Goal: Task Accomplishment & Management: Complete application form

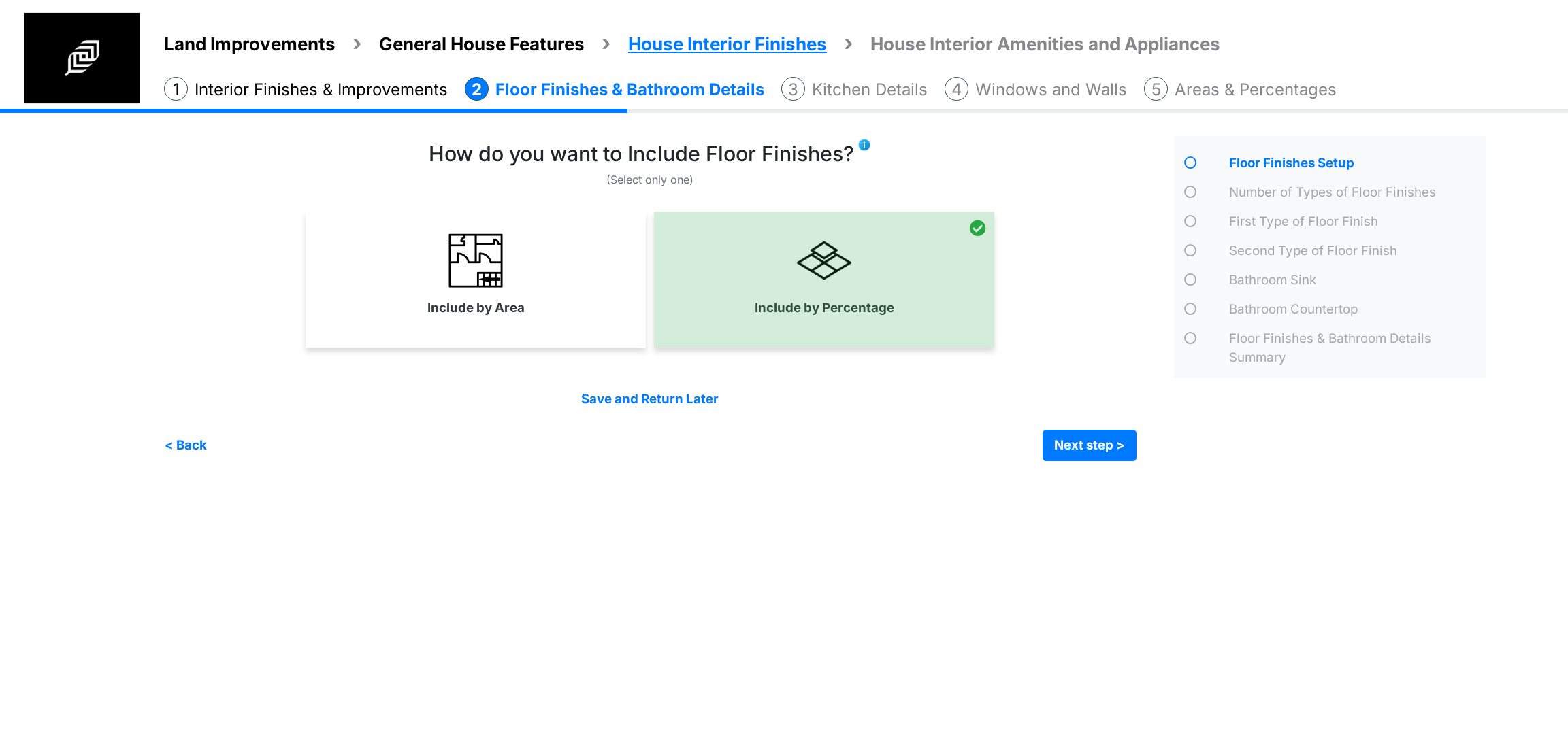
click at [405, 48] on span "General House Features" at bounding box center [481, 44] width 205 height 21
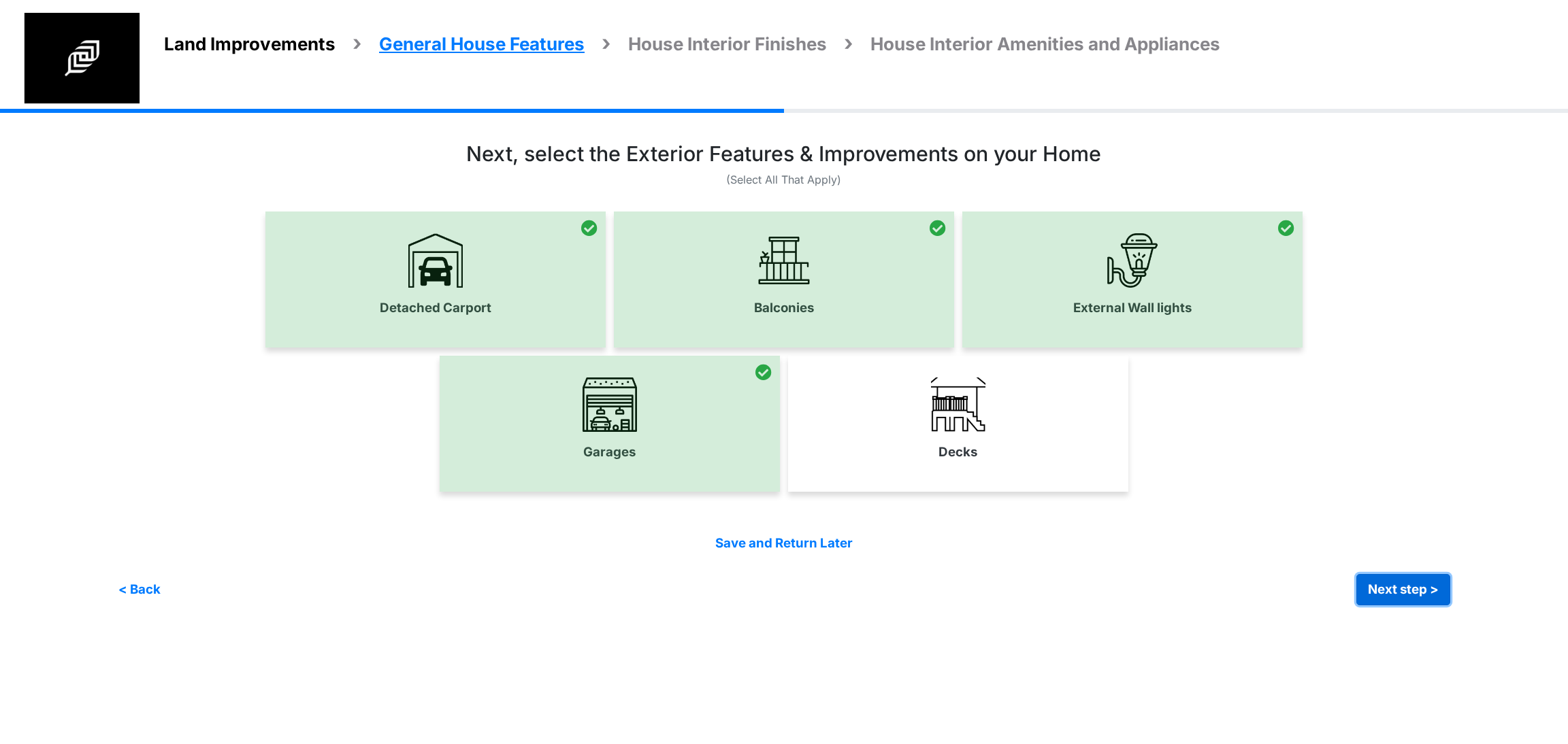
click at [1423, 588] on button "Next step >" at bounding box center [1403, 590] width 94 height 31
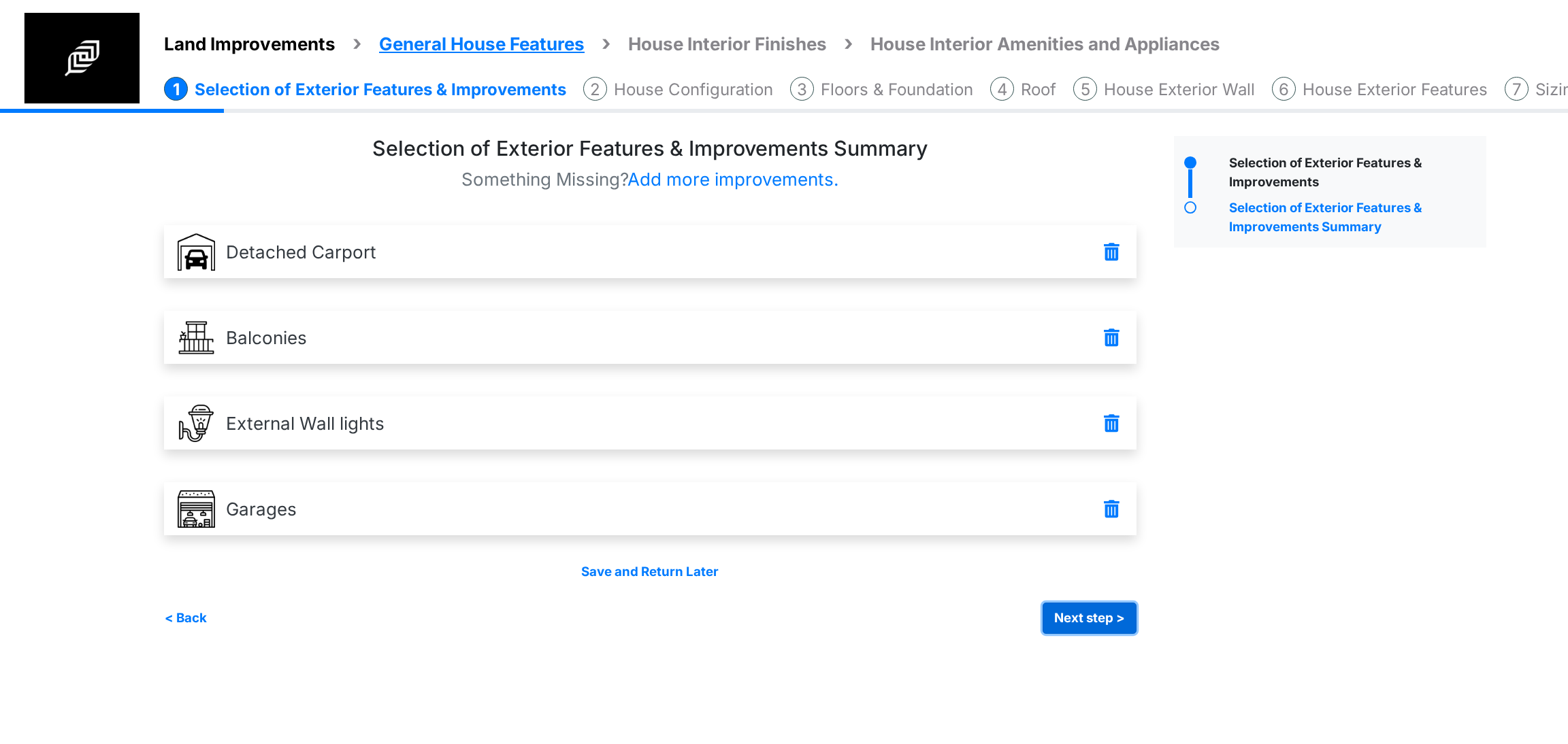
click at [1100, 612] on button "Next step >" at bounding box center [1090, 619] width 94 height 31
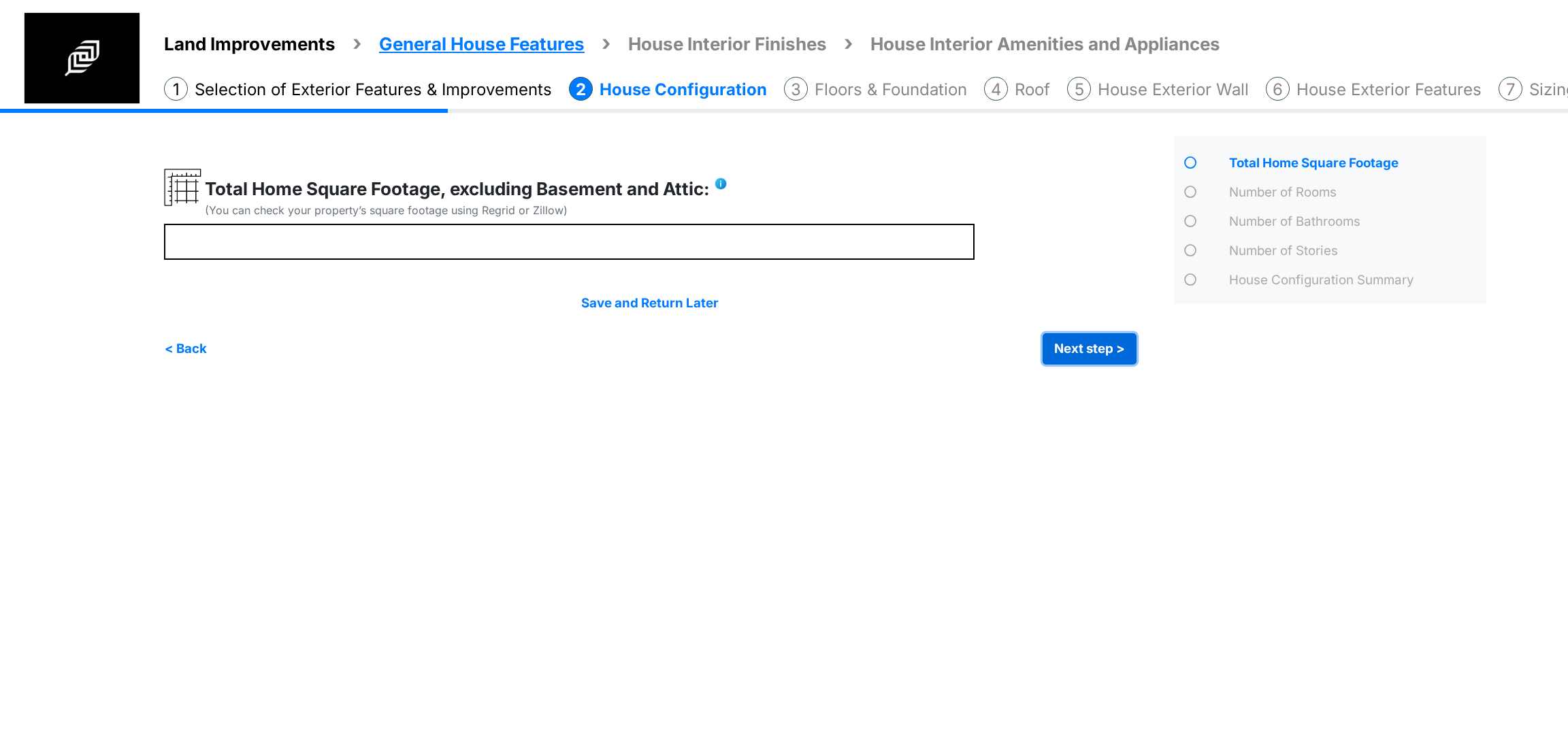
click at [1070, 348] on button "Next step >" at bounding box center [1090, 350] width 94 height 31
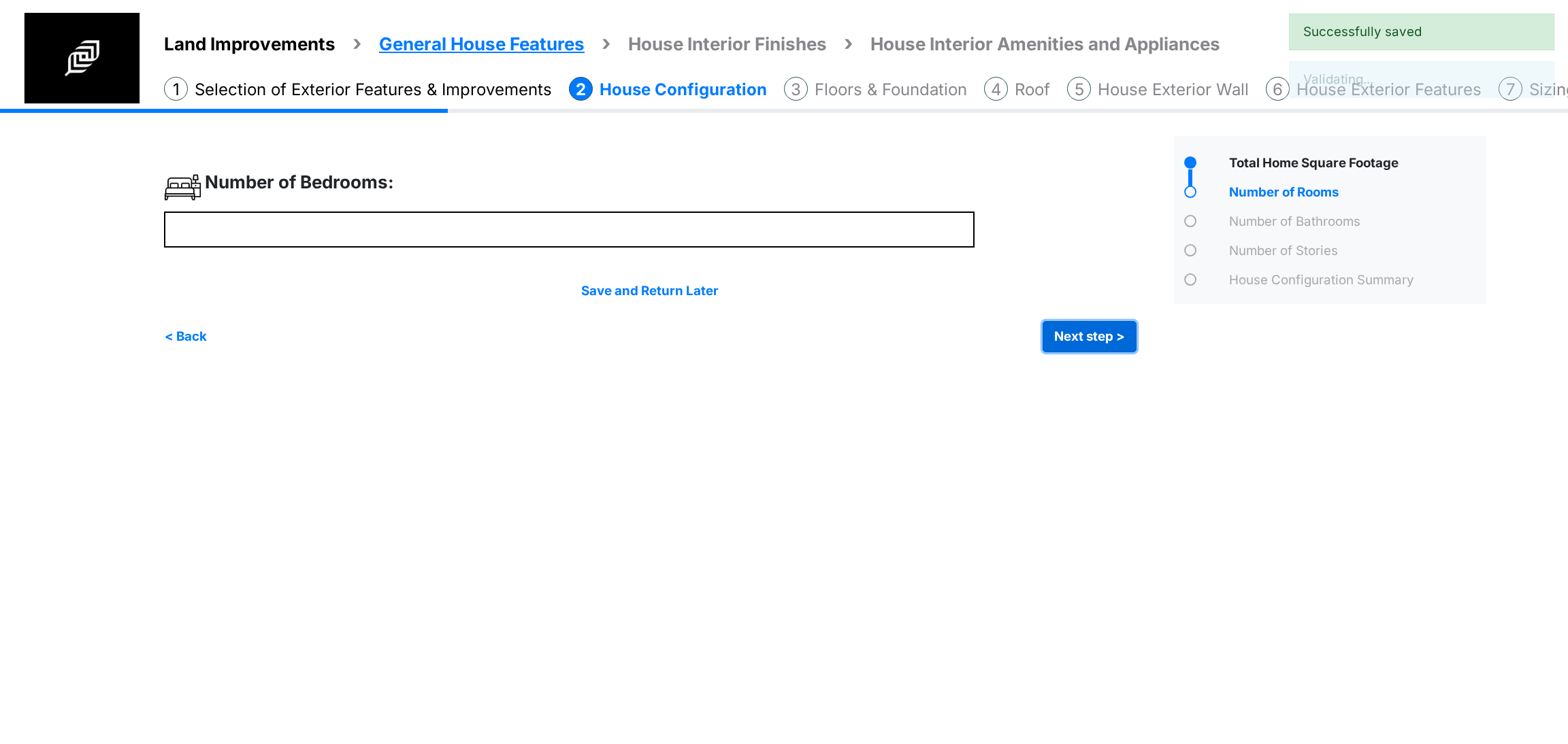
click at [1070, 348] on button "Next step >" at bounding box center [1090, 337] width 94 height 31
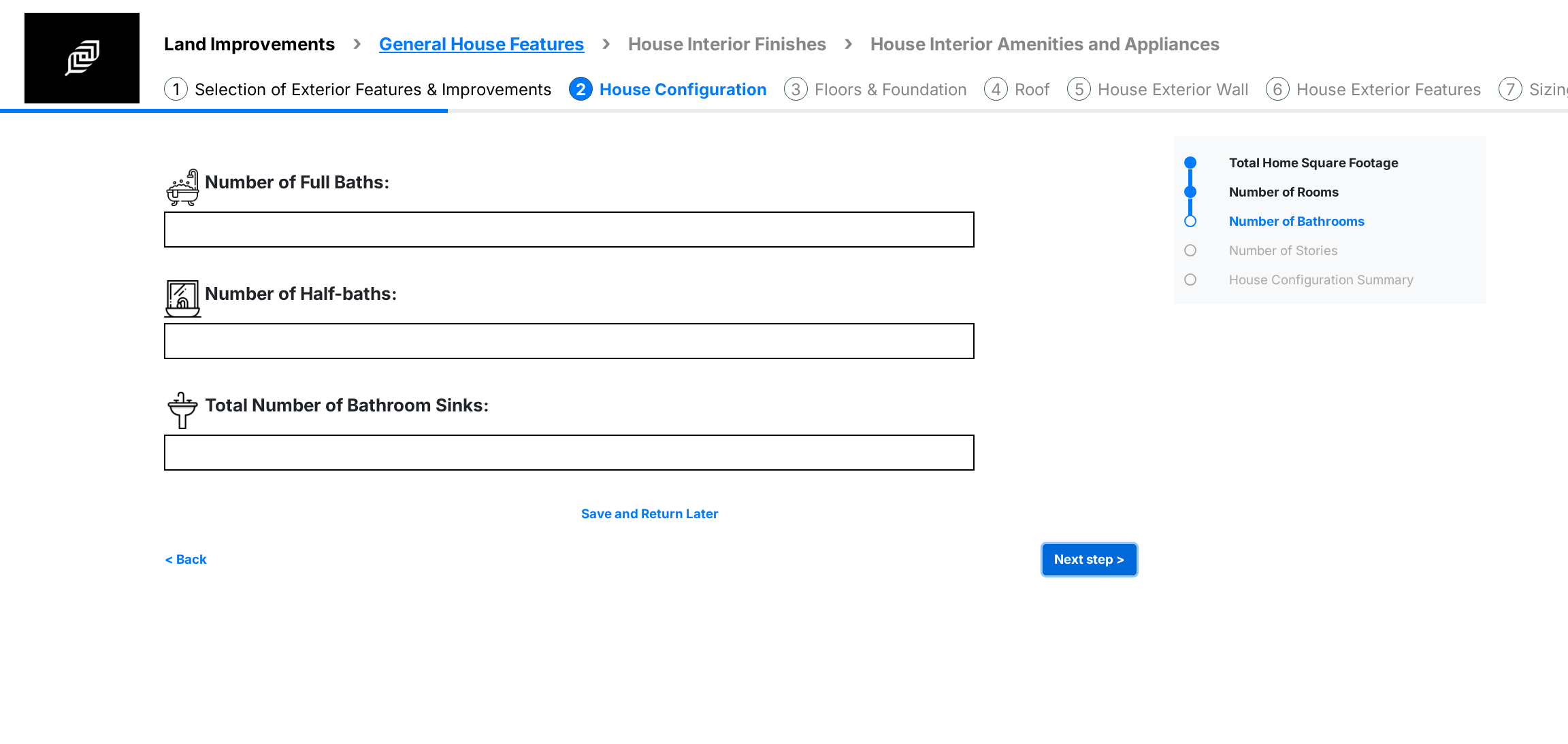
click at [1090, 560] on button "Next step >" at bounding box center [1090, 560] width 94 height 31
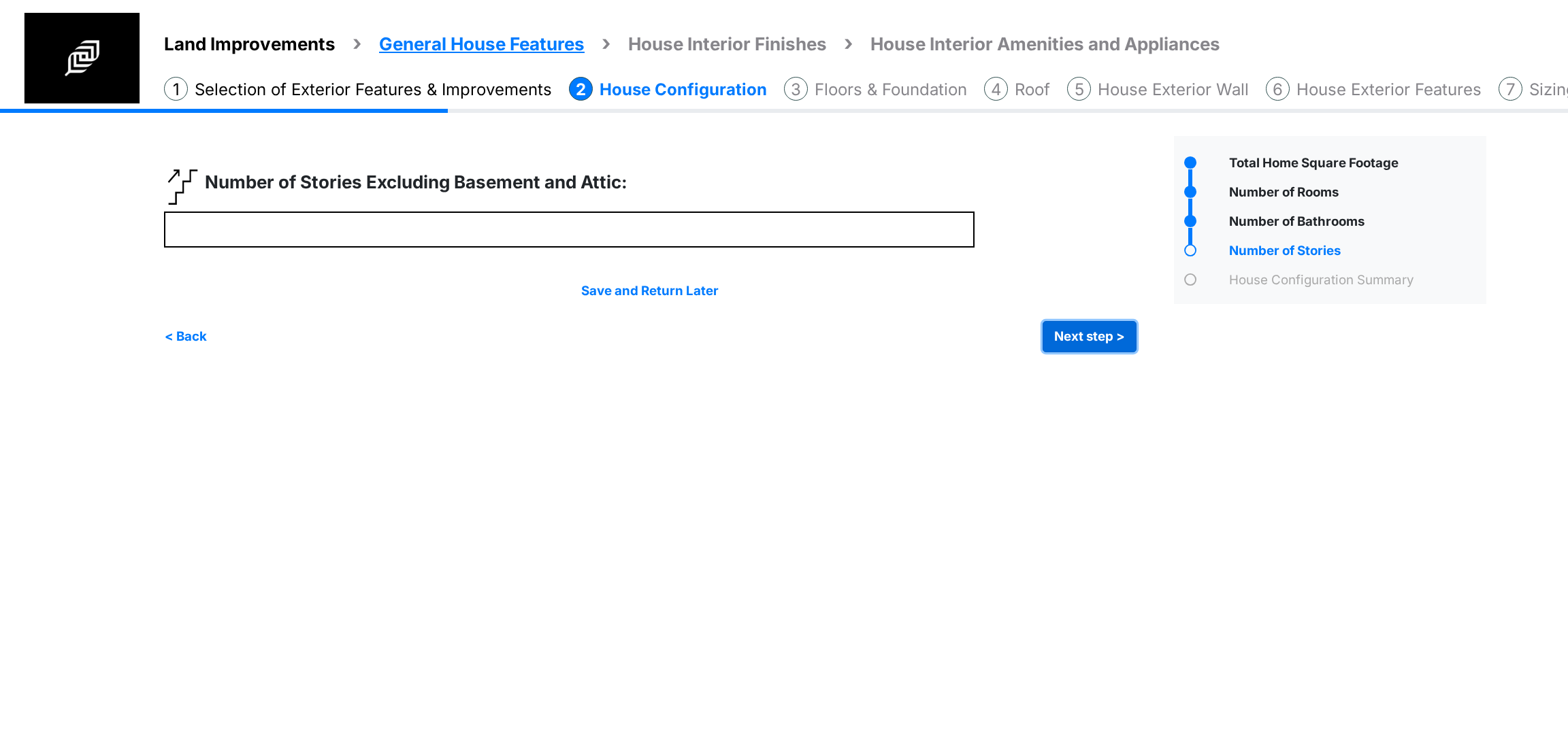
click at [1090, 345] on button "Next step >" at bounding box center [1090, 337] width 94 height 31
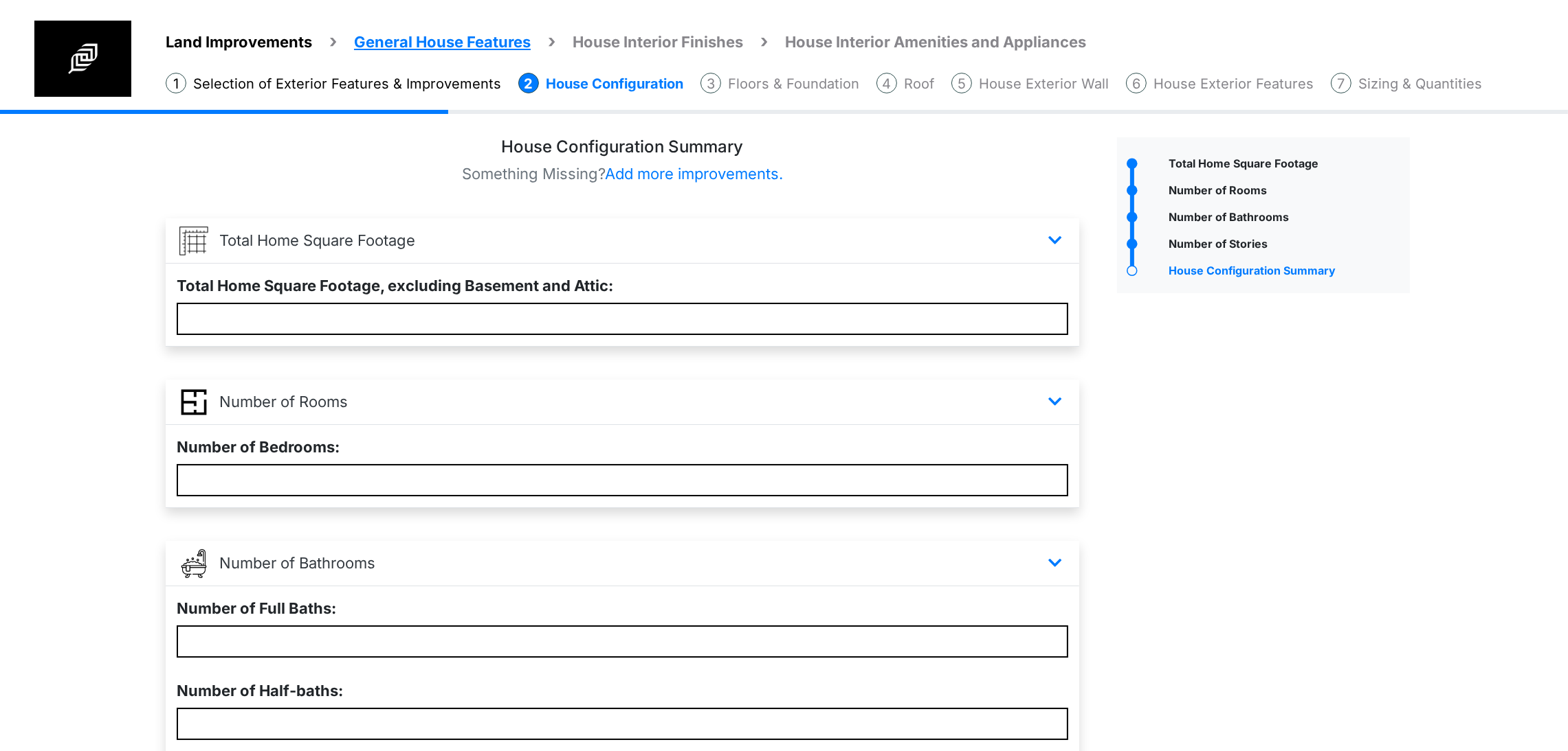
click at [1373, 484] on div "Total Home Square Footage" at bounding box center [1263, 613] width 314 height 952
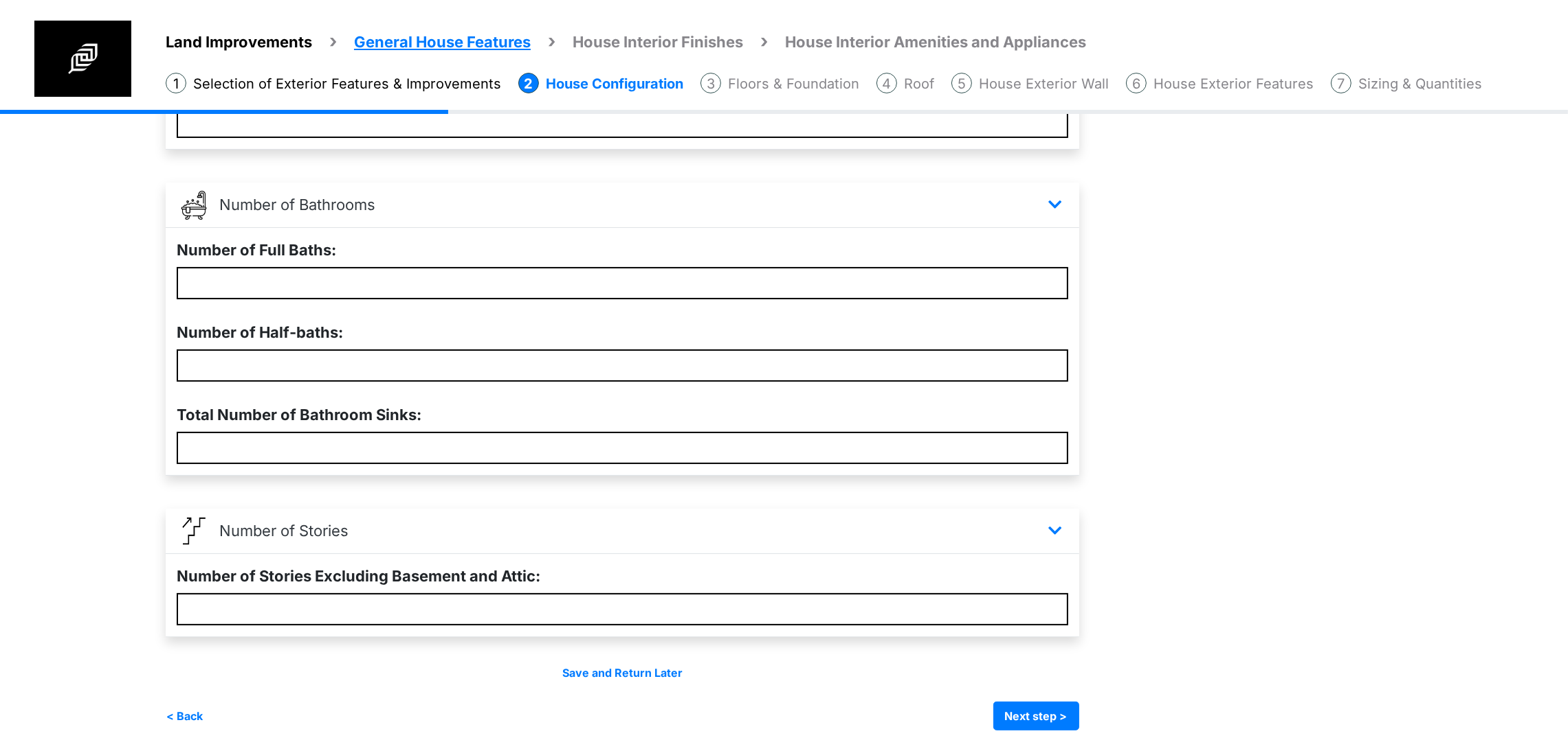
scroll to position [459, 0]
click at [1079, 715] on button "Next step >" at bounding box center [1035, 716] width 86 height 29
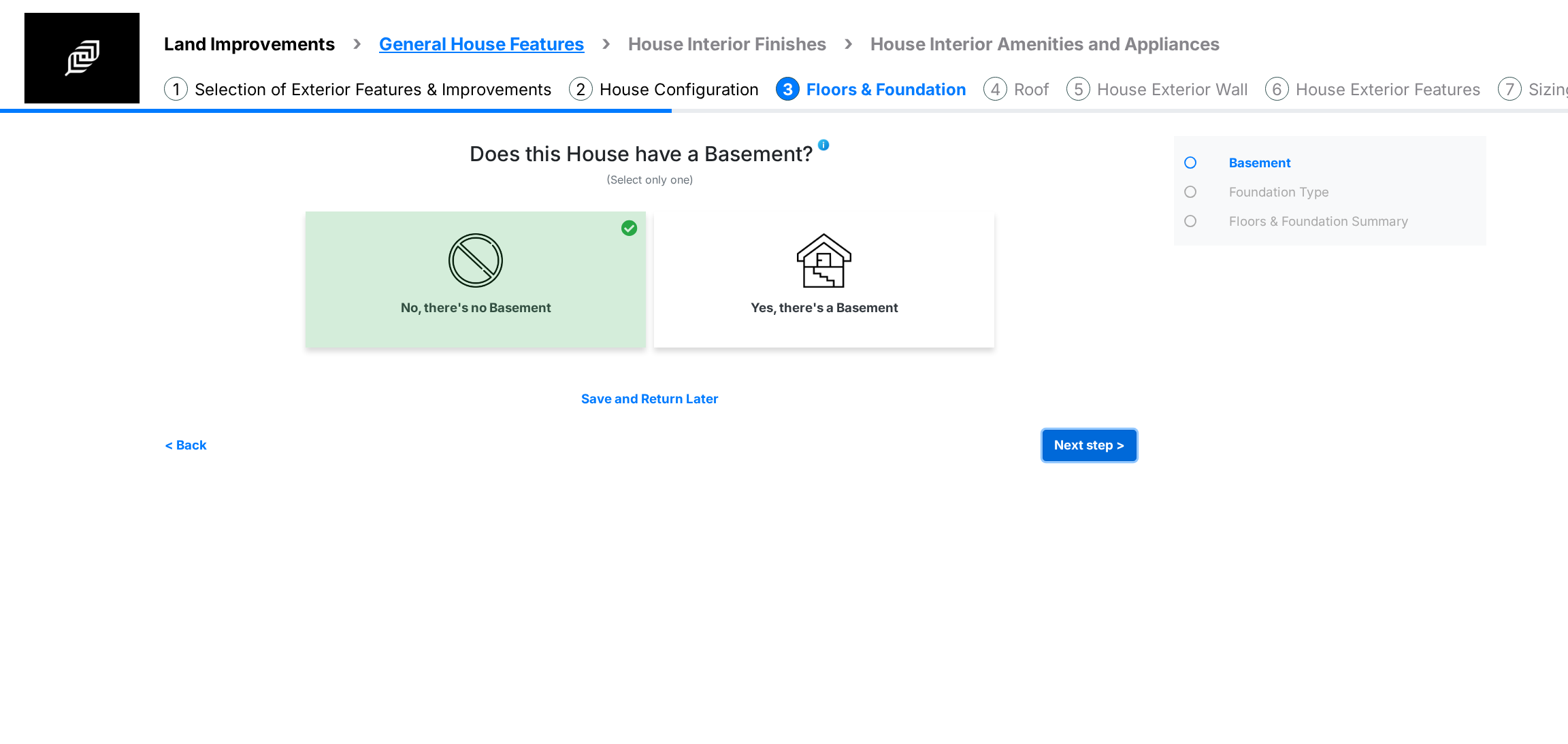
click at [1092, 444] on button "Next step >" at bounding box center [1090, 445] width 94 height 31
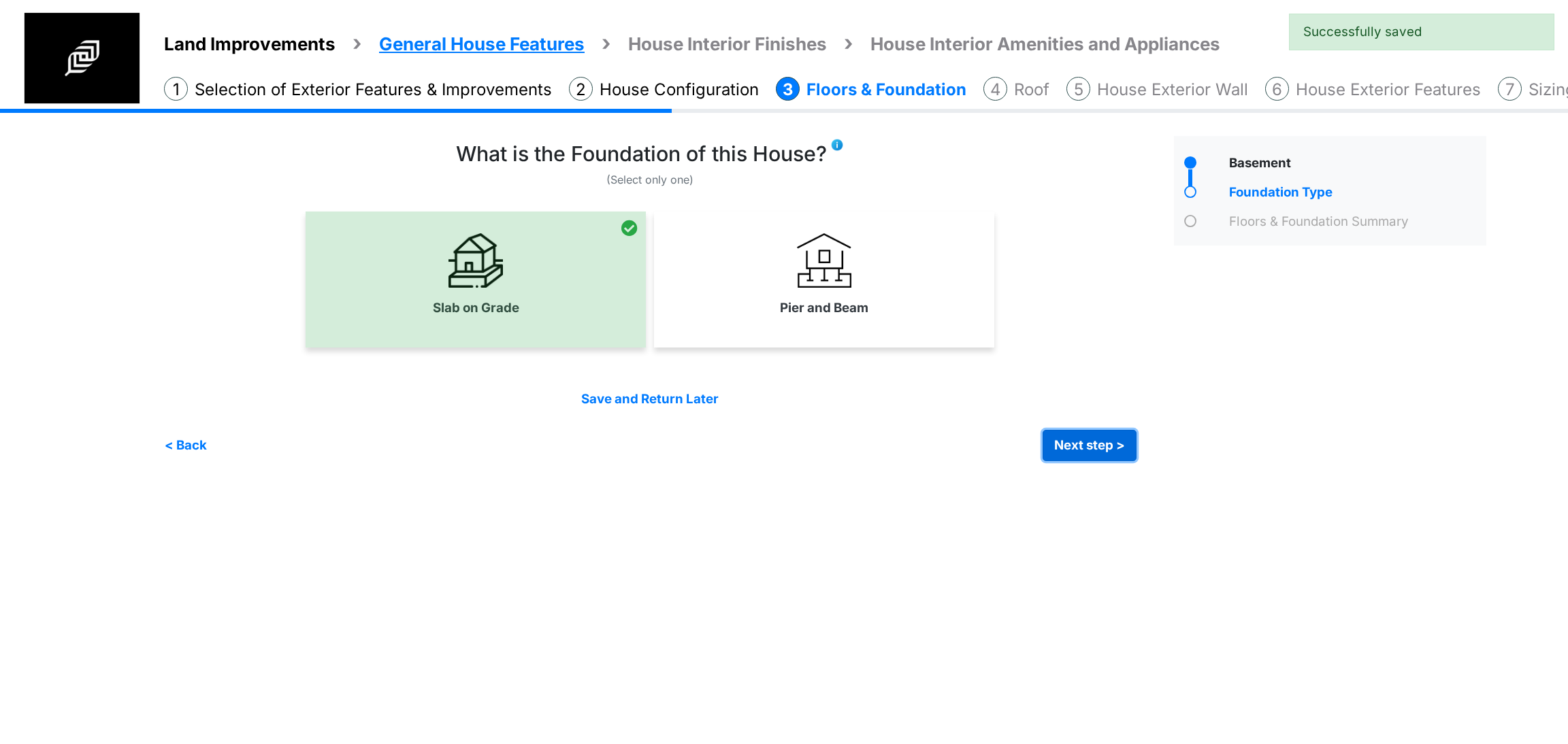
click at [1092, 444] on button "Next step >" at bounding box center [1090, 445] width 94 height 31
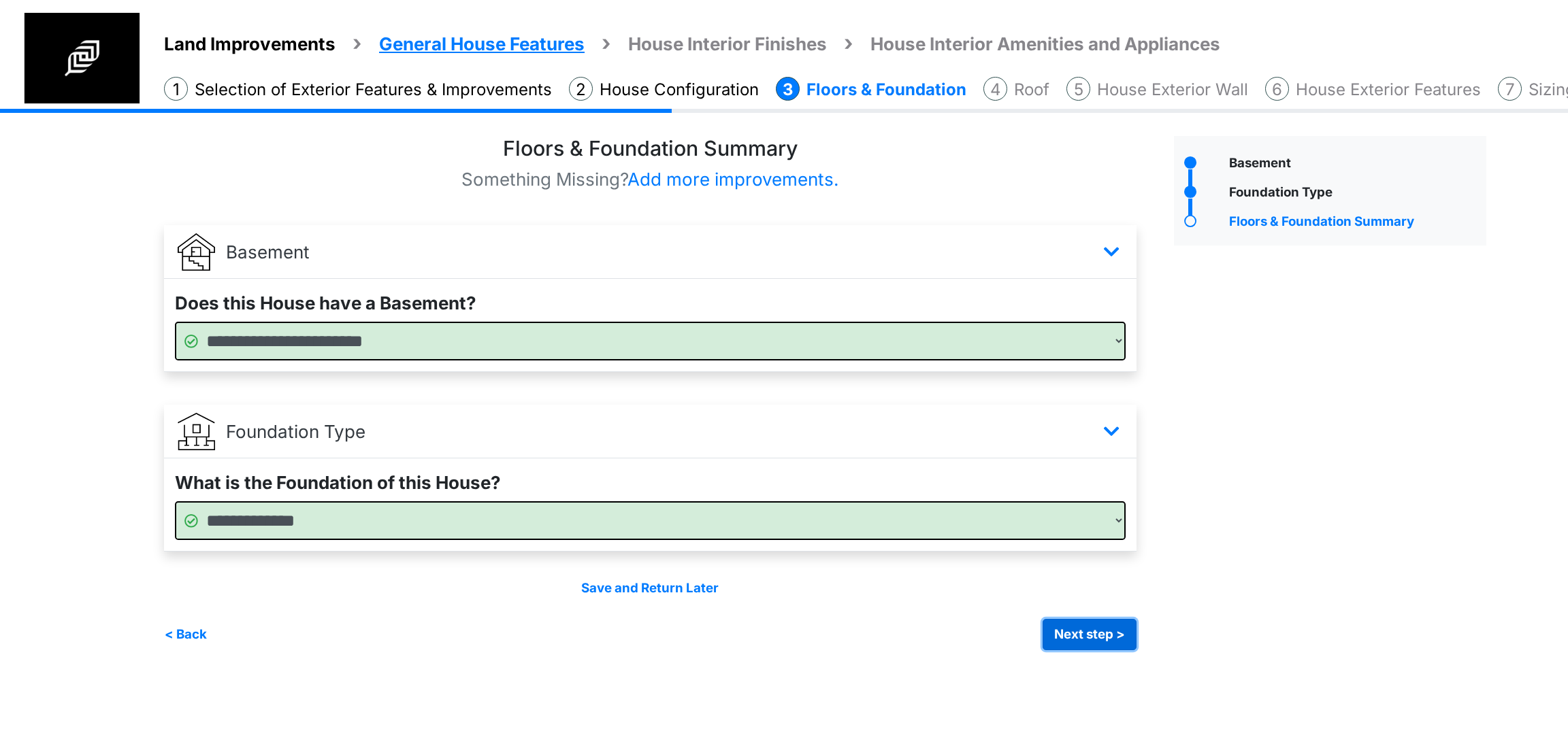
click at [1084, 639] on button "Next step >" at bounding box center [1090, 635] width 94 height 31
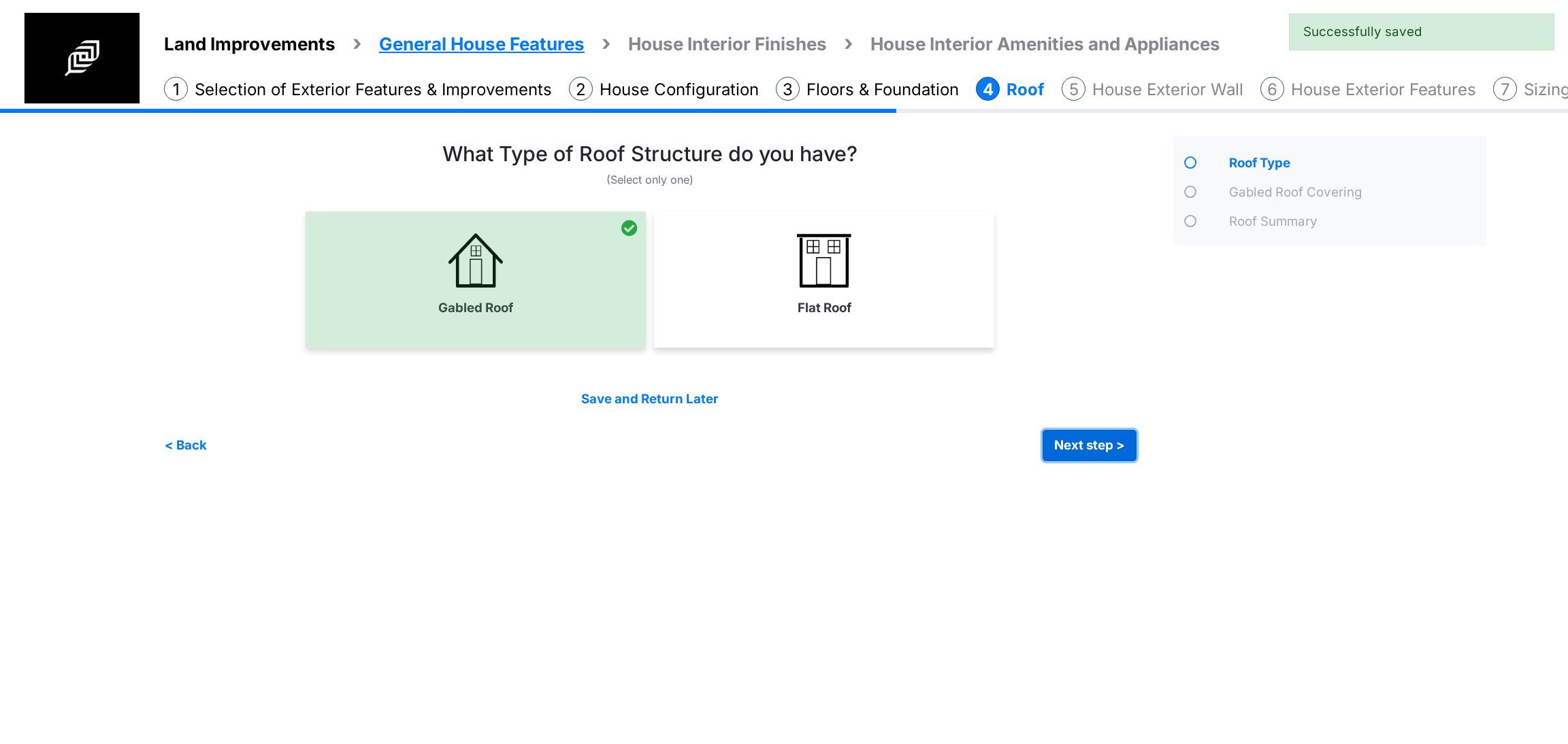
click at [1083, 437] on button "Next step >" at bounding box center [1090, 445] width 94 height 31
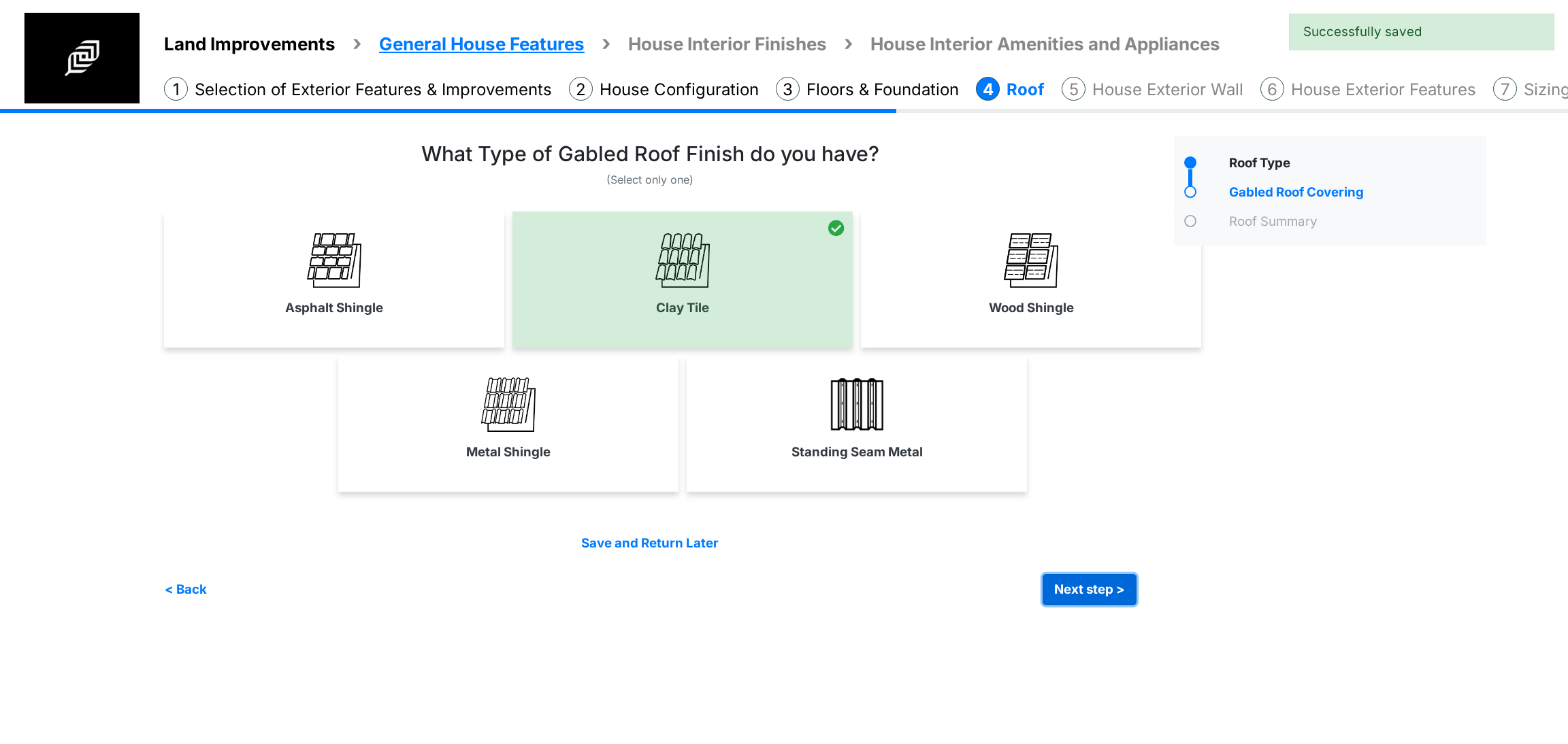
click at [1069, 597] on button "Next step >" at bounding box center [1090, 590] width 94 height 31
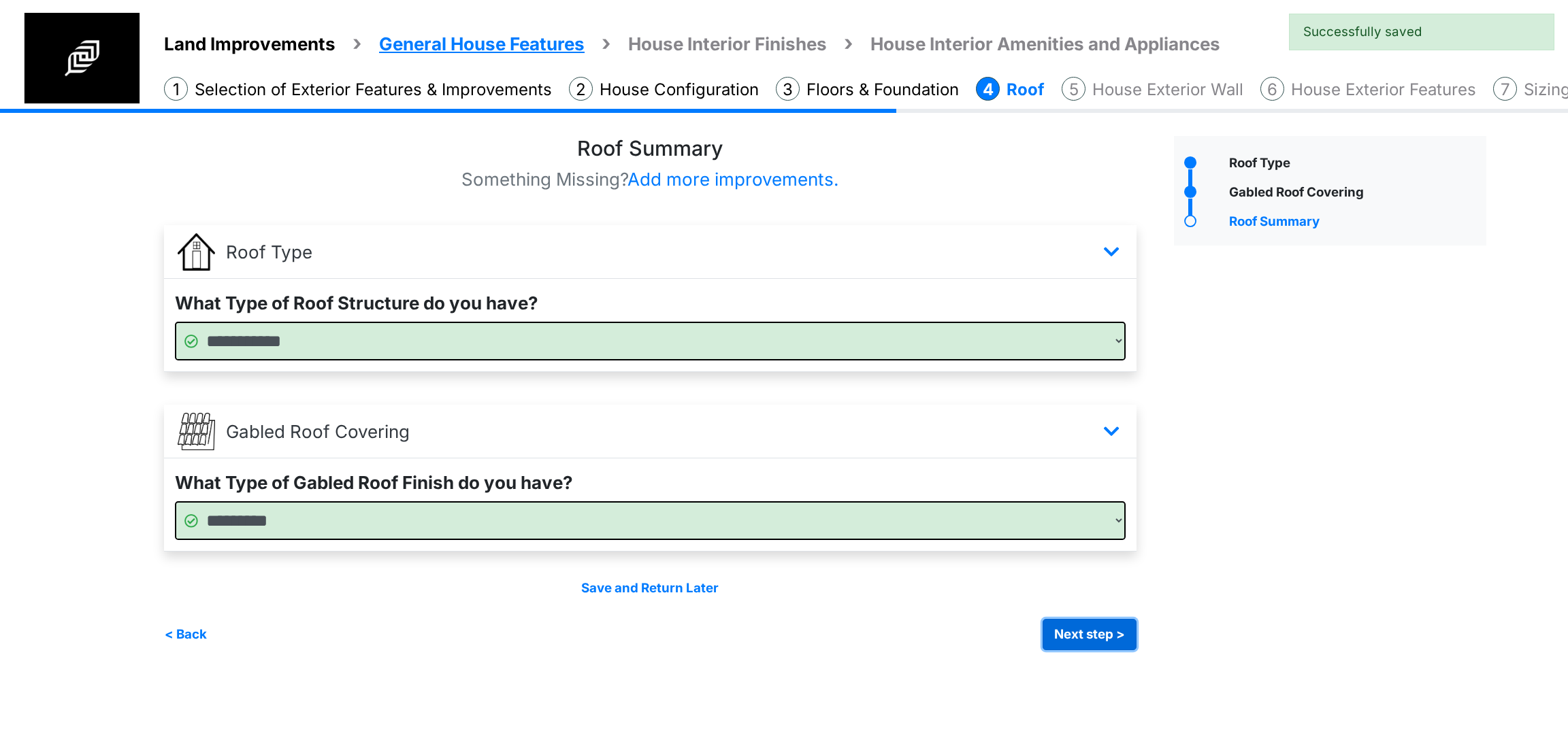
click at [1071, 638] on button "Next step >" at bounding box center [1090, 635] width 94 height 31
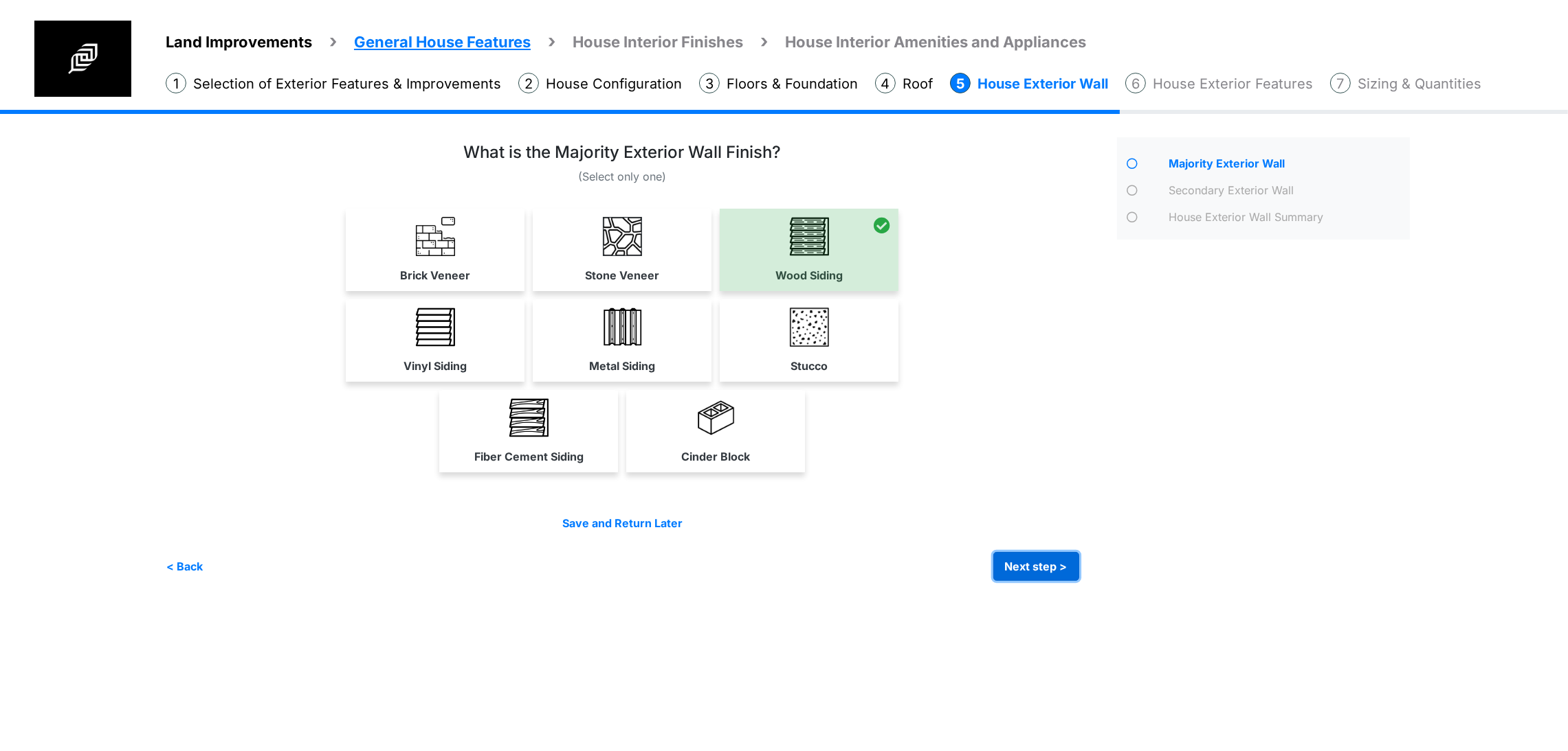
click at [1067, 581] on button "Next step >" at bounding box center [1035, 566] width 86 height 29
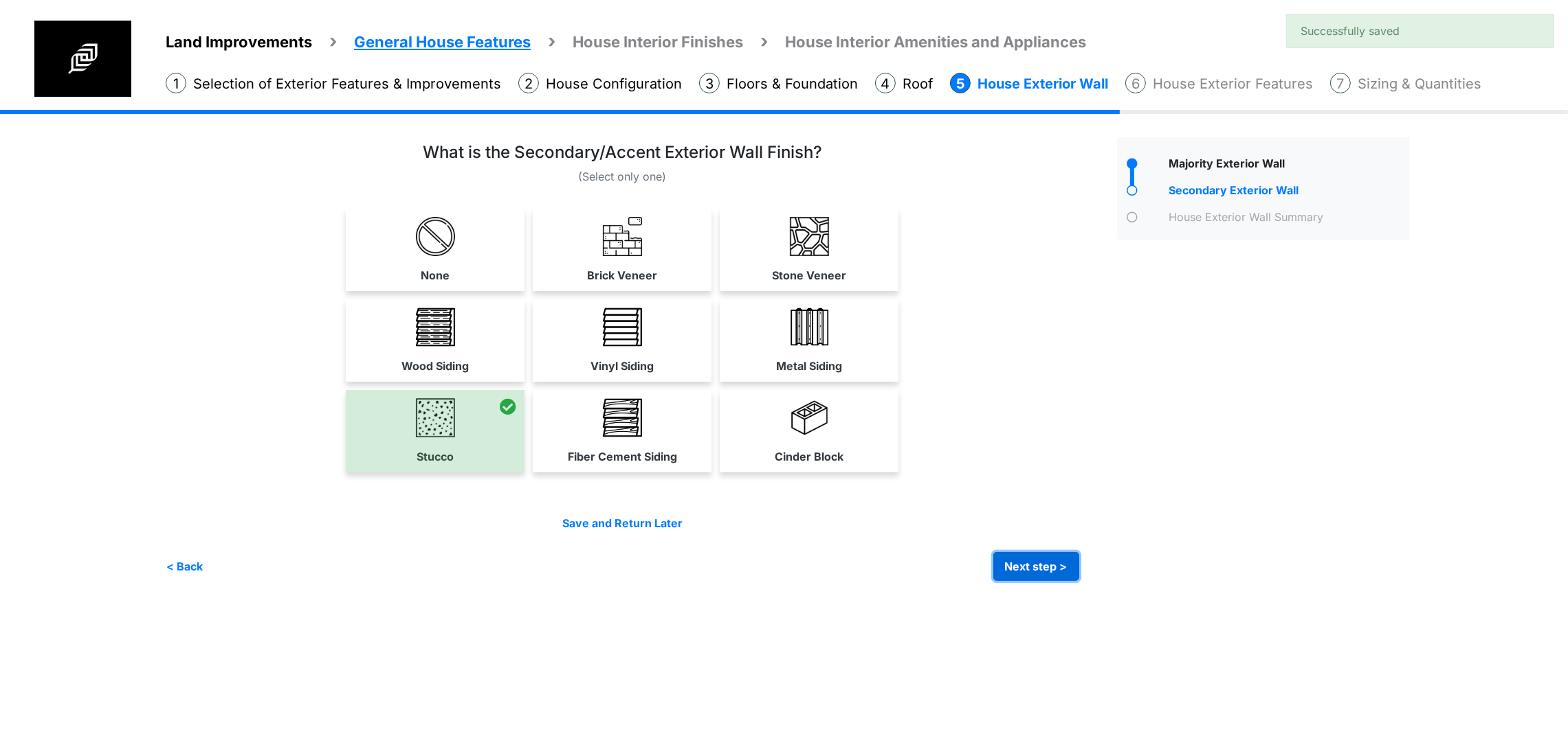
click at [1079, 581] on button "Next step >" at bounding box center [1035, 566] width 86 height 29
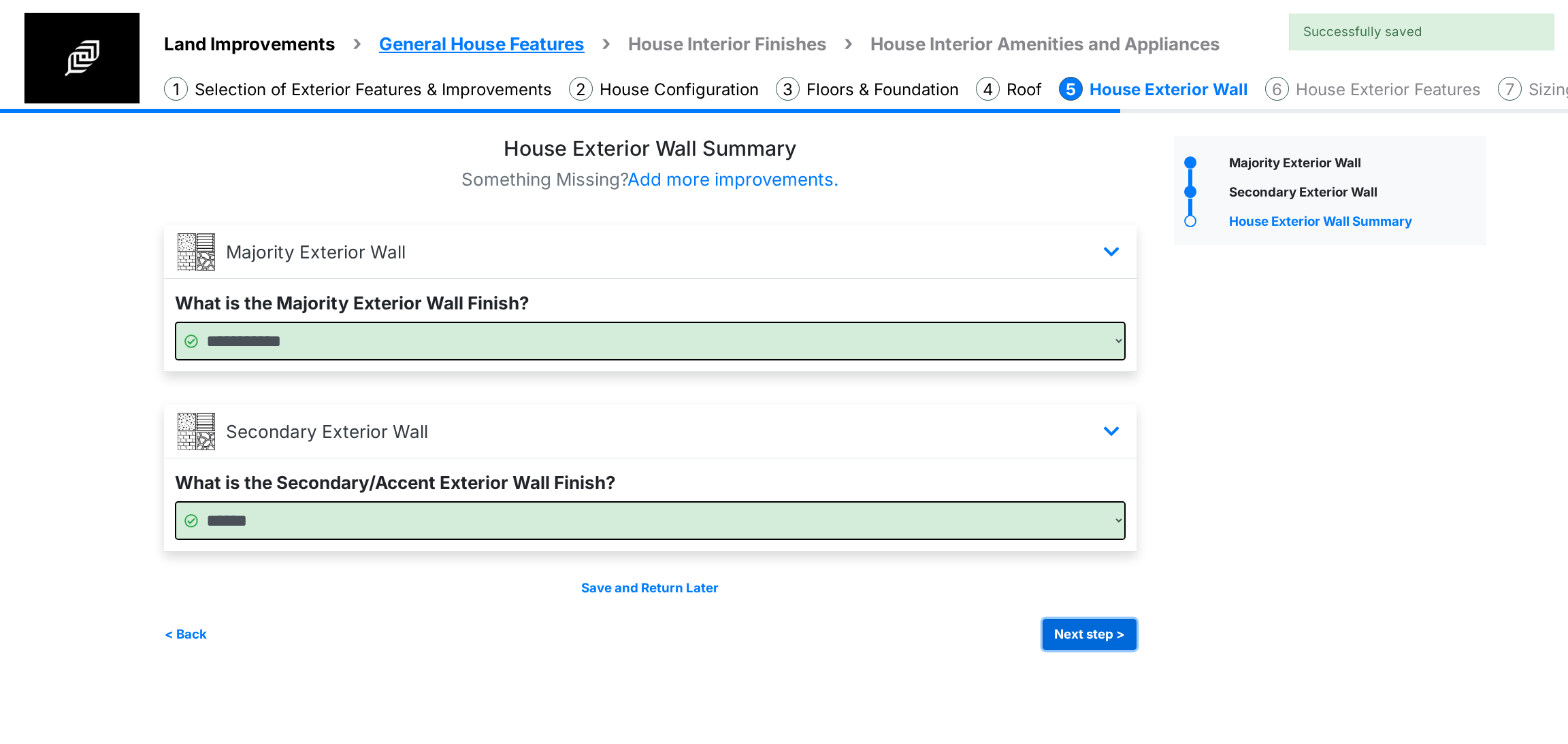
click at [1073, 635] on button "Next step >" at bounding box center [1090, 635] width 94 height 31
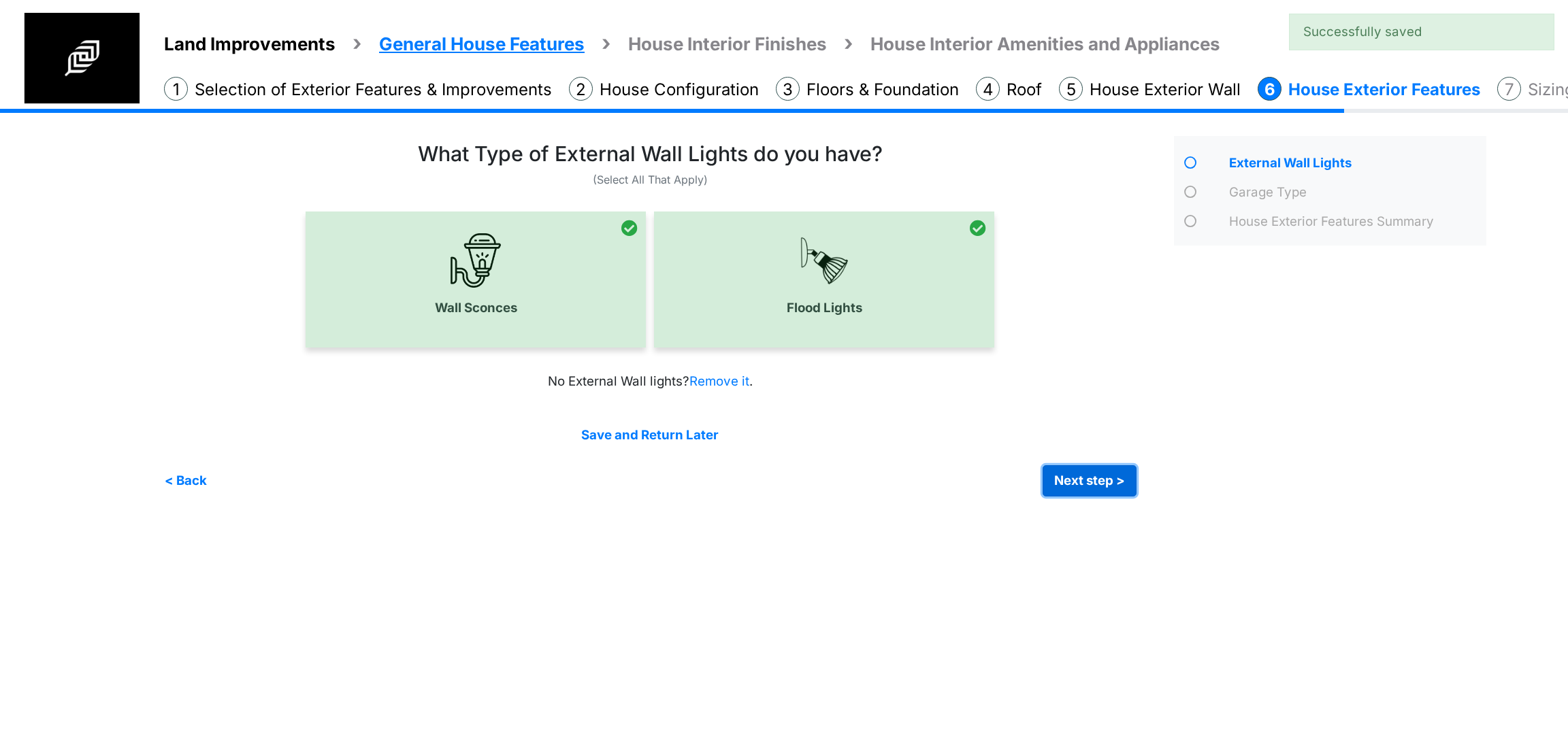
click at [1100, 484] on button "Next step >" at bounding box center [1090, 481] width 94 height 31
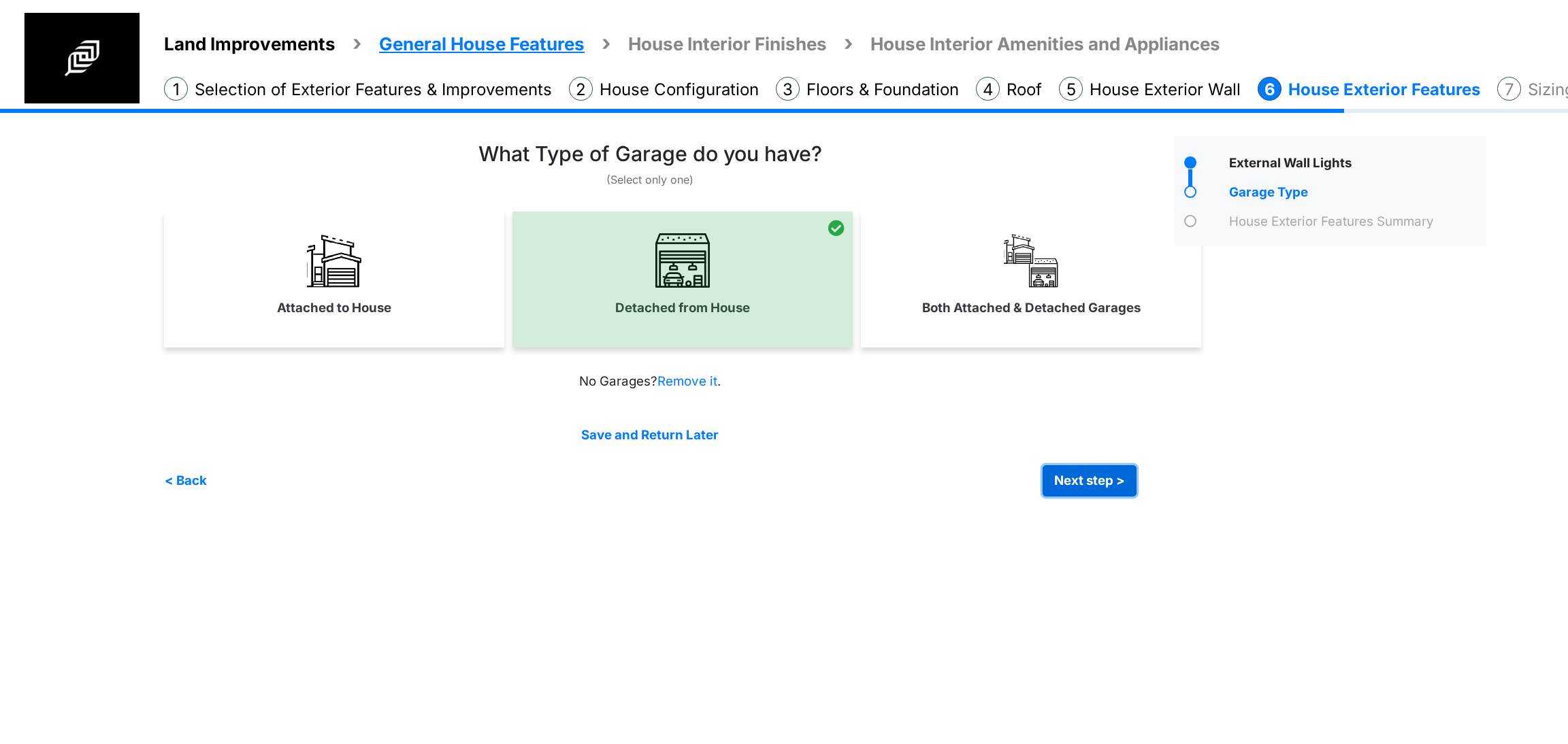
click at [1100, 484] on button "Next step >" at bounding box center [1090, 481] width 94 height 31
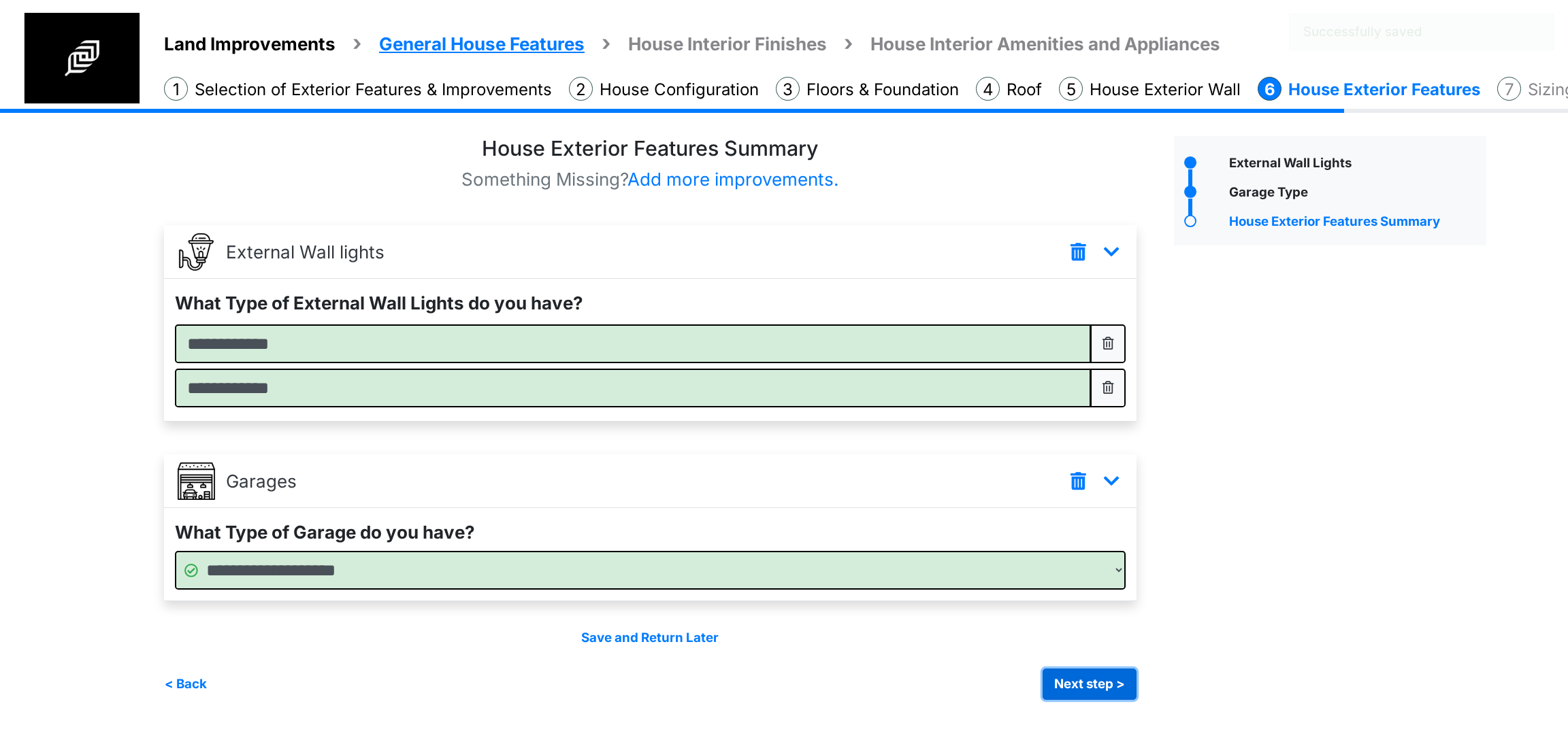
click at [1079, 682] on button "Next step >" at bounding box center [1090, 684] width 94 height 31
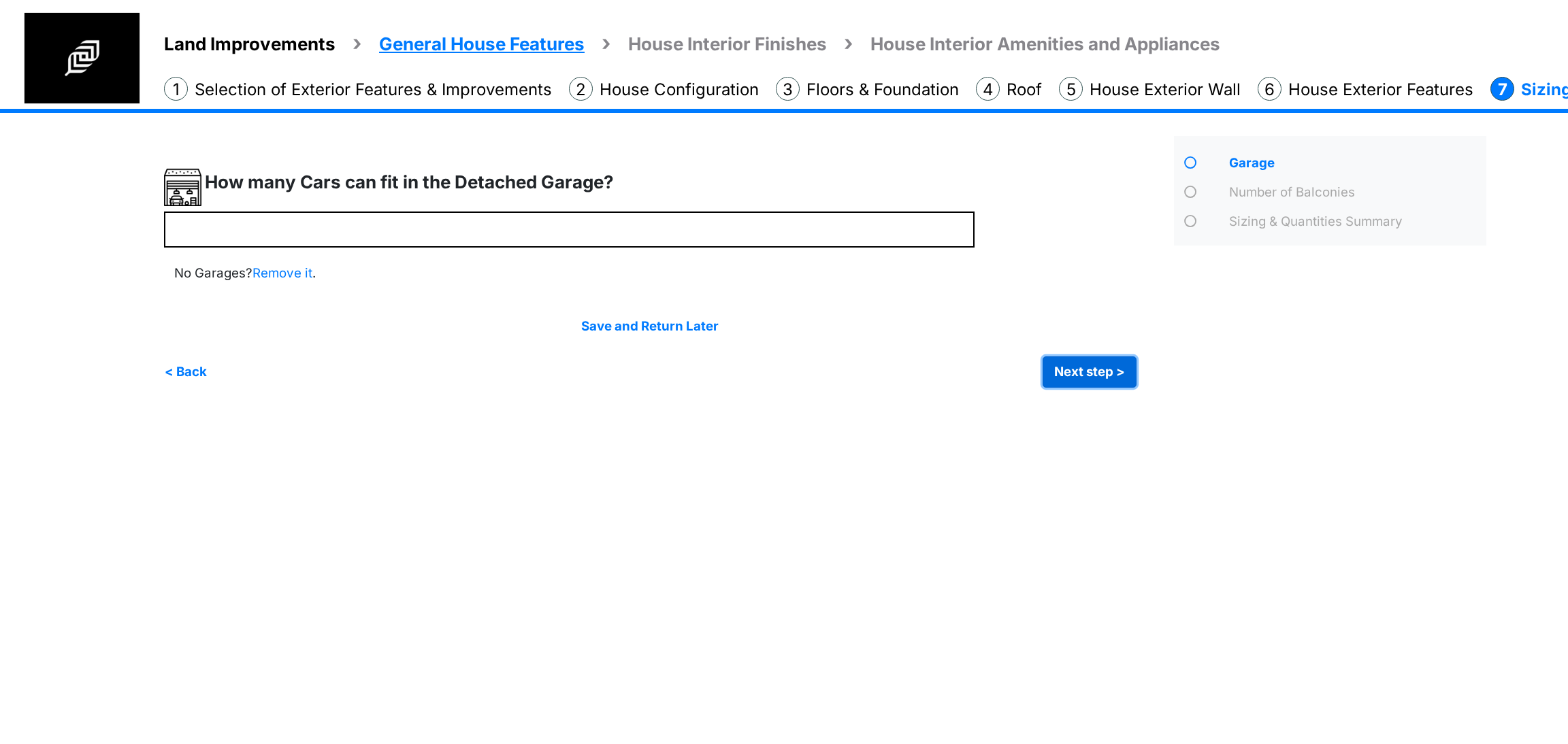
click at [1063, 369] on button "Next step >" at bounding box center [1090, 372] width 94 height 31
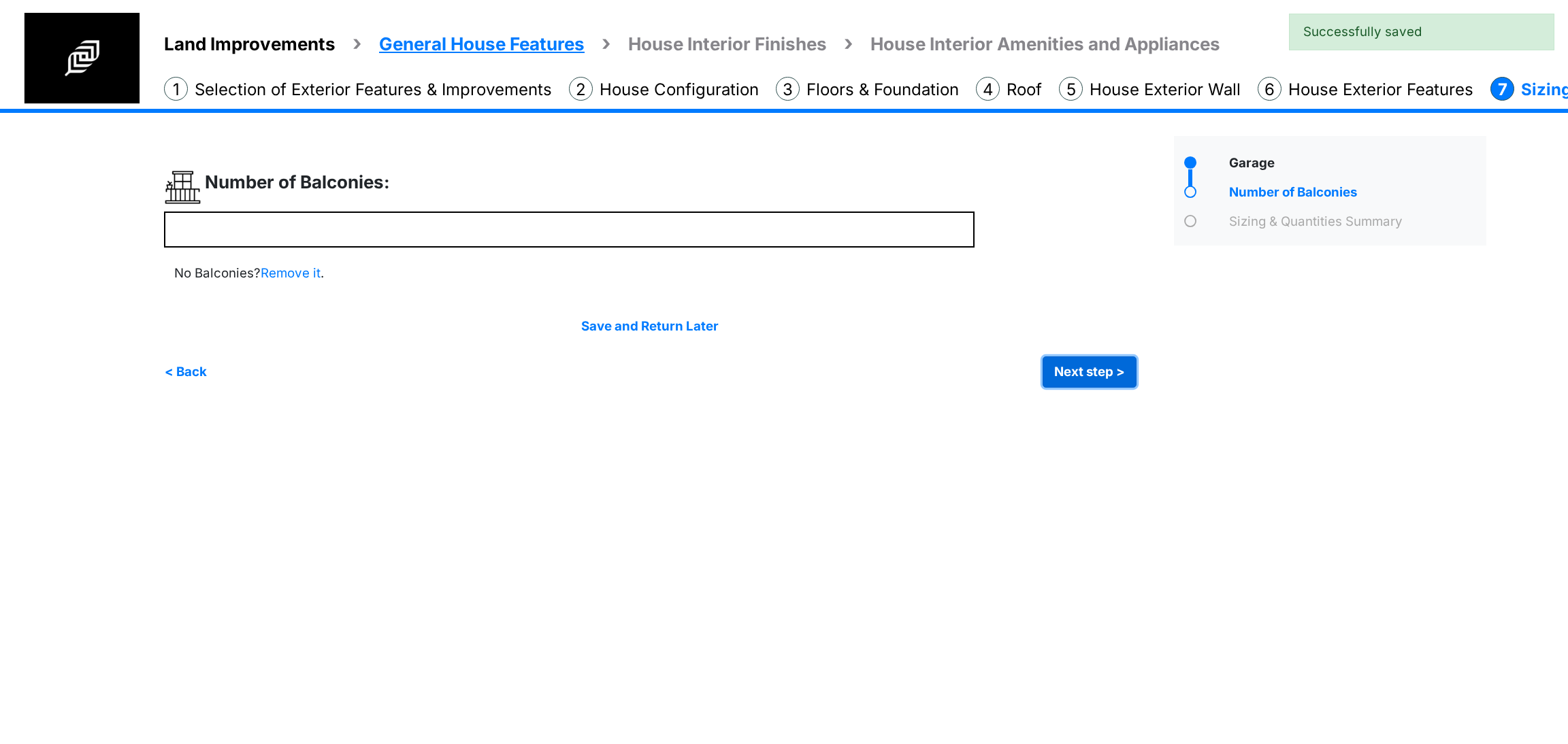
click at [1088, 373] on button "Next step >" at bounding box center [1090, 372] width 94 height 31
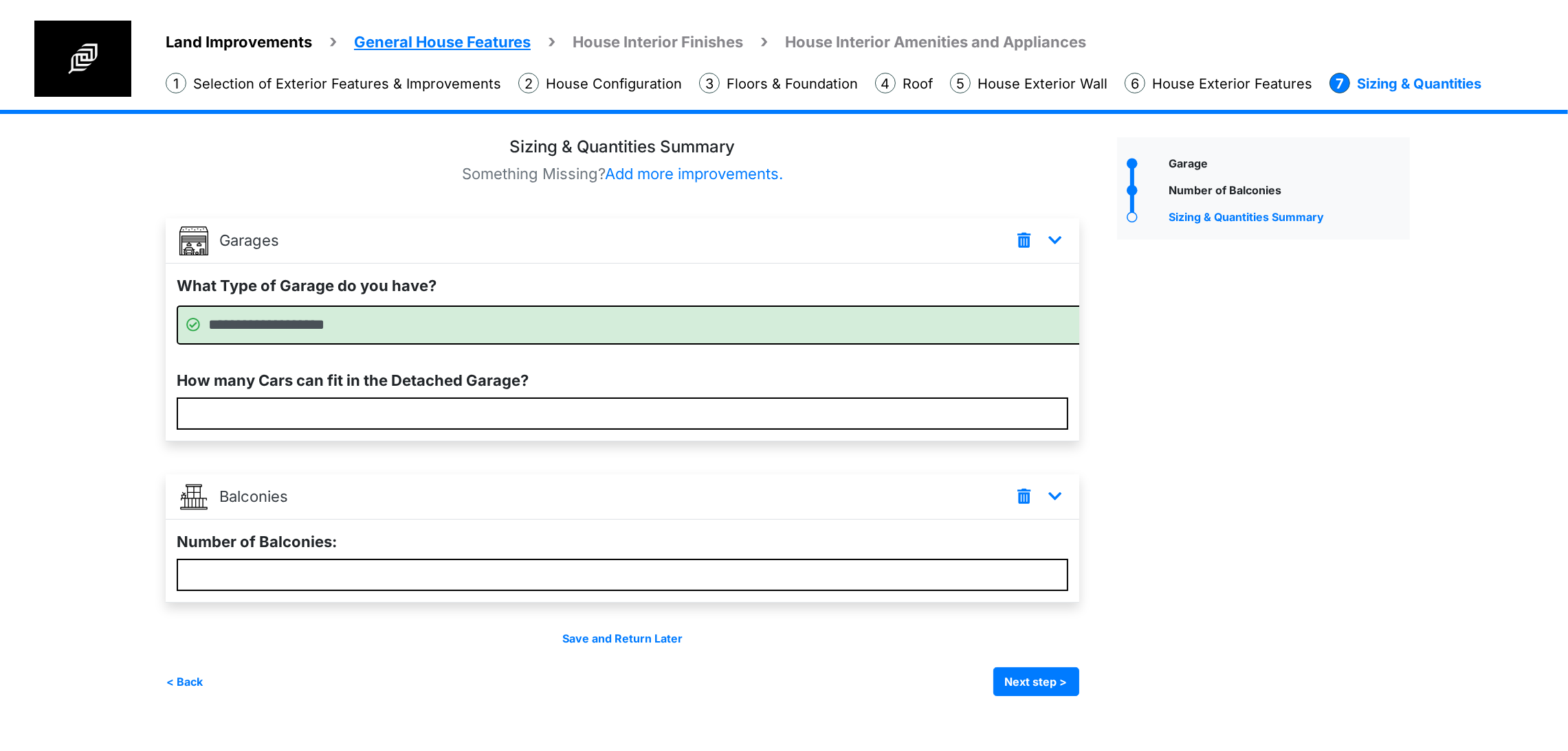
scroll to position [20, 0]
click at [1079, 697] on button "Next step >" at bounding box center [1035, 681] width 86 height 29
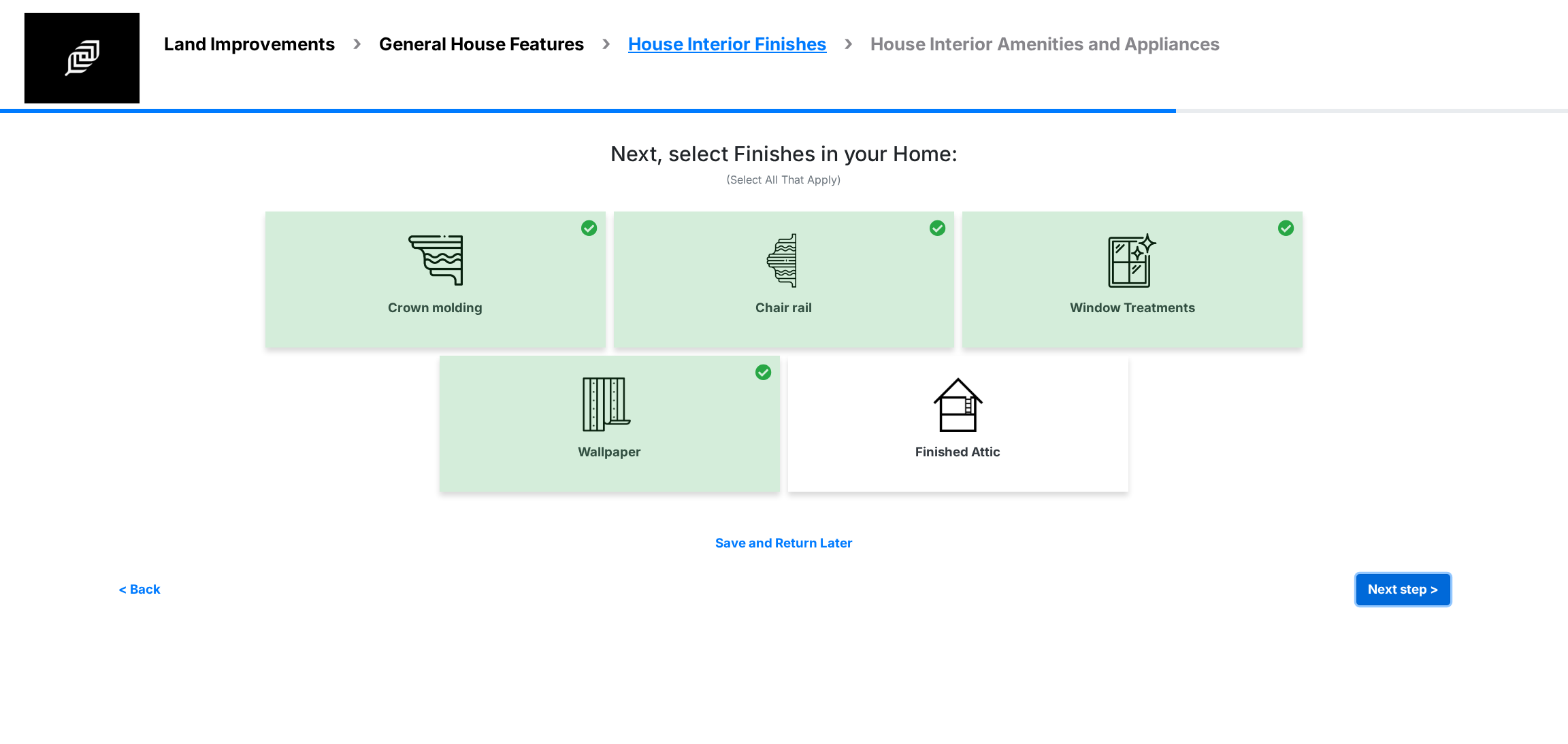
click at [1383, 585] on button "Next step >" at bounding box center [1403, 590] width 94 height 31
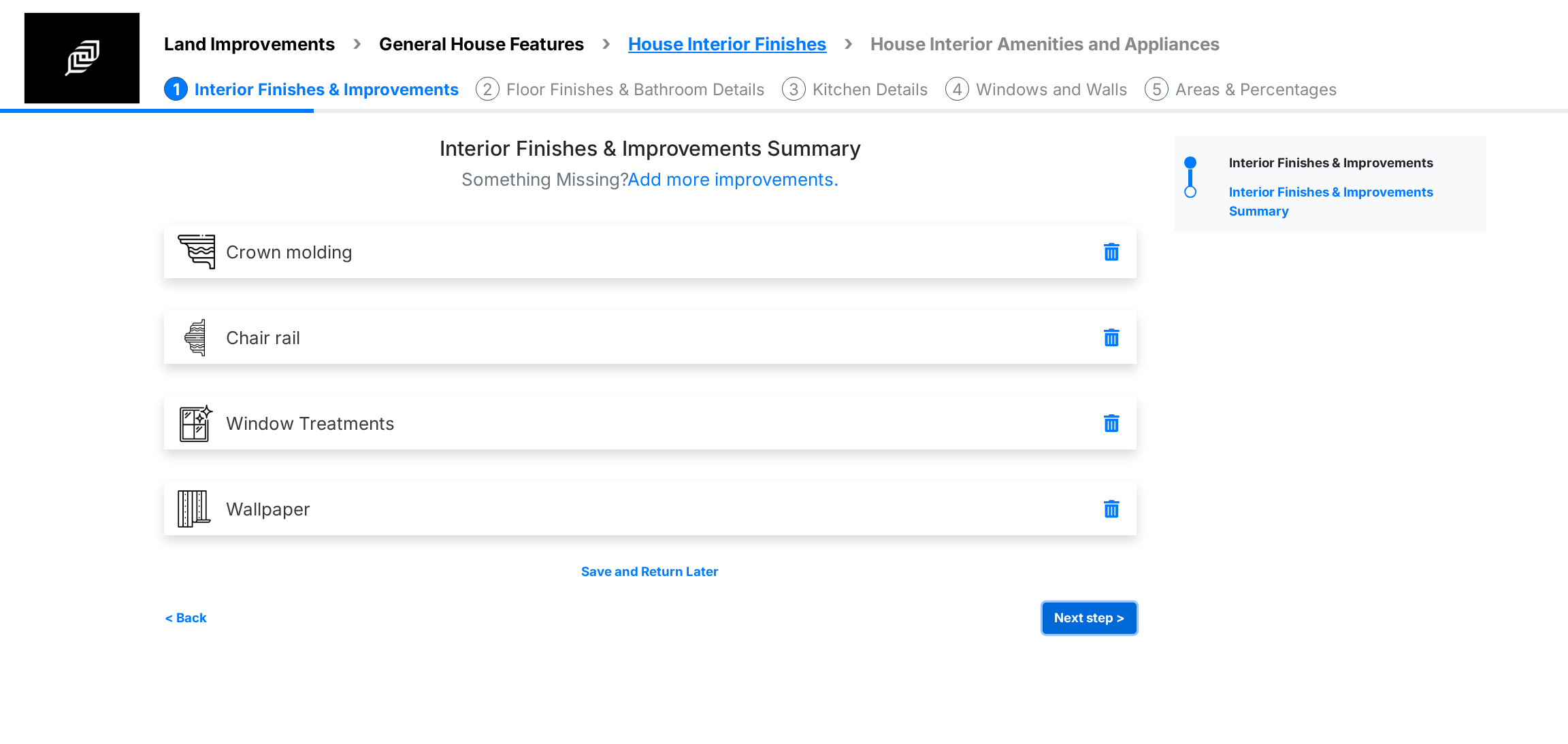
click at [1081, 619] on button "Next step >" at bounding box center [1090, 619] width 94 height 31
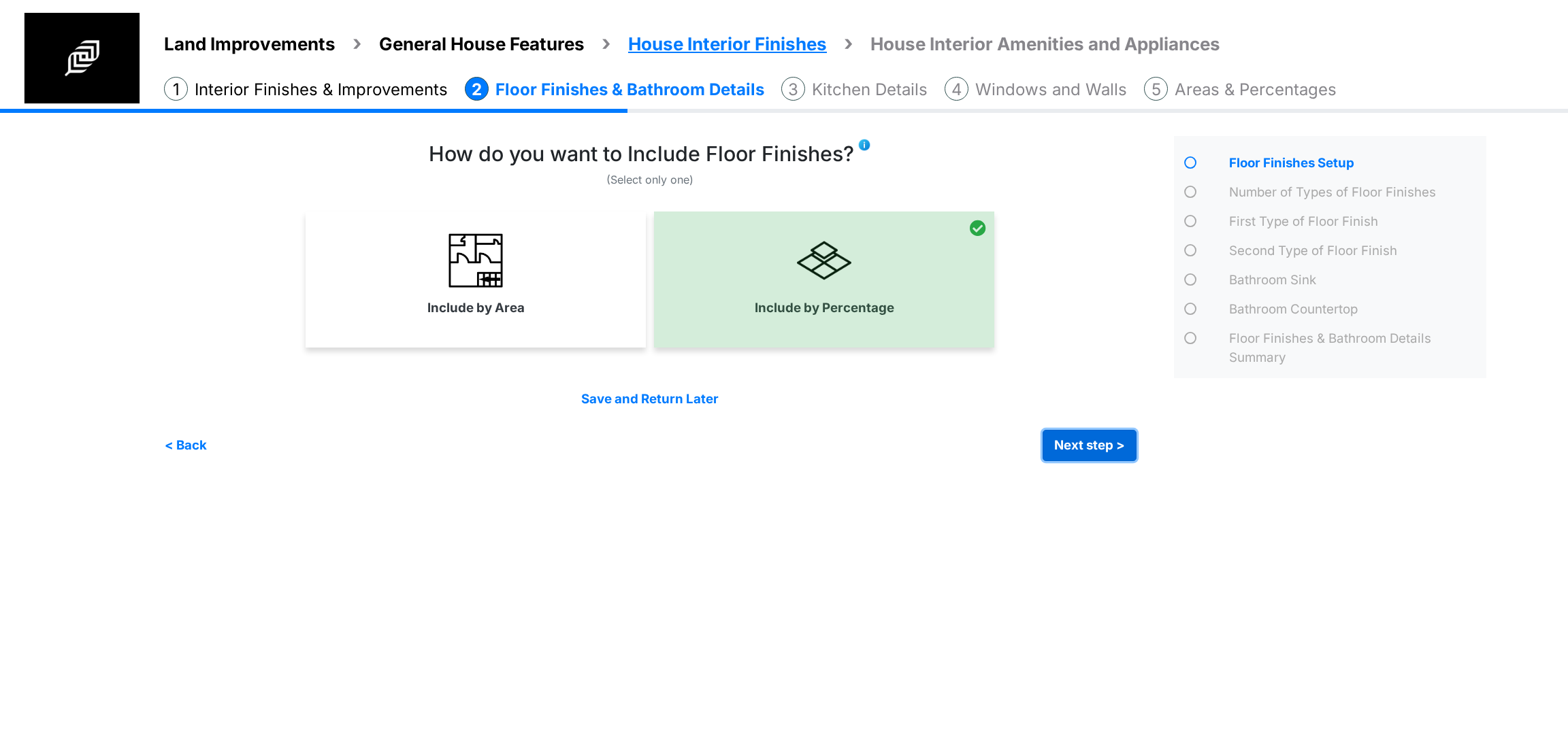
click at [1075, 446] on button "Next step >" at bounding box center [1090, 445] width 94 height 31
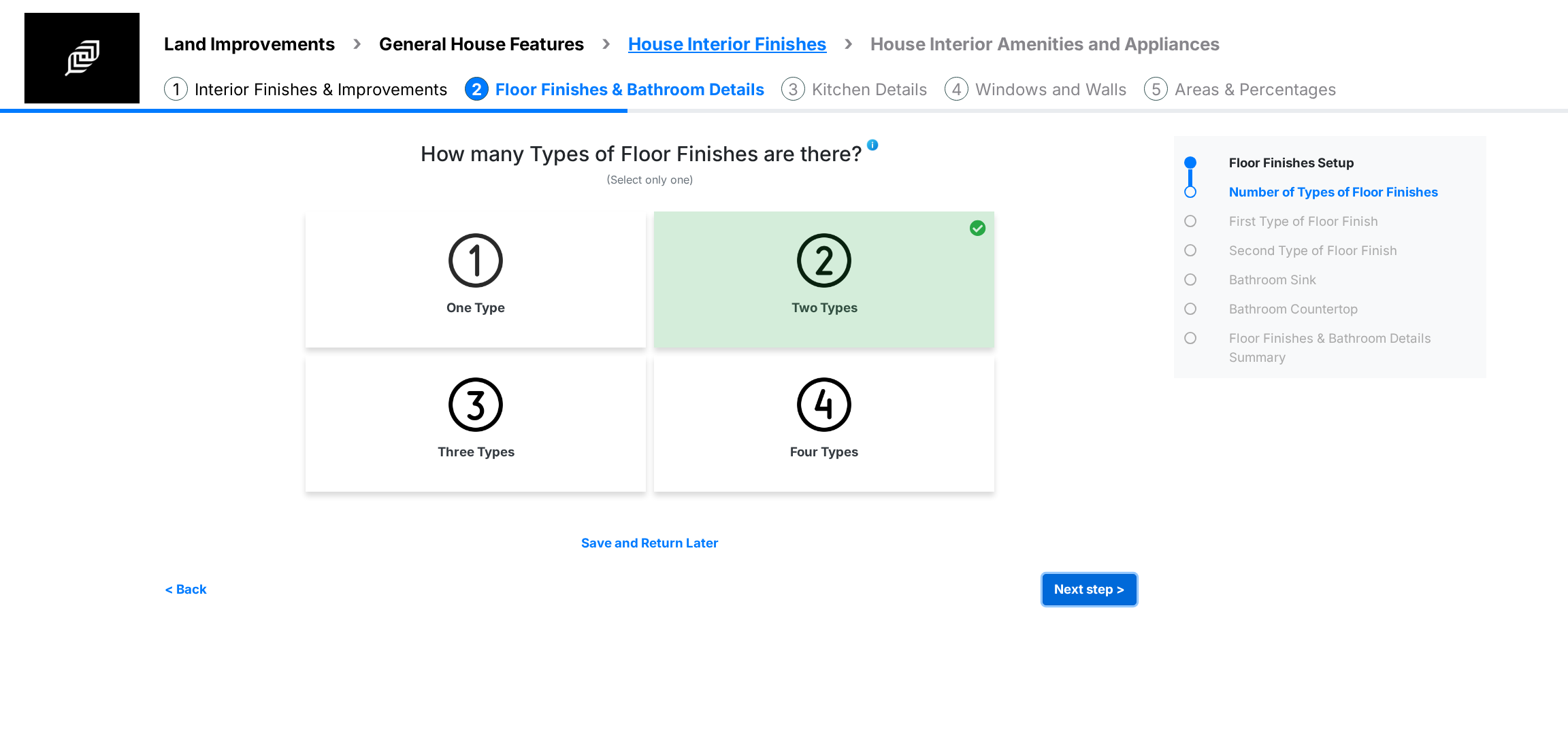
click at [1081, 588] on button "Next step >" at bounding box center [1090, 590] width 94 height 31
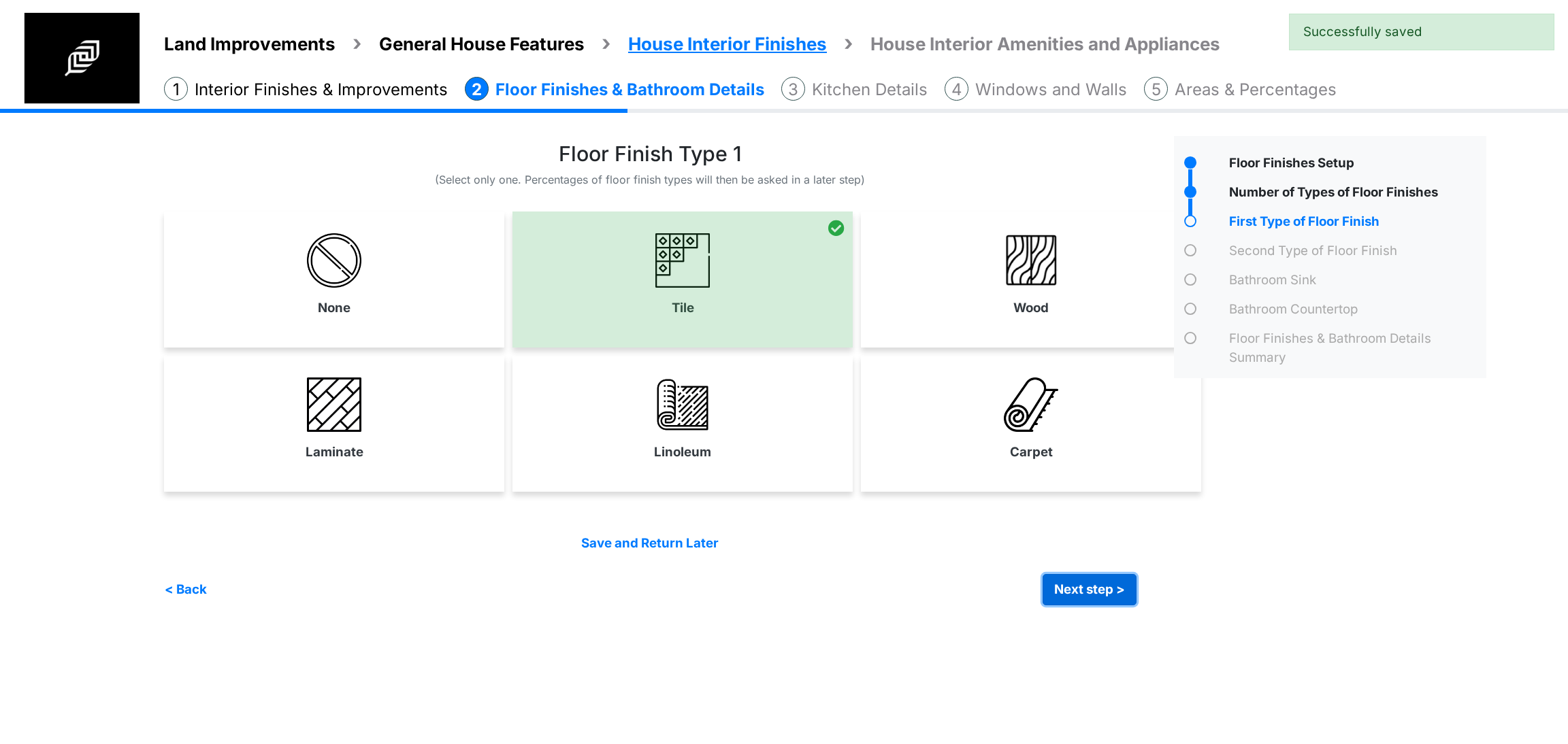
click at [1077, 590] on button "Next step >" at bounding box center [1090, 590] width 94 height 31
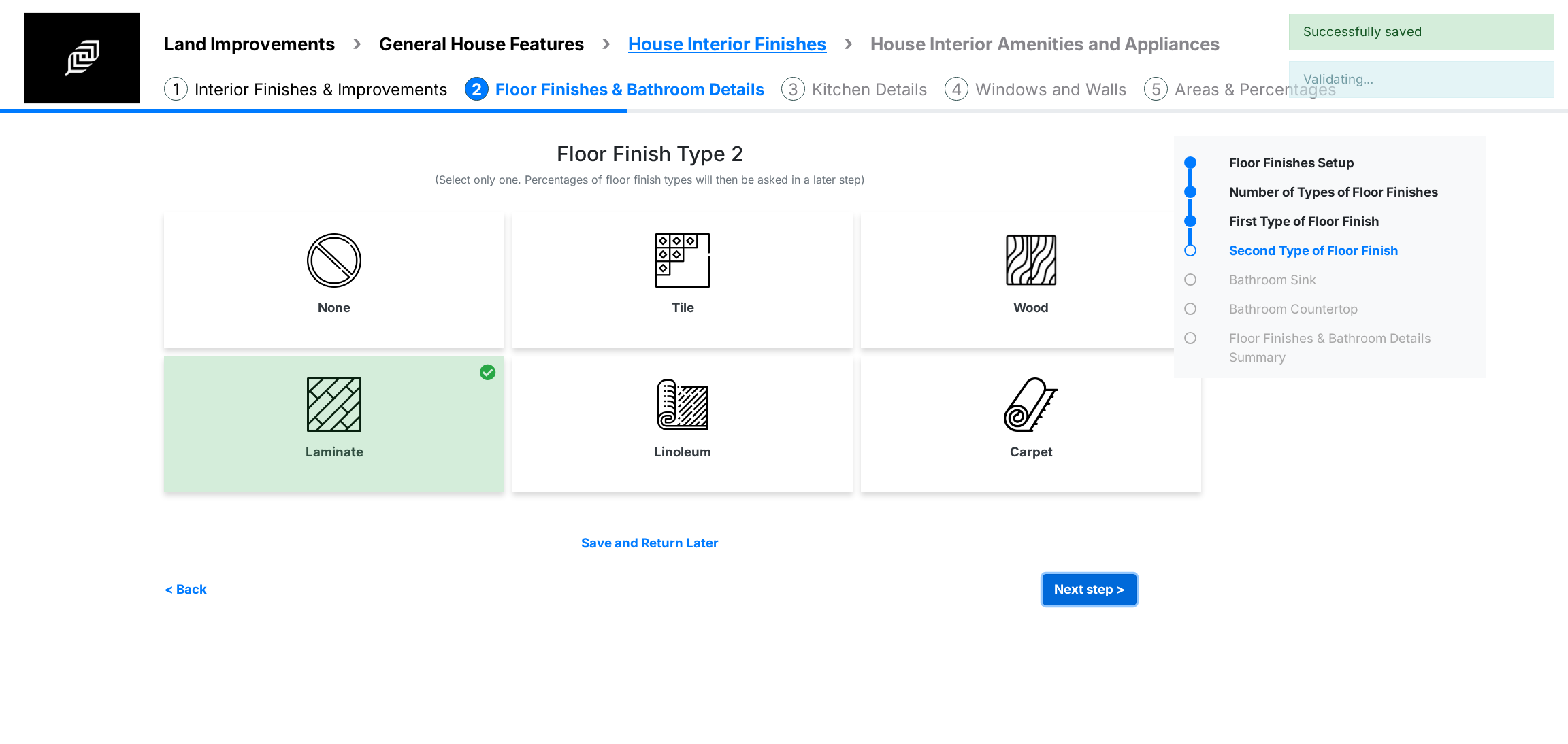
click at [1077, 590] on button "Next step >" at bounding box center [1090, 590] width 94 height 31
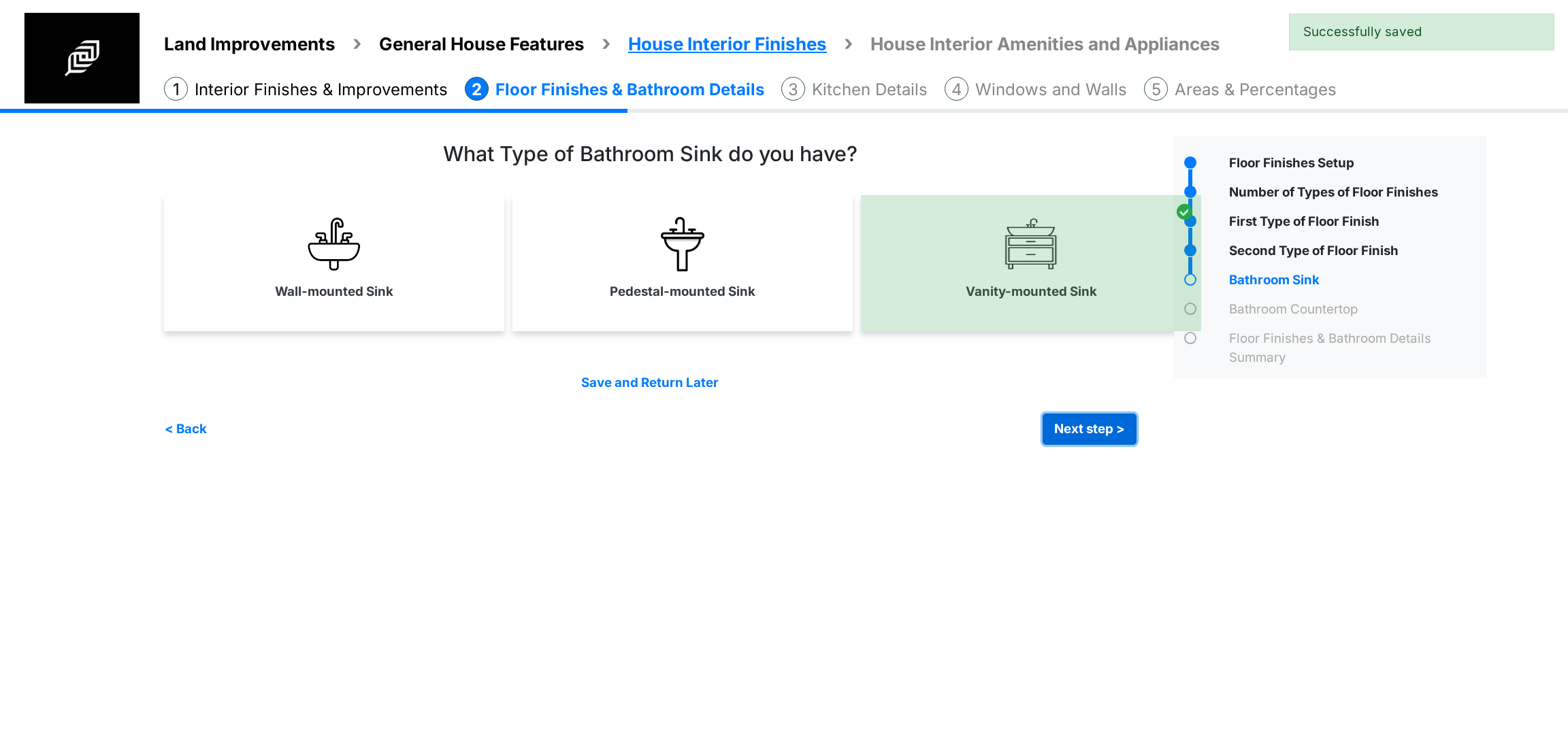
click at [1080, 433] on button "Next step >" at bounding box center [1090, 430] width 94 height 31
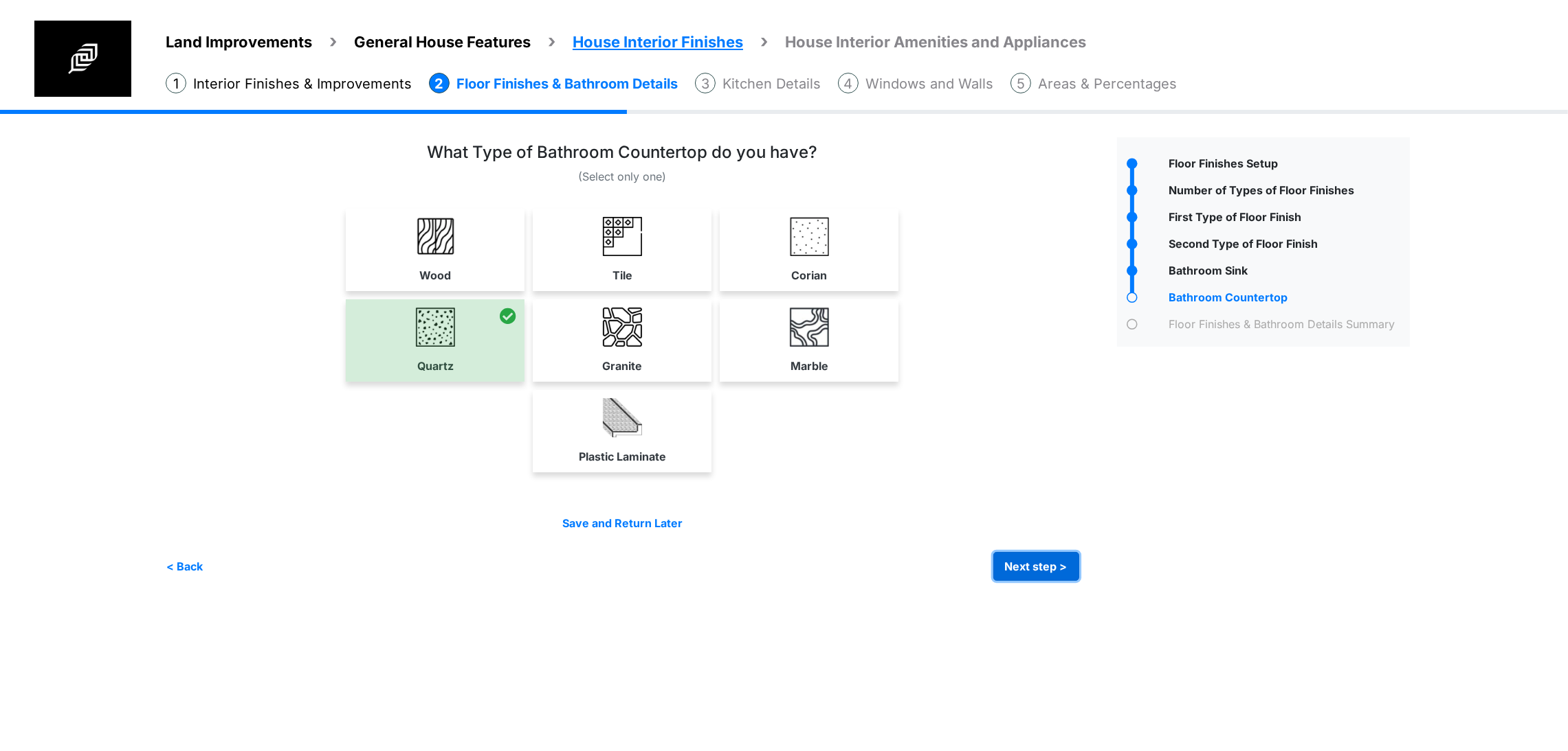
click at [1079, 581] on button "Next step >" at bounding box center [1035, 566] width 86 height 29
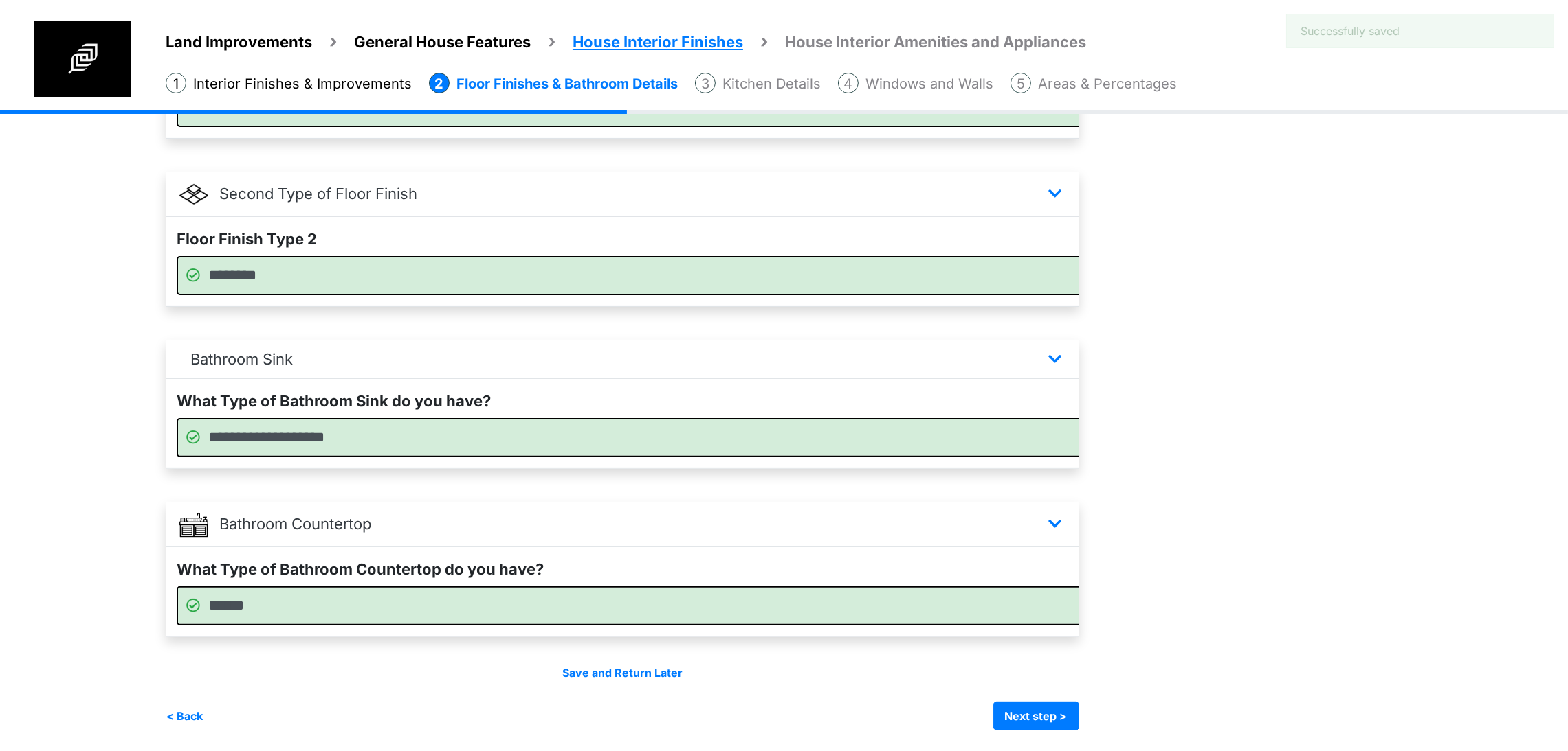
scroll to position [641, 0]
click at [1079, 714] on button "Next step >" at bounding box center [1035, 716] width 86 height 29
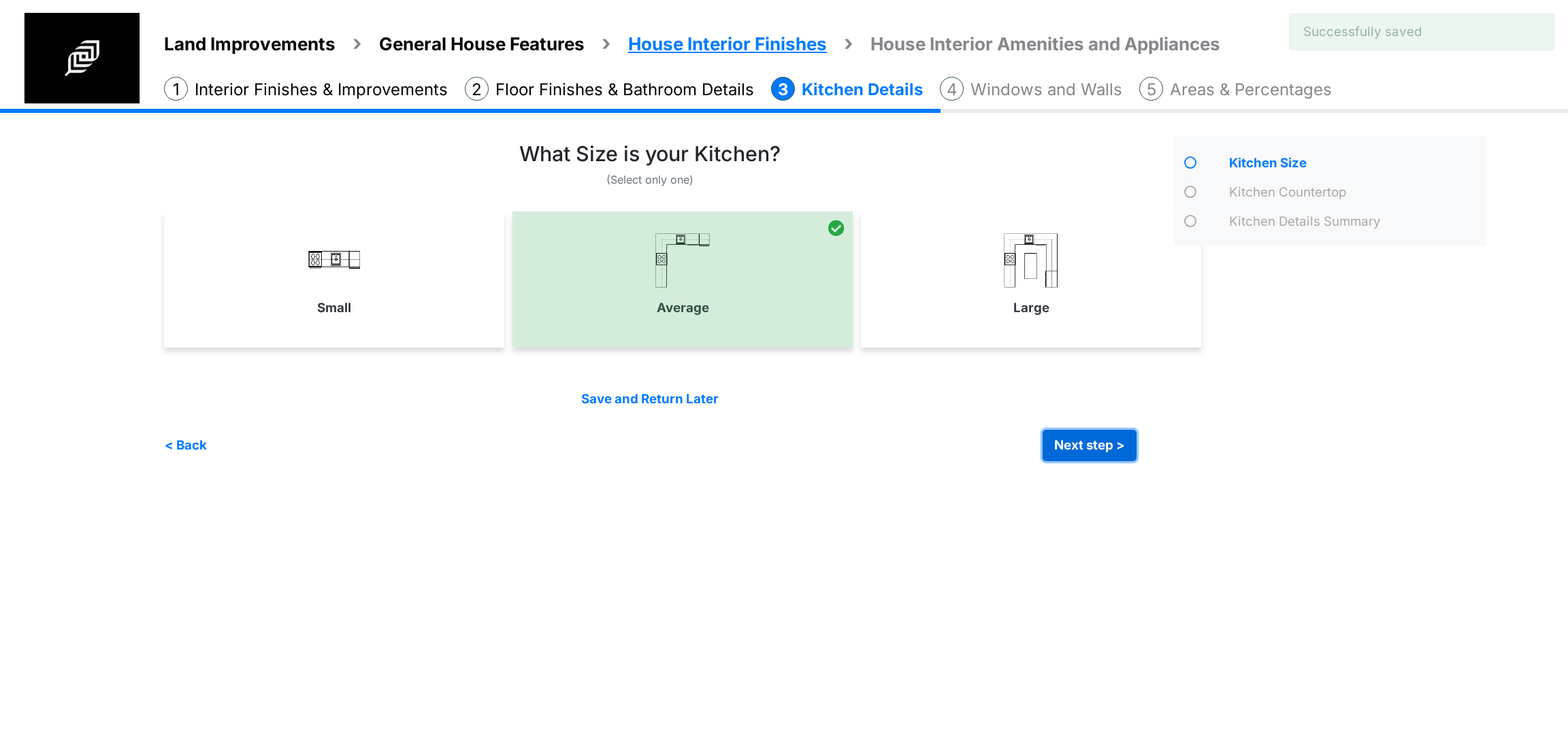
click at [1092, 441] on button "Next step >" at bounding box center [1090, 445] width 94 height 31
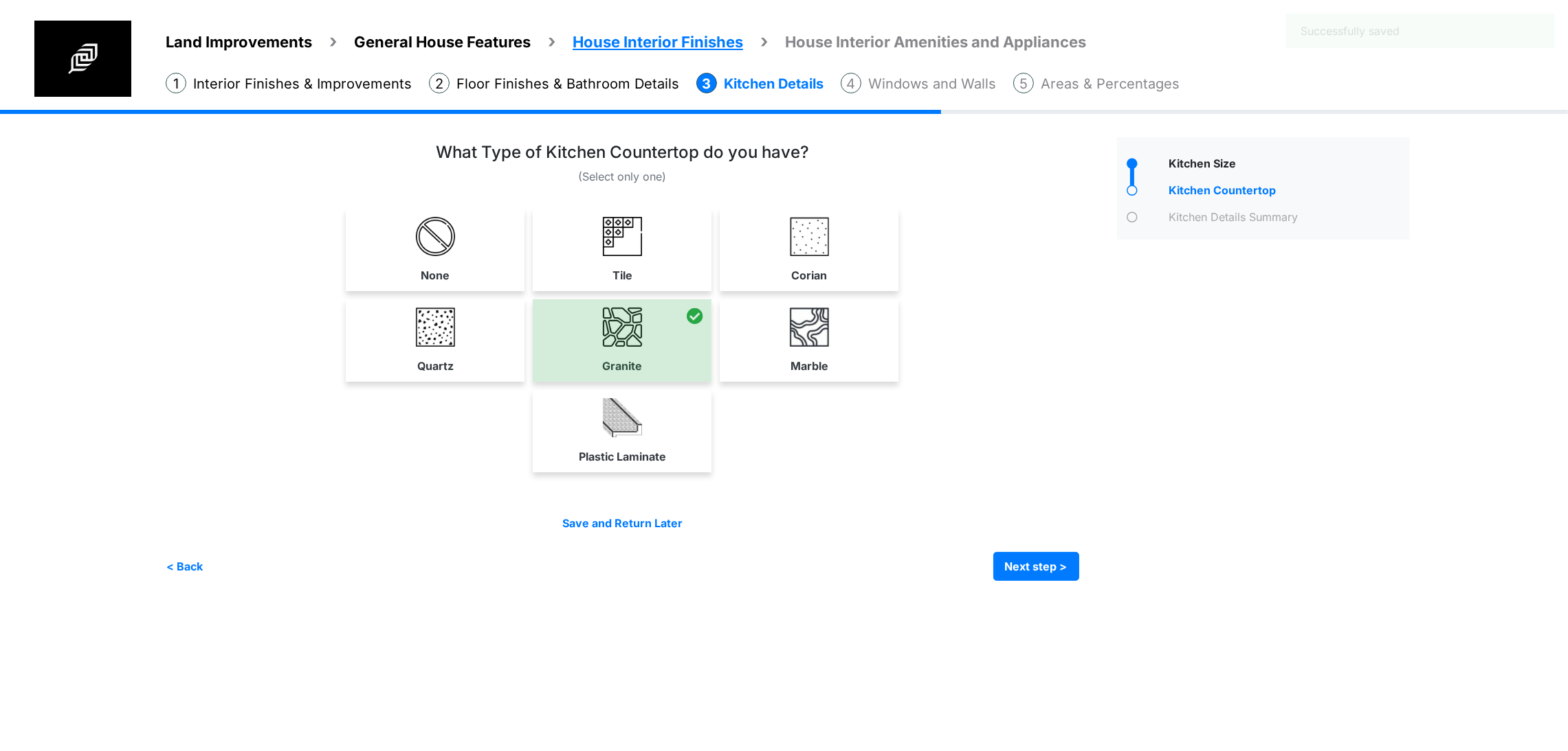
scroll to position [26, 0]
click at [1079, 581] on button "Next step >" at bounding box center [1035, 566] width 86 height 29
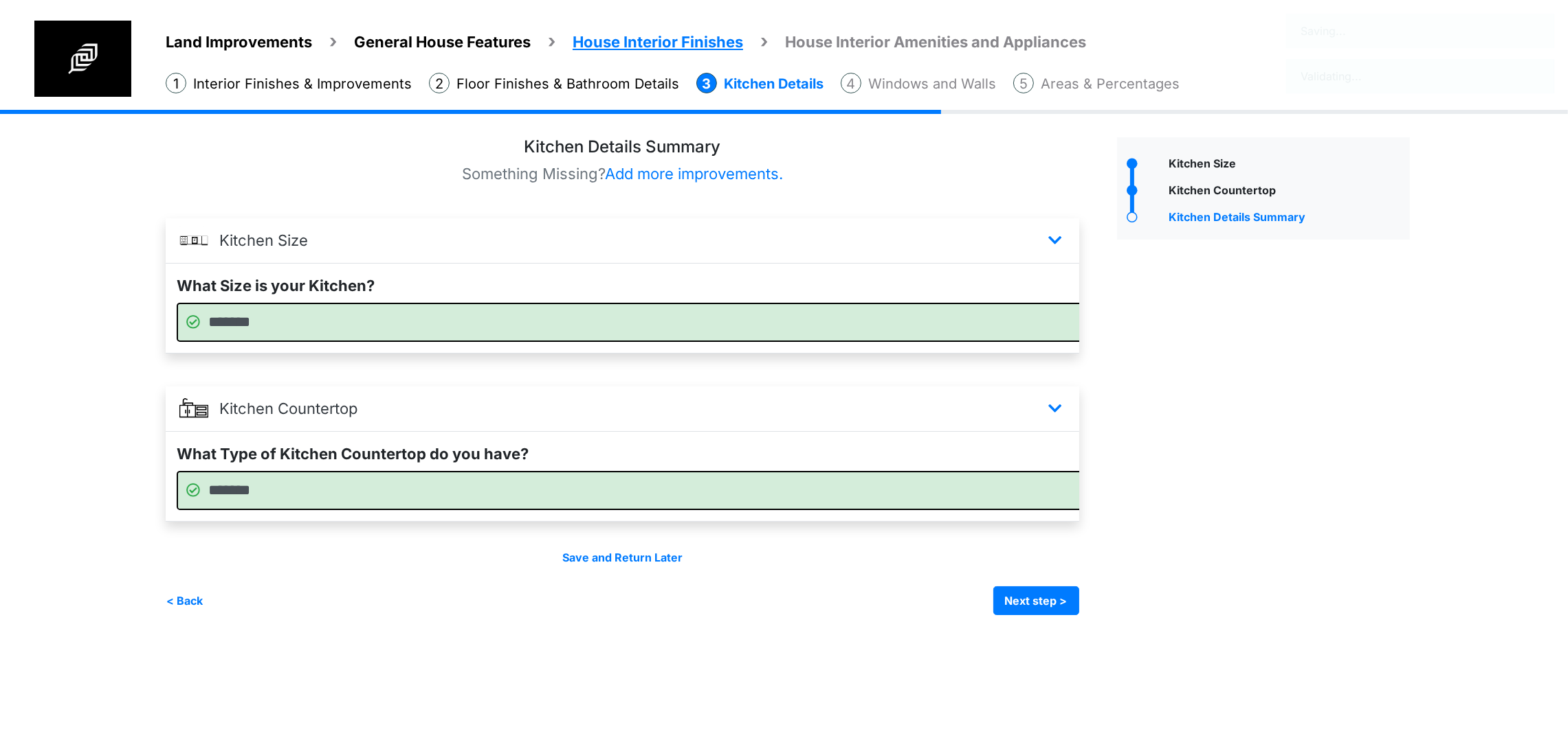
scroll to position [0, 0]
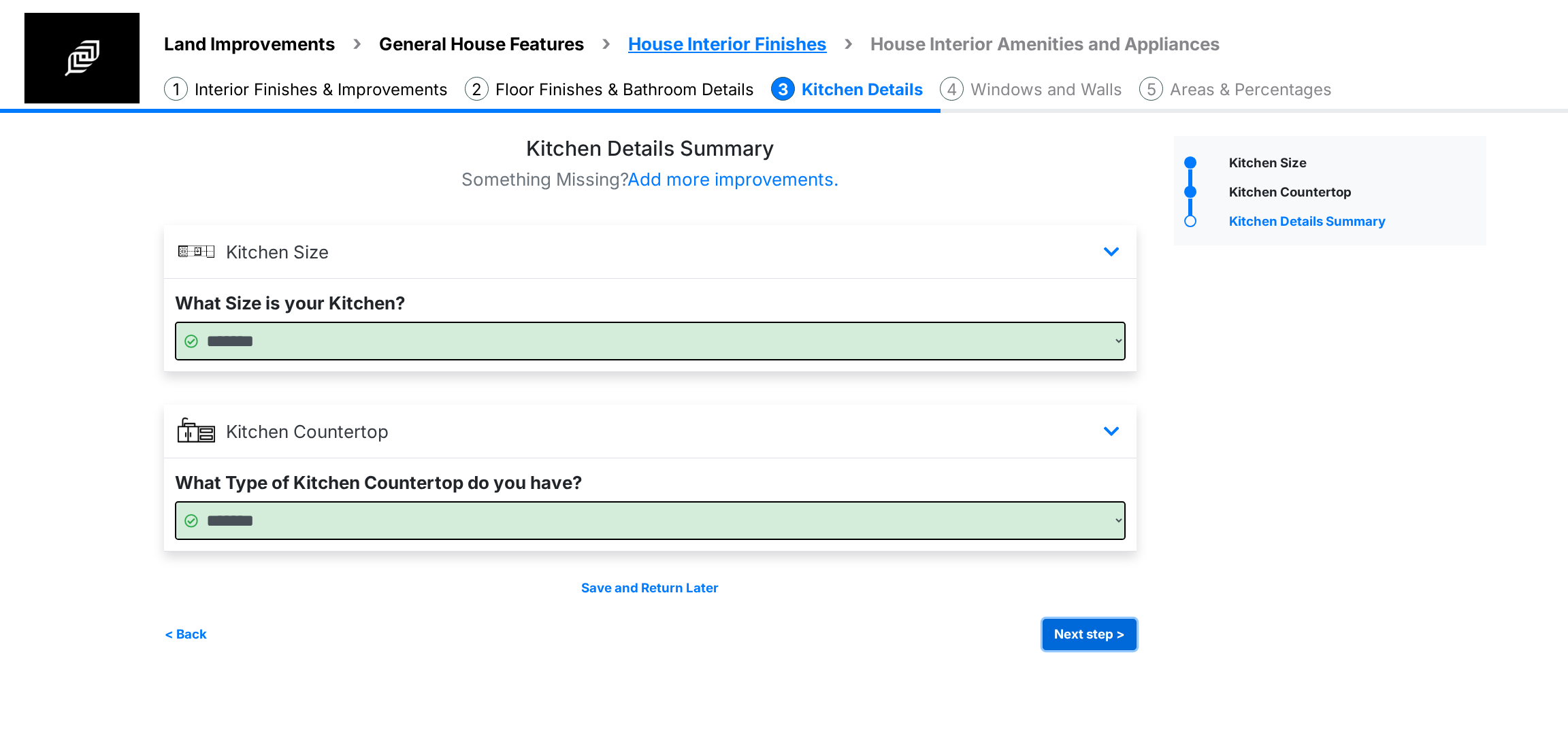
click at [1099, 641] on button "Next step >" at bounding box center [1090, 635] width 94 height 31
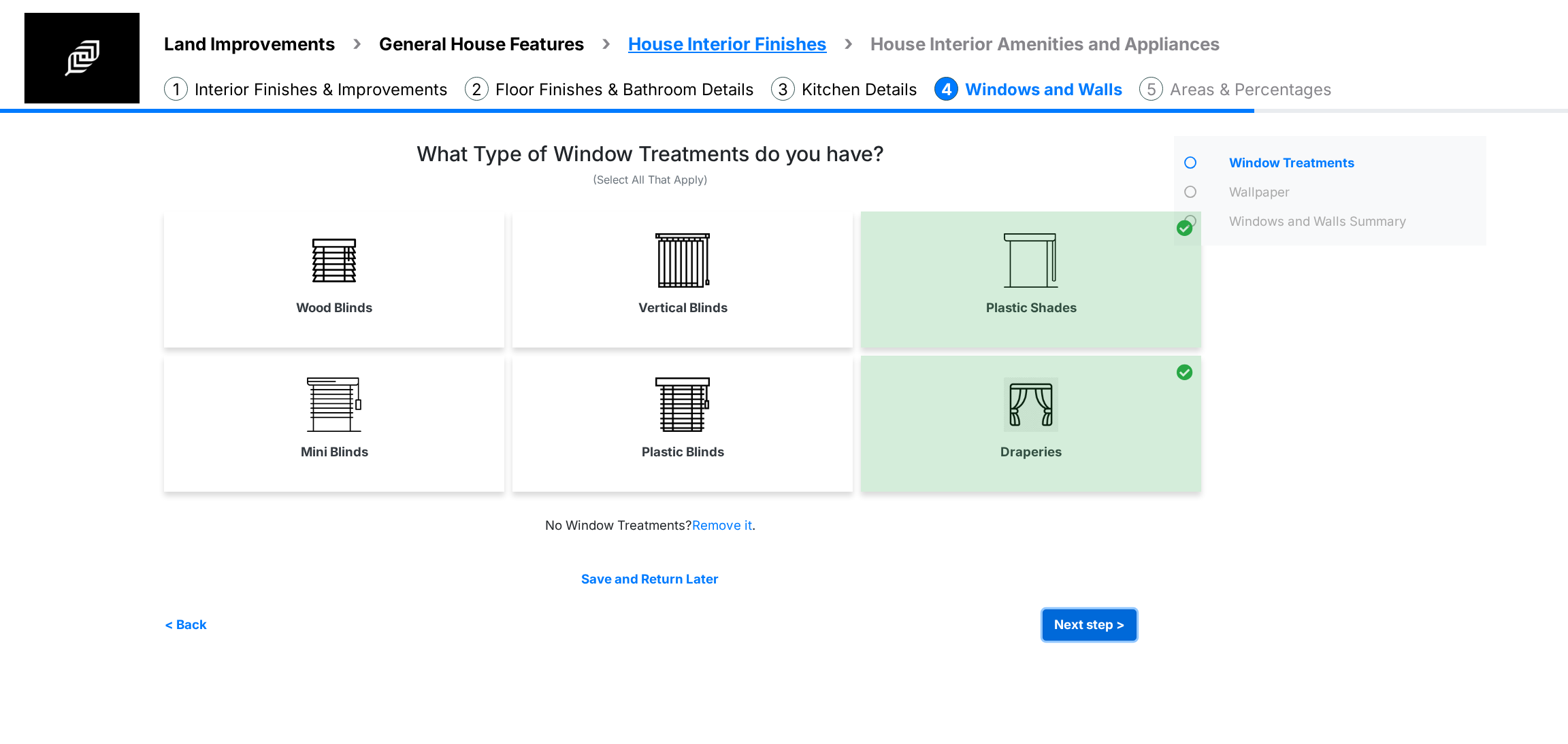
click at [1090, 618] on button "Next step >" at bounding box center [1090, 625] width 94 height 31
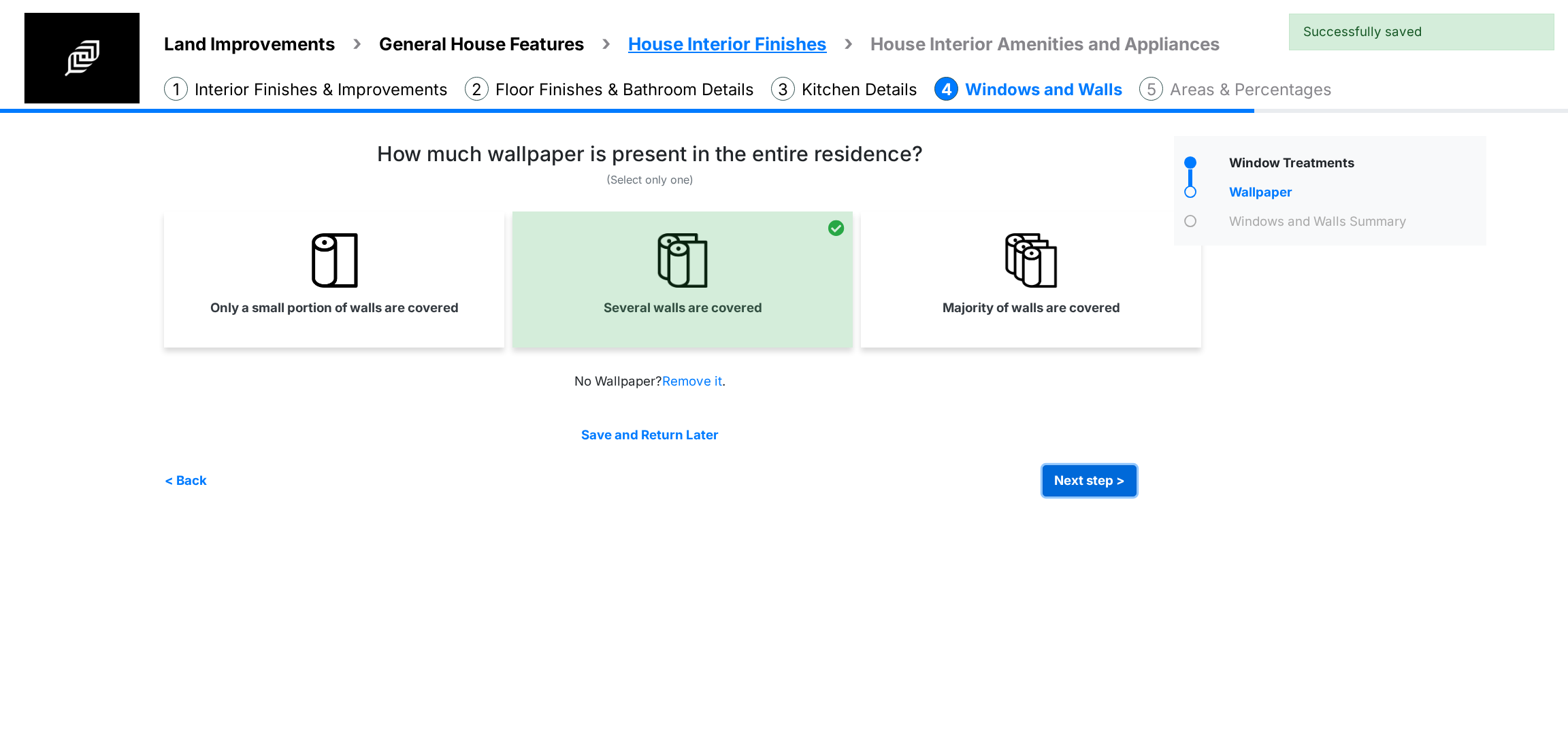
click at [1104, 475] on button "Next step >" at bounding box center [1090, 481] width 94 height 31
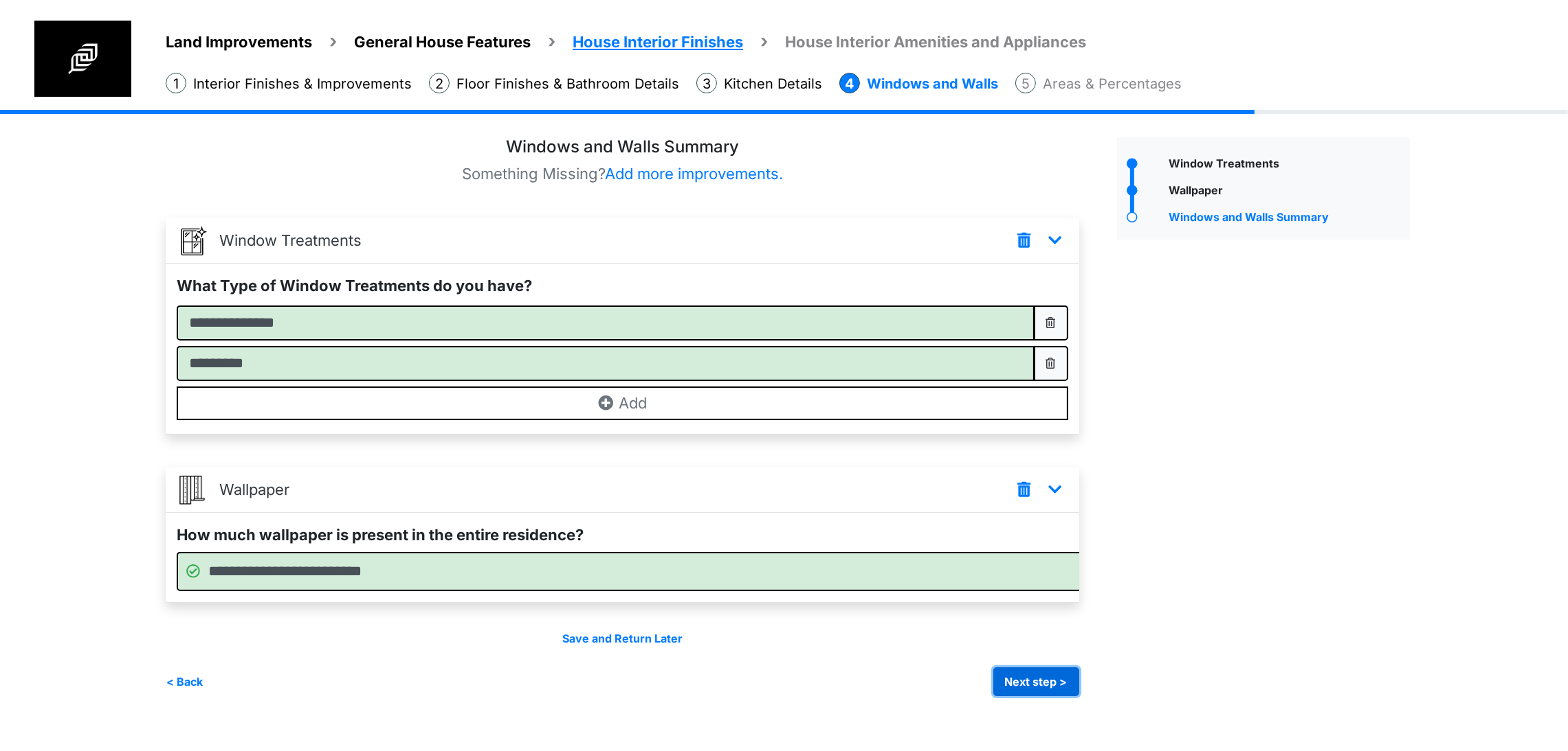
click at [1079, 697] on button "Next step >" at bounding box center [1035, 681] width 86 height 29
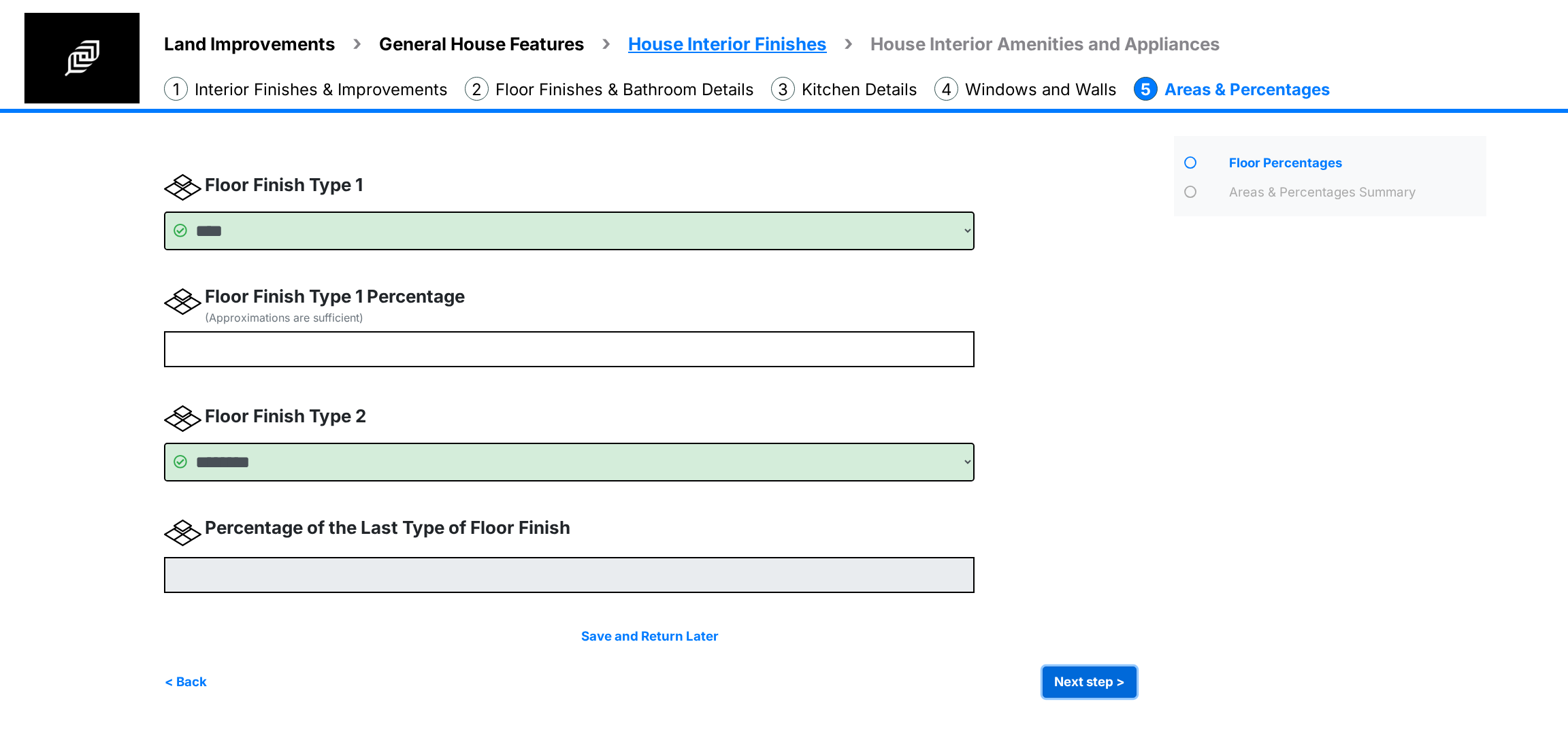
click at [1066, 682] on button "Next step >" at bounding box center [1090, 682] width 94 height 31
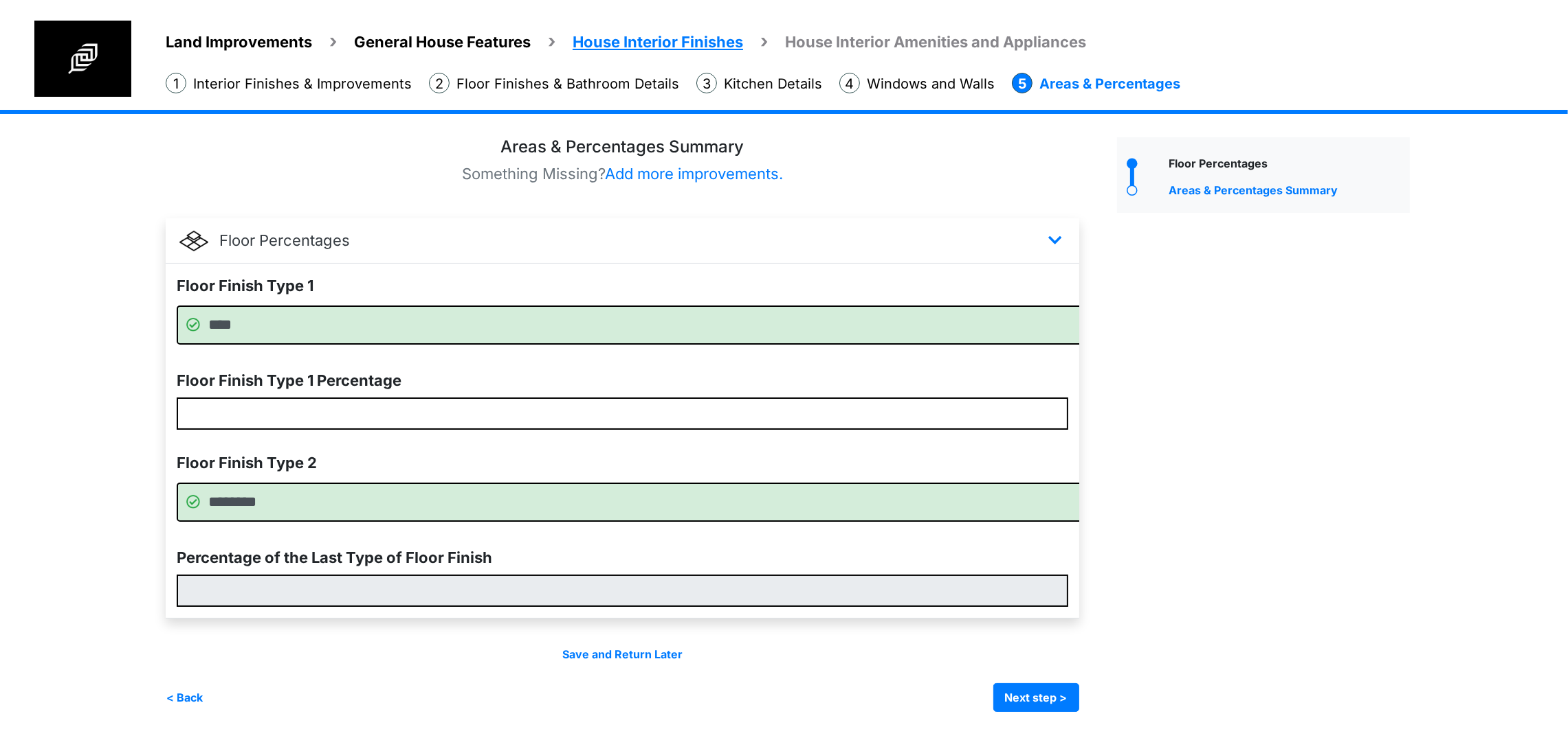
scroll to position [31, 0]
click at [1079, 713] on button "Next step >" at bounding box center [1035, 697] width 86 height 29
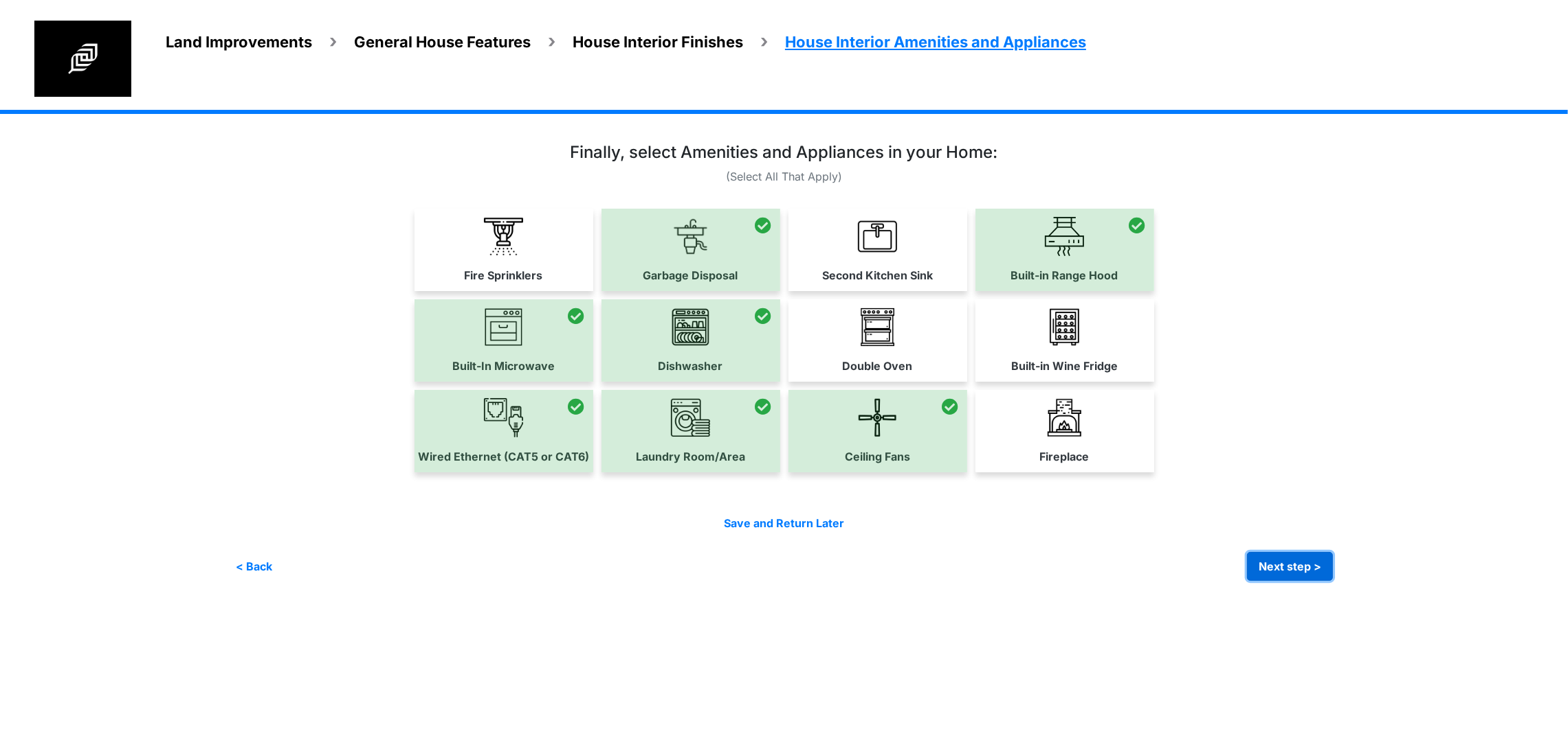
click at [1332, 581] on button "Next step >" at bounding box center [1289, 566] width 86 height 29
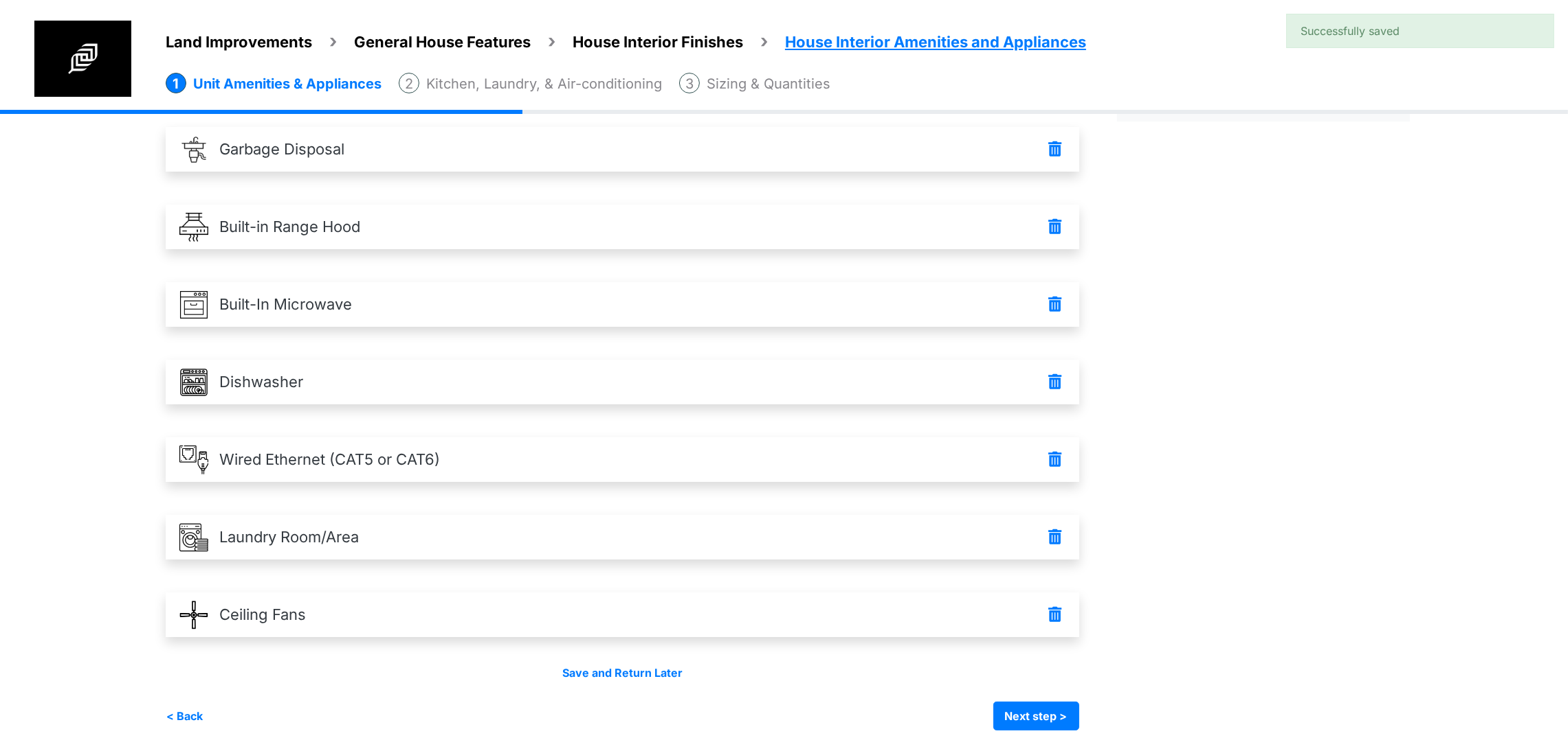
scroll to position [169, 0]
click at [1079, 715] on button "Next step >" at bounding box center [1035, 716] width 86 height 29
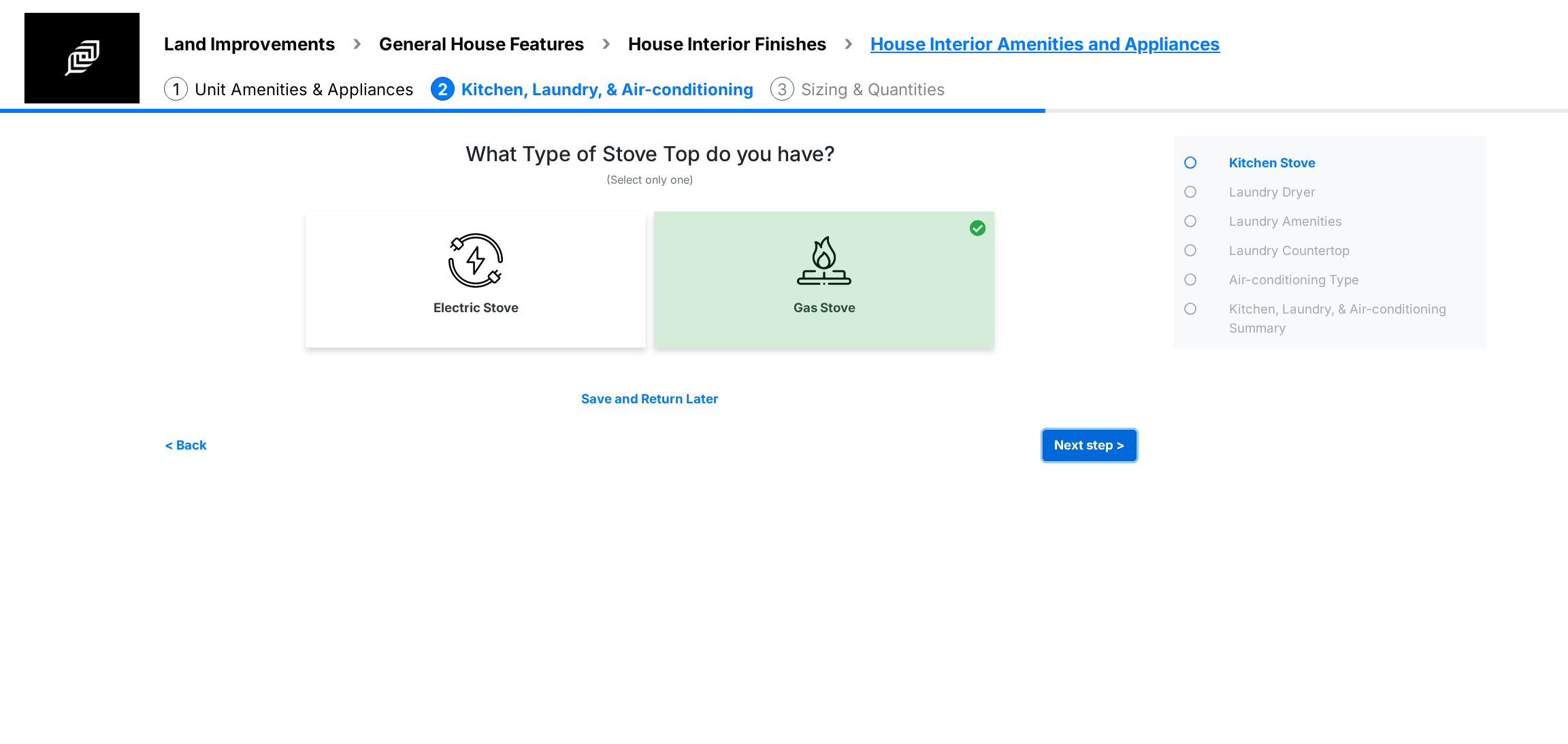
click at [1093, 439] on button "Next step >" at bounding box center [1090, 445] width 94 height 31
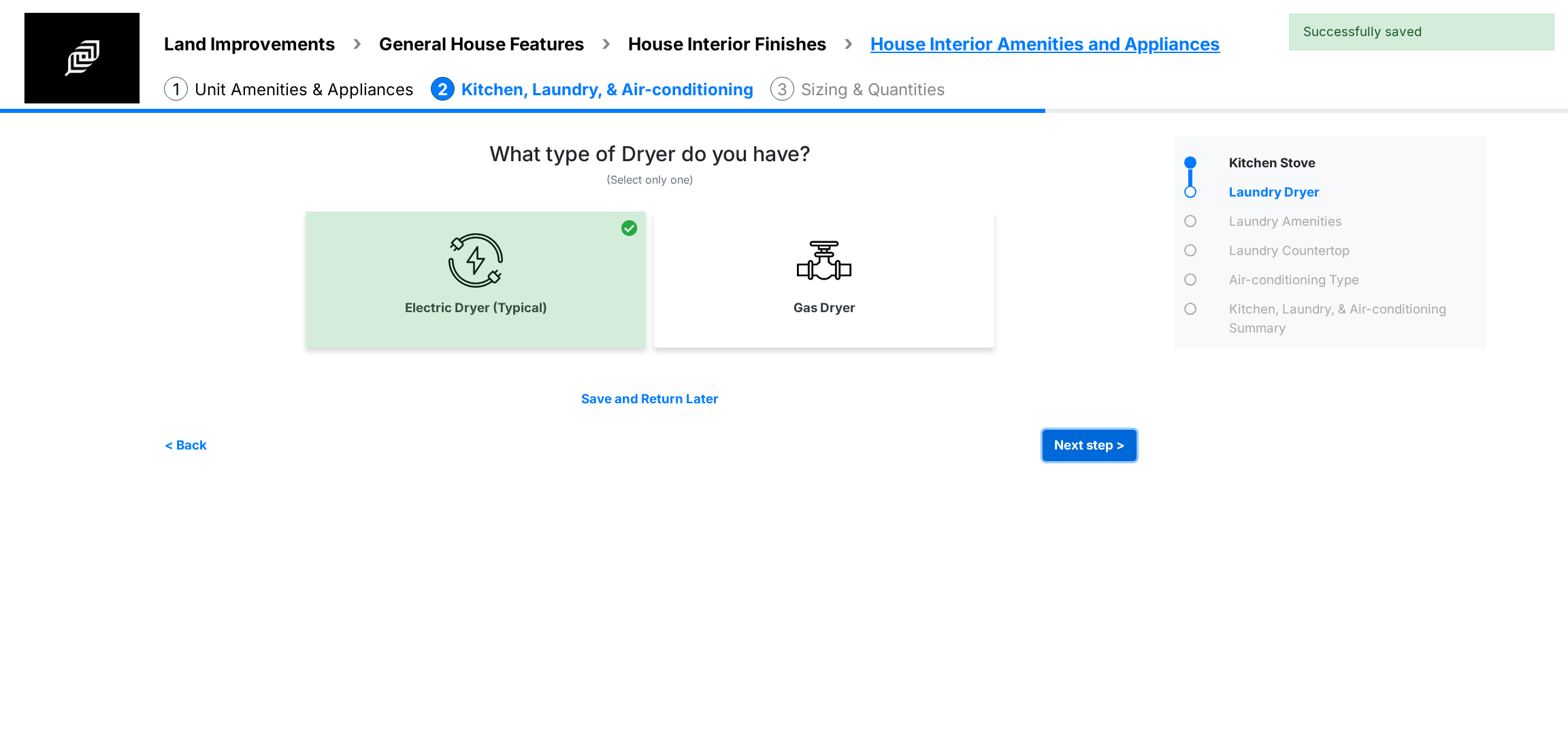
click at [1093, 439] on button "Next step >" at bounding box center [1090, 445] width 94 height 31
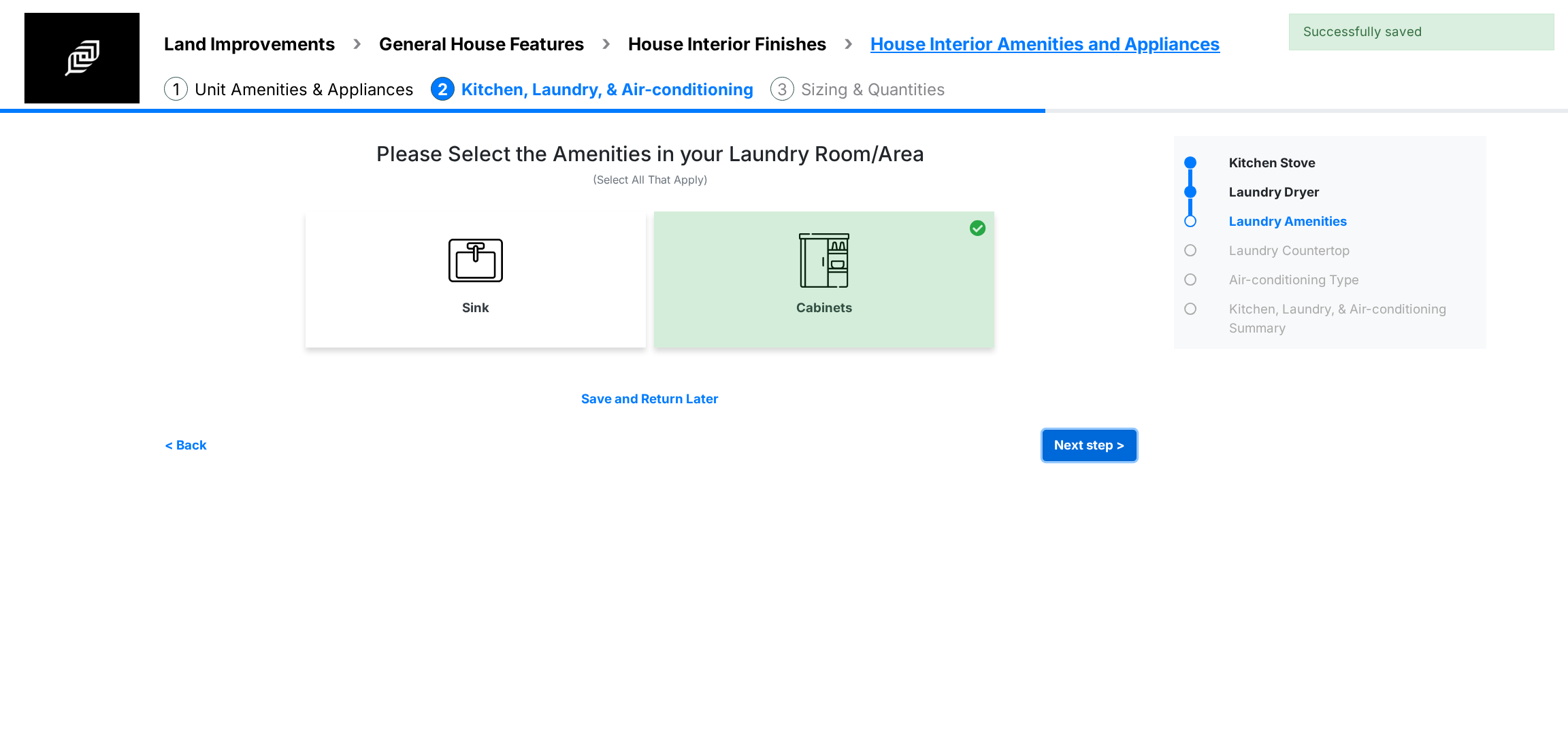
click at [1093, 439] on button "Next step >" at bounding box center [1090, 445] width 94 height 31
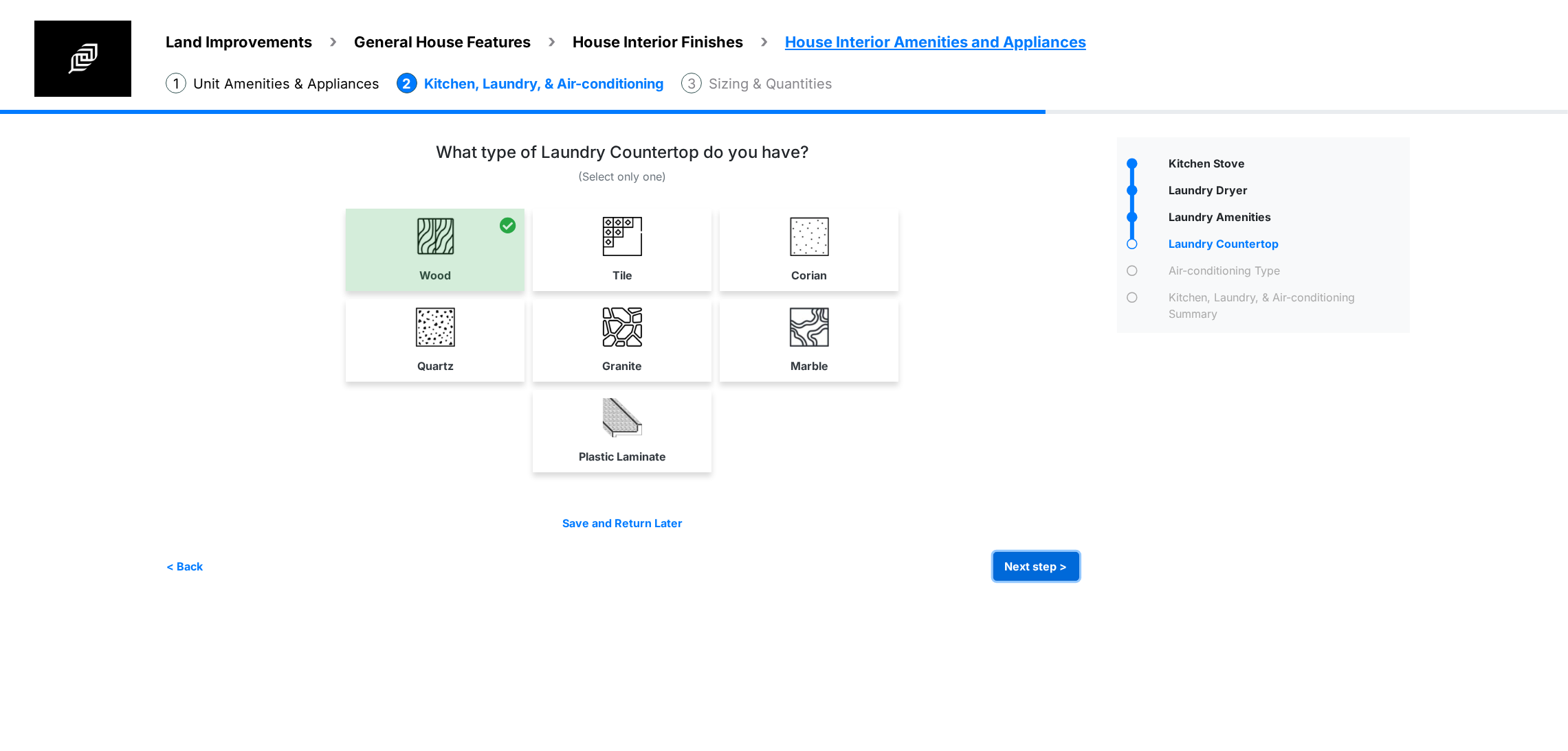
click at [1079, 581] on button "Next step >" at bounding box center [1035, 566] width 86 height 29
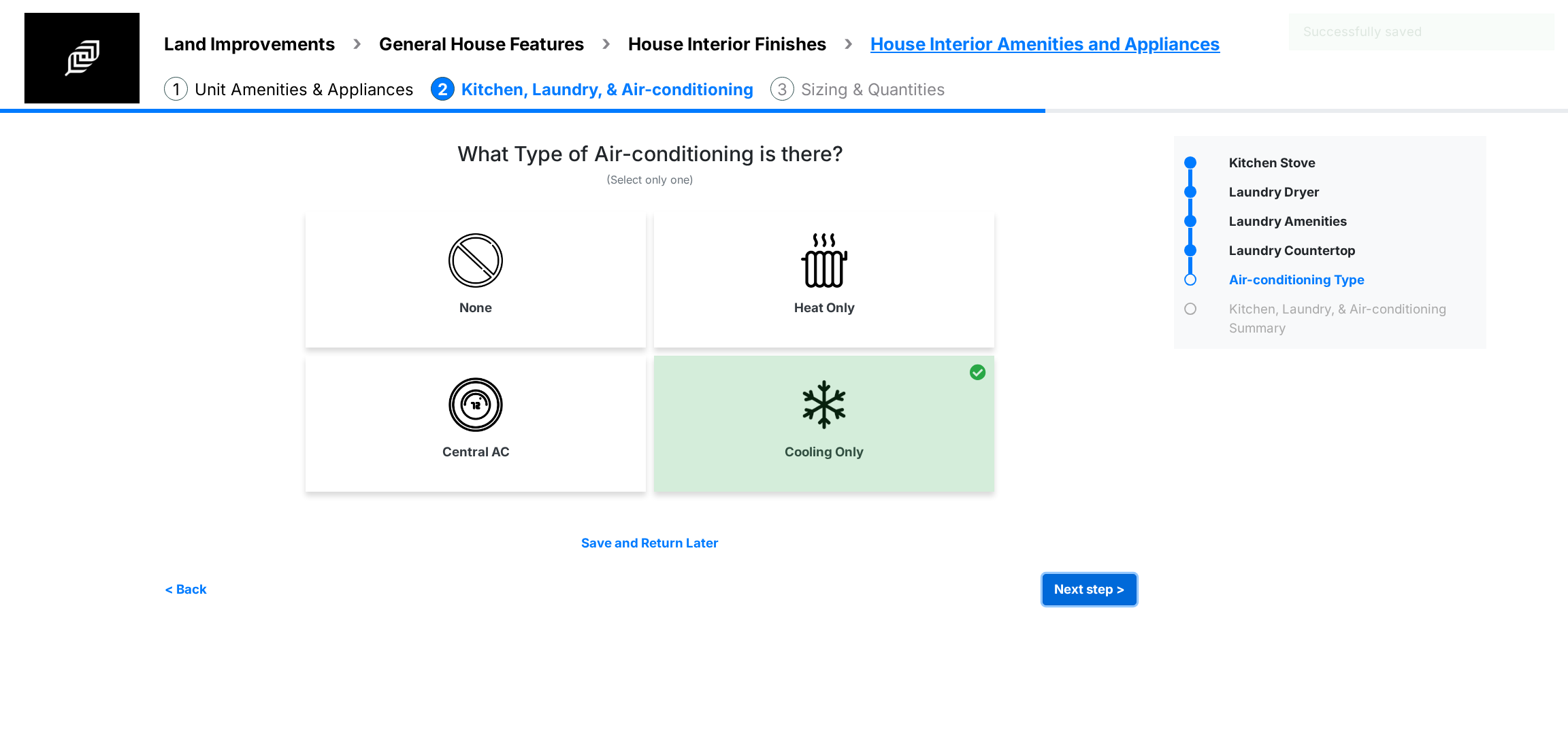
click at [1097, 584] on button "Next step >" at bounding box center [1090, 590] width 94 height 31
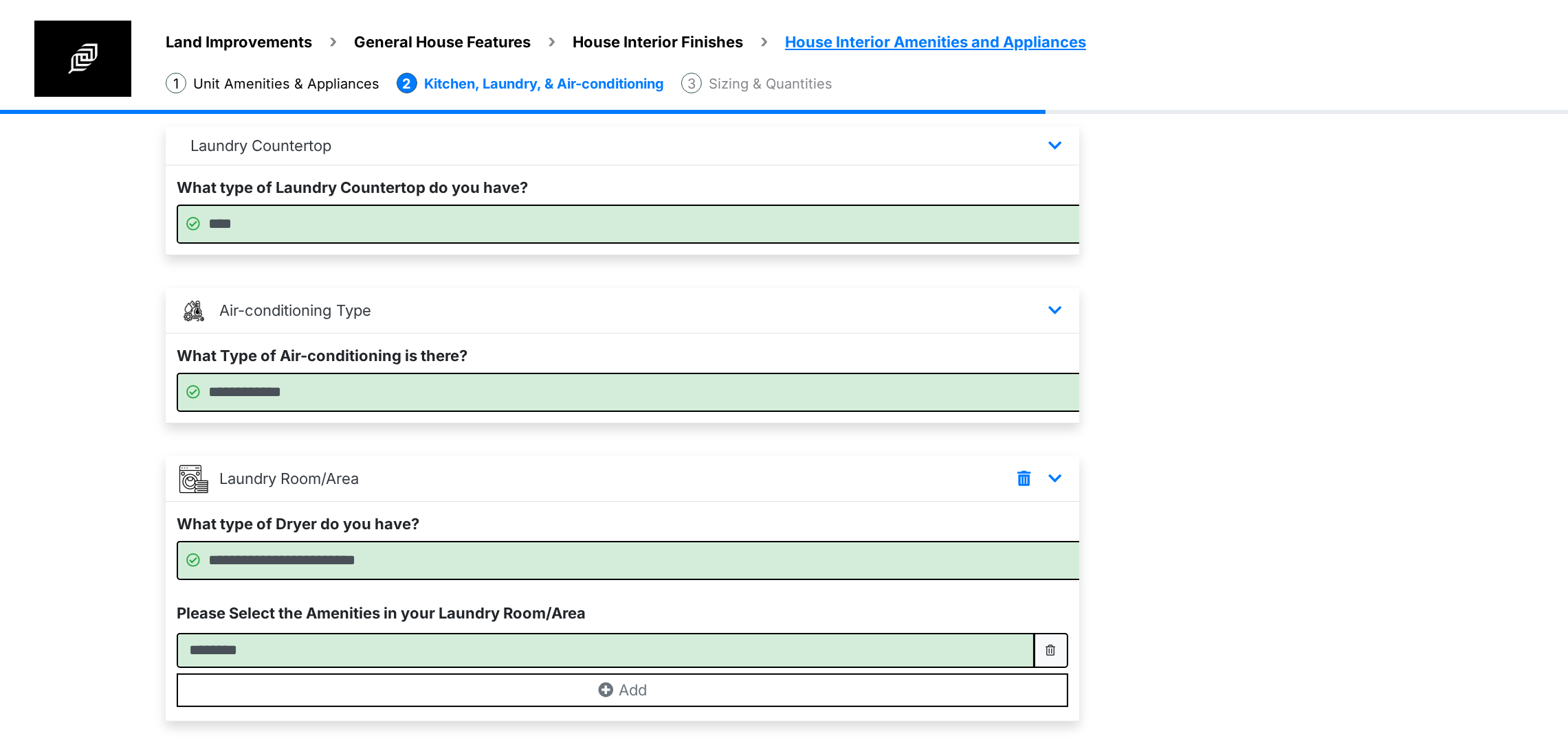
scroll to position [421, 0]
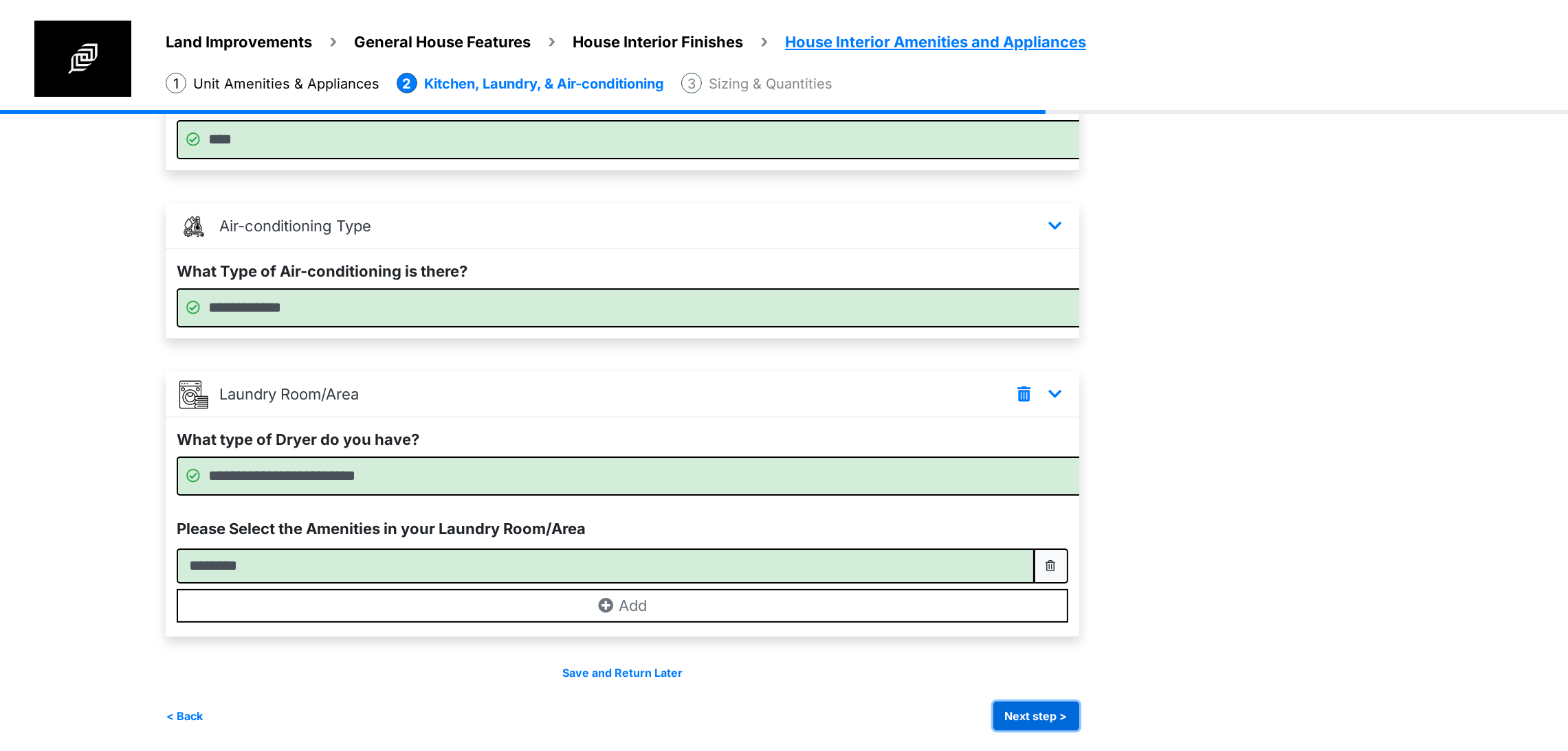
click at [1079, 713] on button "Next step >" at bounding box center [1035, 716] width 86 height 29
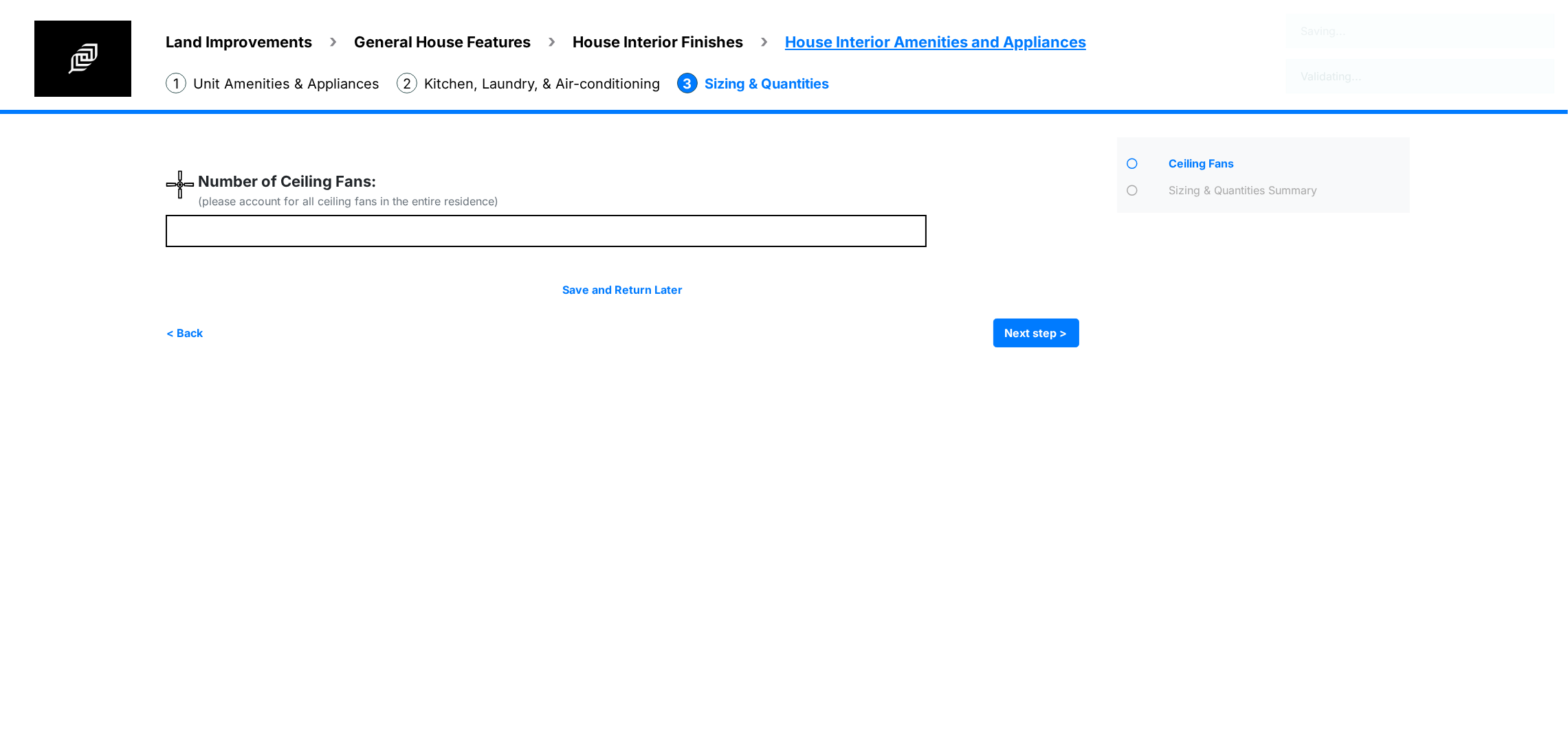
scroll to position [0, 0]
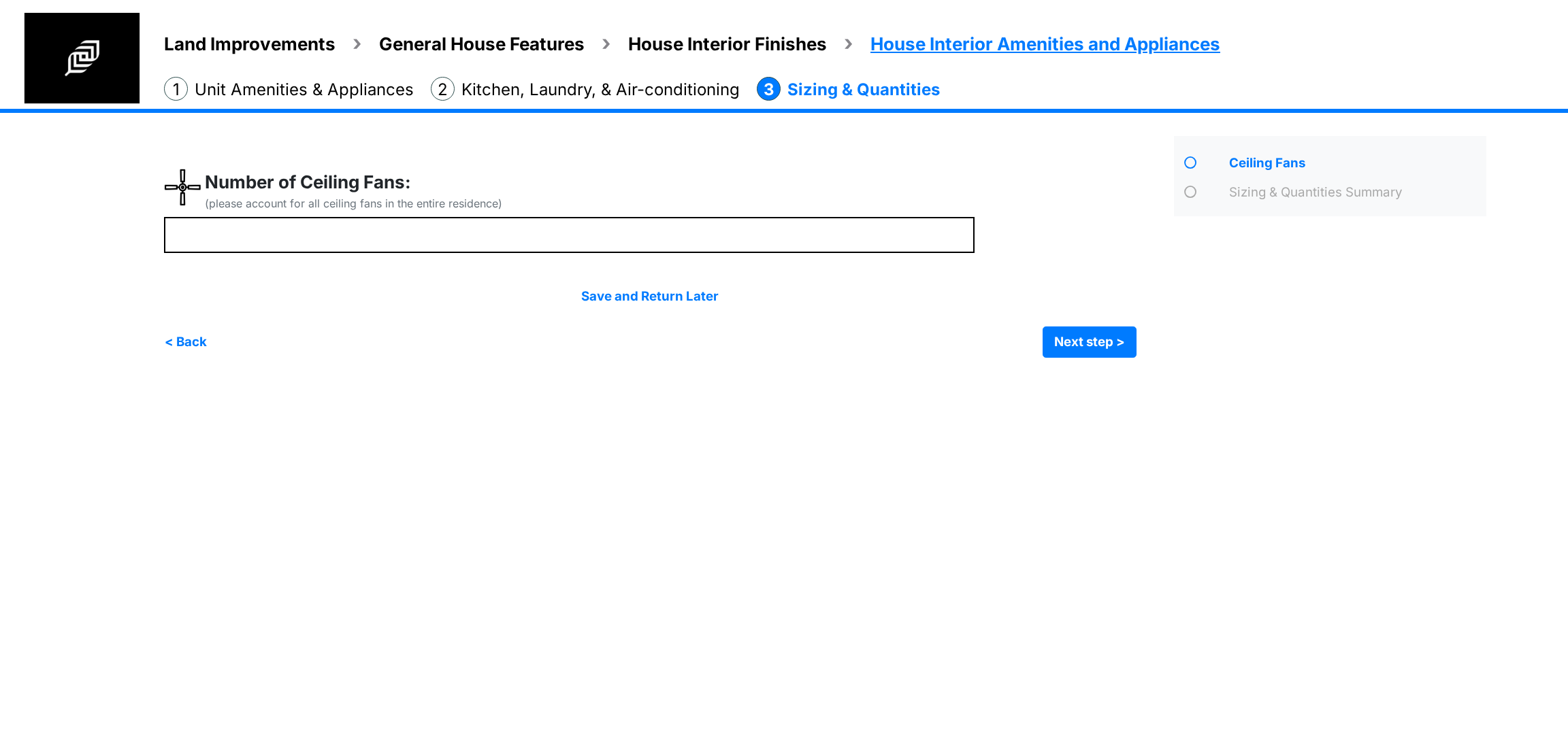
click at [182, 44] on span "Land Improvements" at bounding box center [250, 44] width 172 height 21
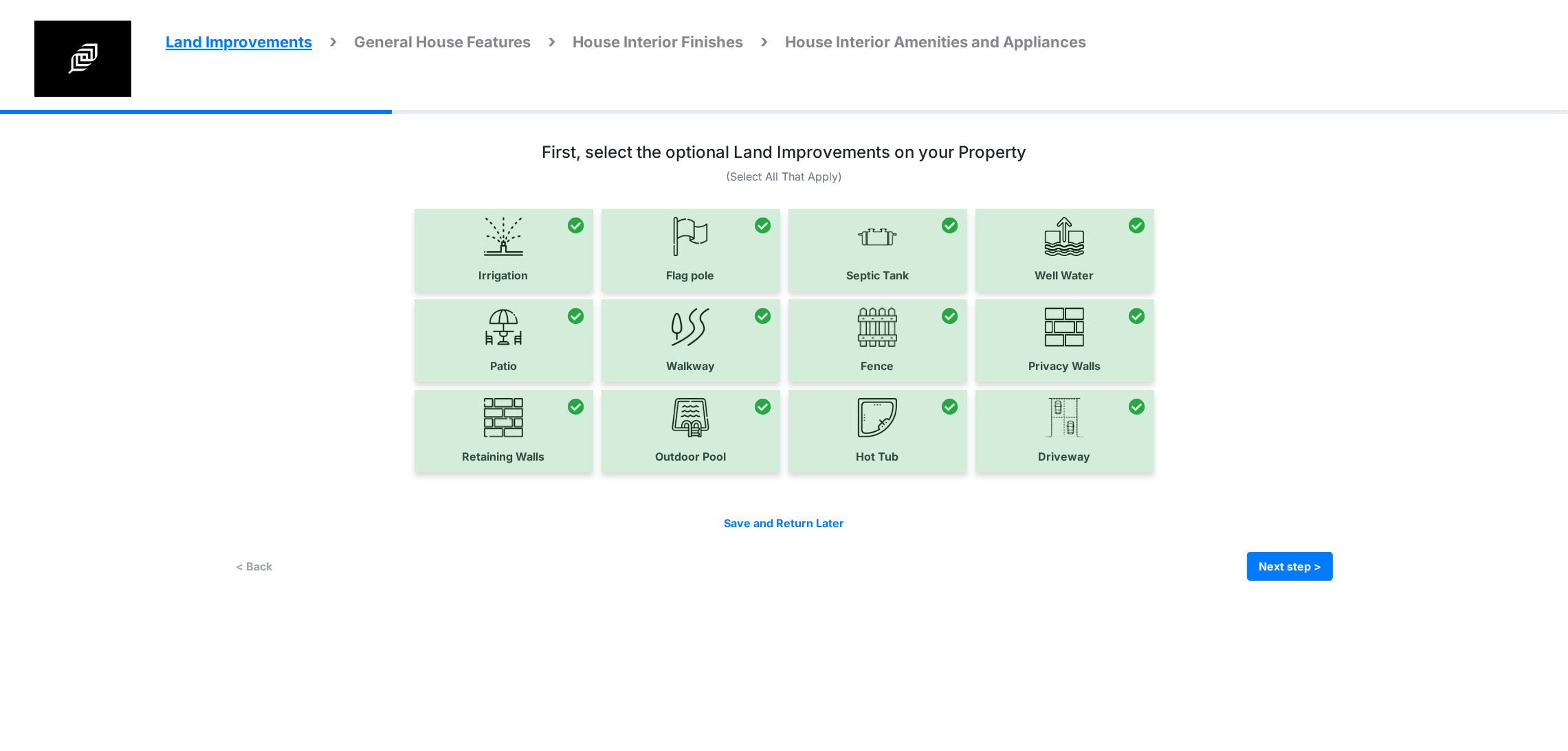
click at [65, 53] on img at bounding box center [83, 58] width 97 height 76
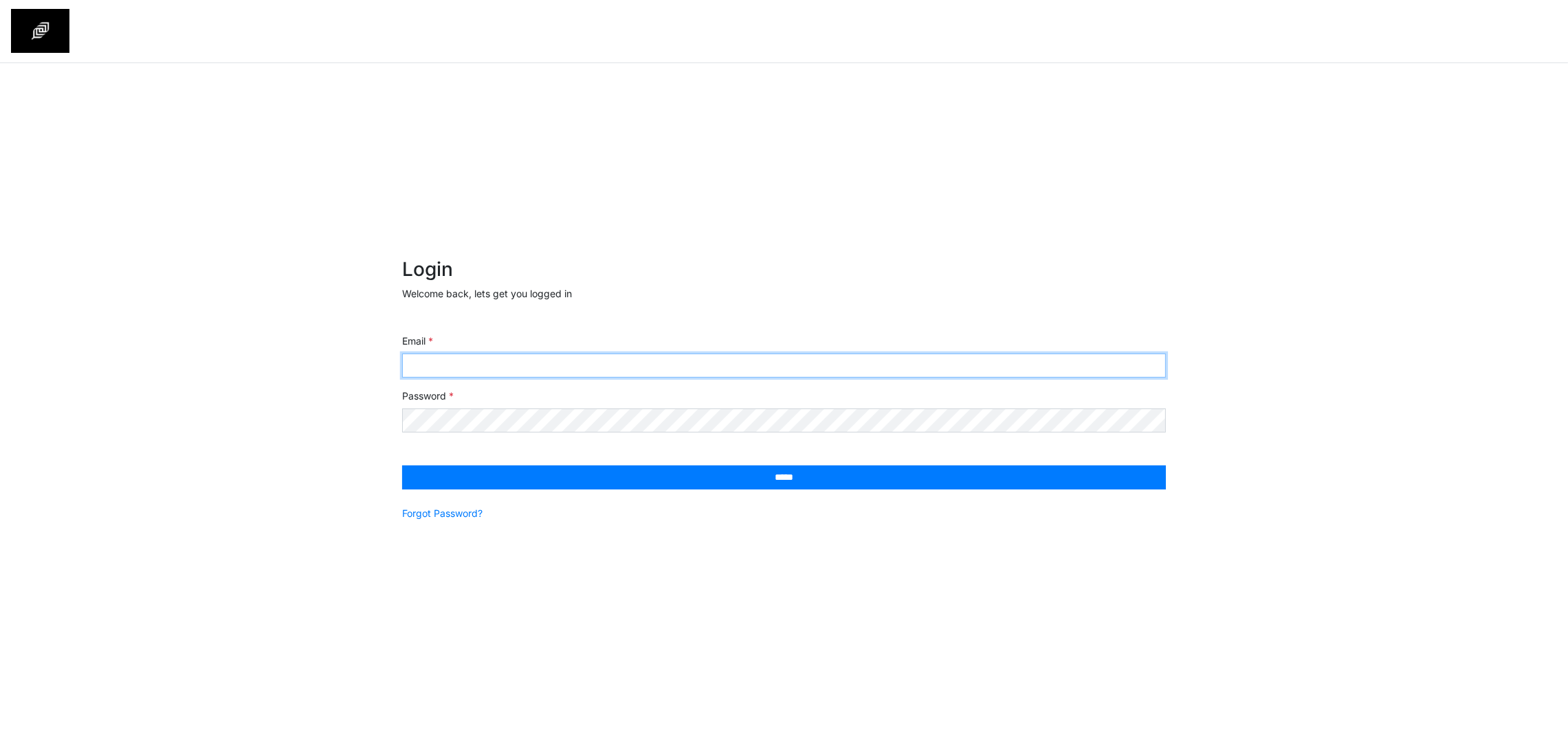
type input "**********"
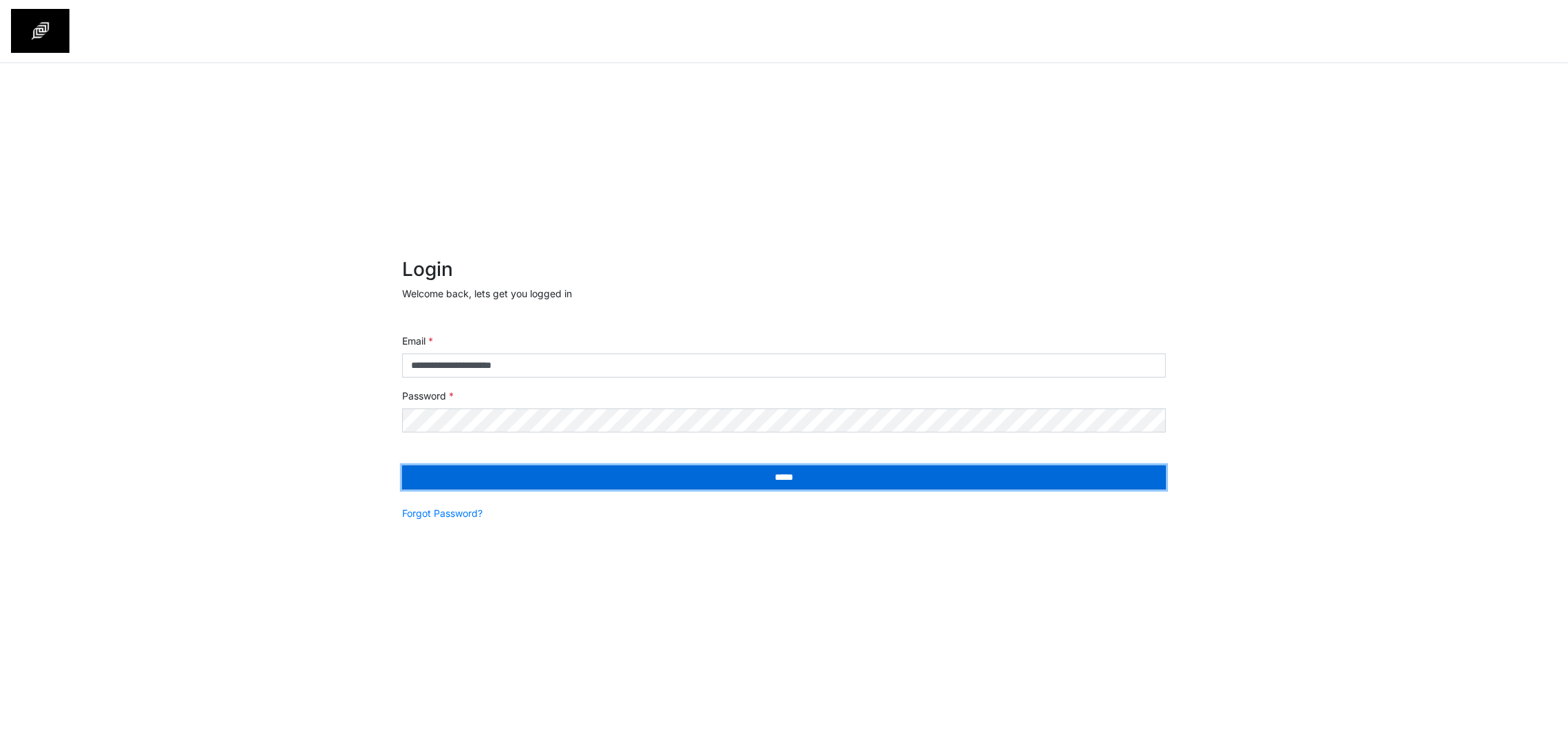
click at [828, 484] on input "*****" at bounding box center [784, 478] width 763 height 24
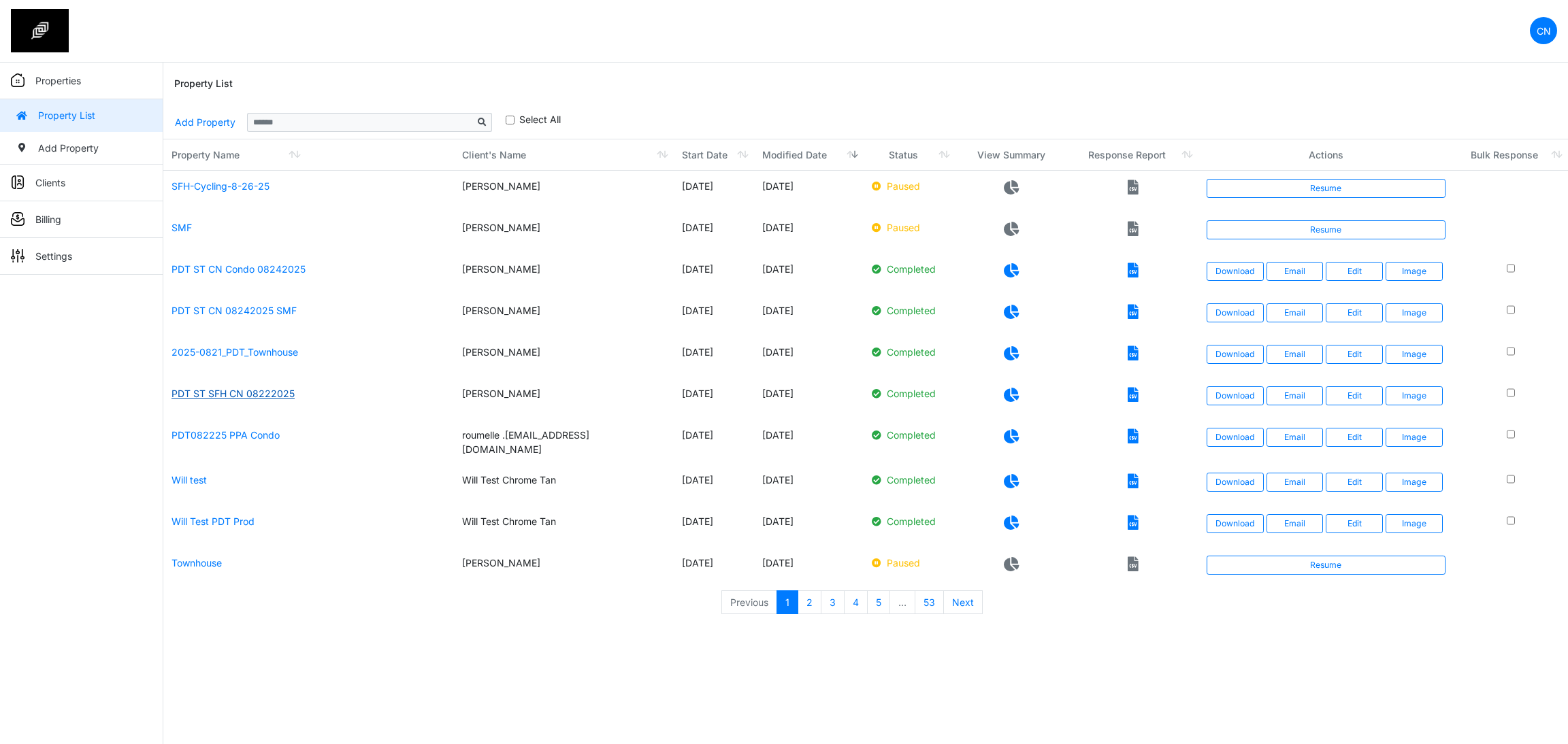
click at [255, 398] on link "PDT ST SFH CN 08222025" at bounding box center [233, 393] width 123 height 12
click at [247, 312] on link "PDT ST CN 08242025 SMF" at bounding box center [234, 310] width 125 height 12
click at [1350, 314] on link "Edit" at bounding box center [1354, 313] width 58 height 20
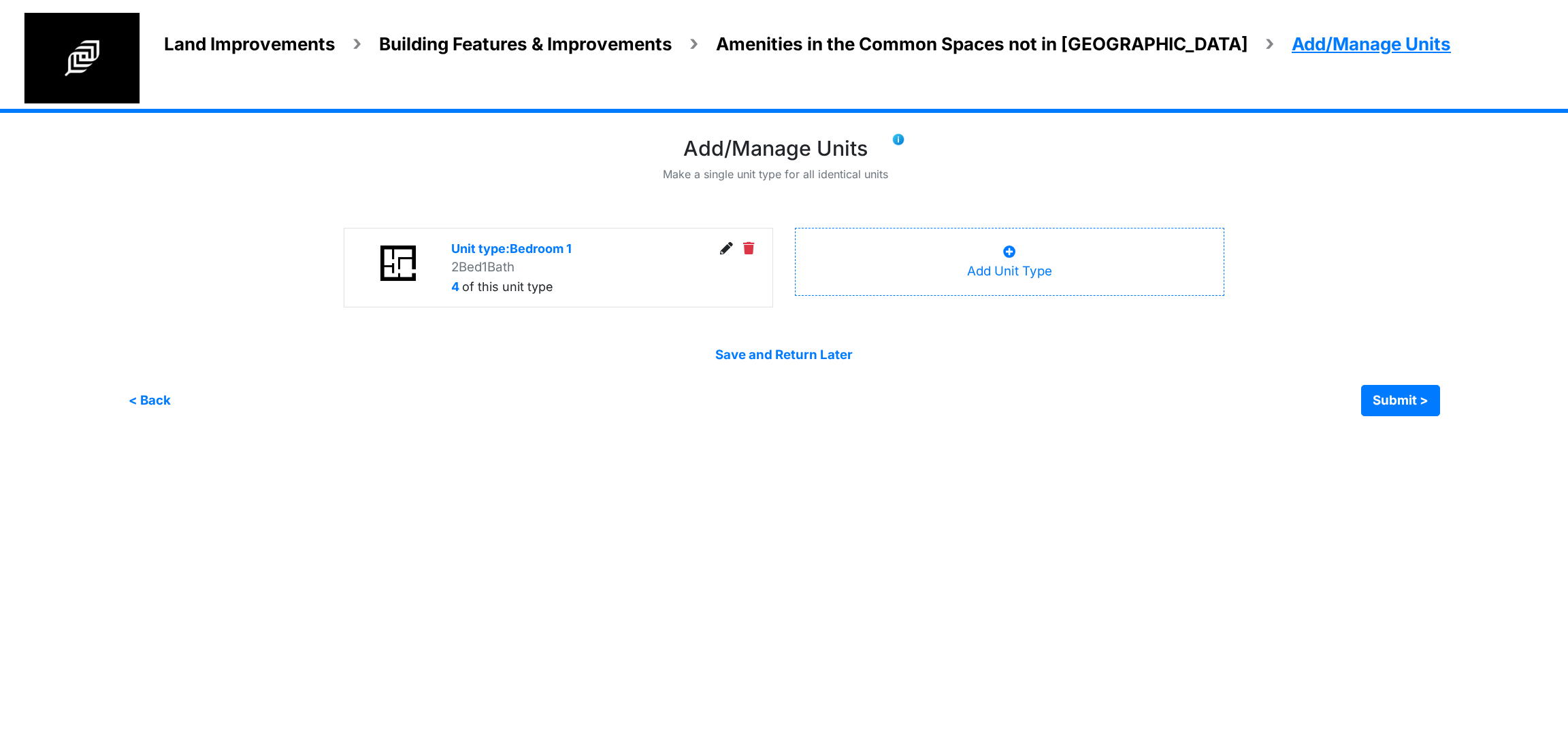
click at [614, 40] on span "Building Features & Improvements" at bounding box center [525, 44] width 293 height 21
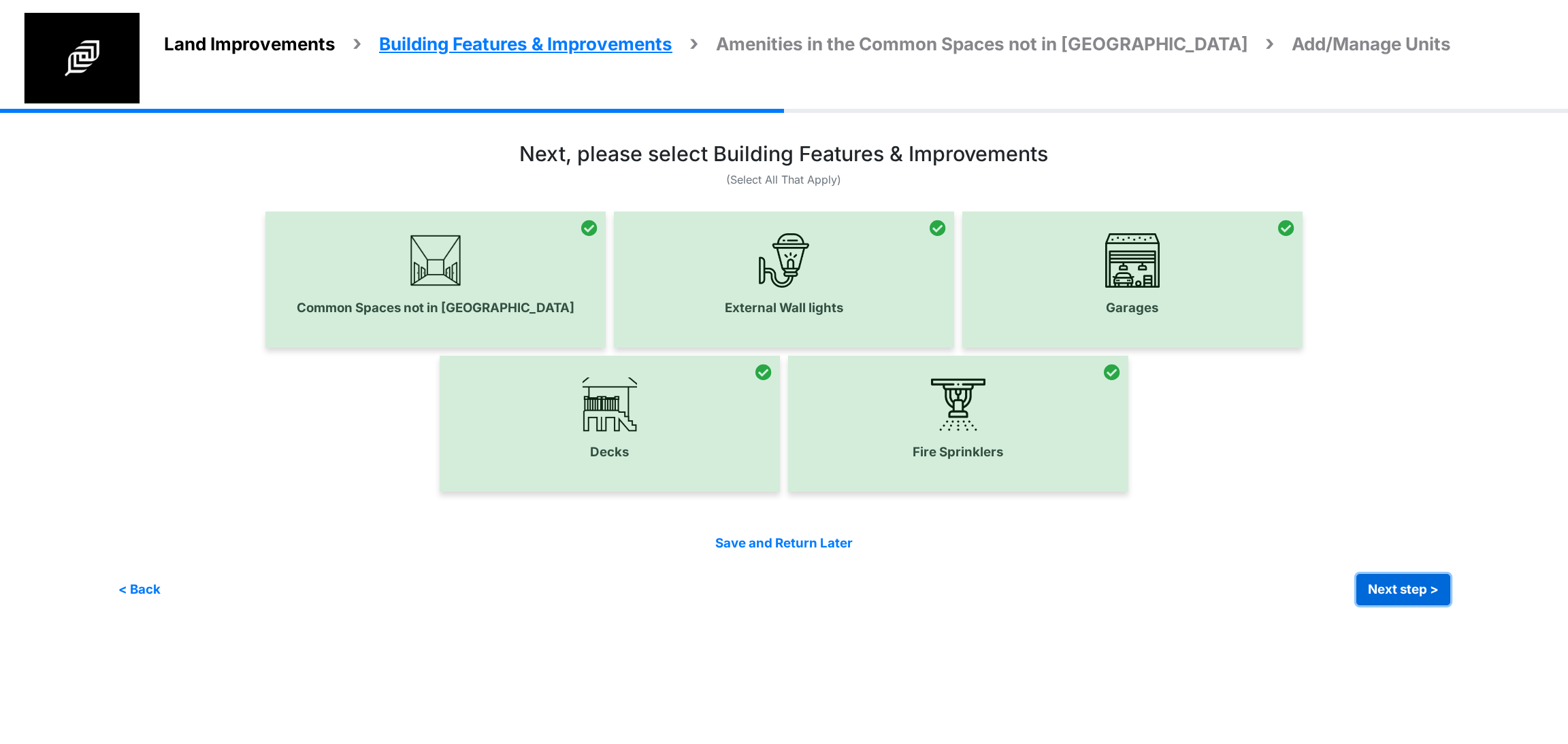
click at [1357, 575] on button "Next step >" at bounding box center [1403, 590] width 94 height 31
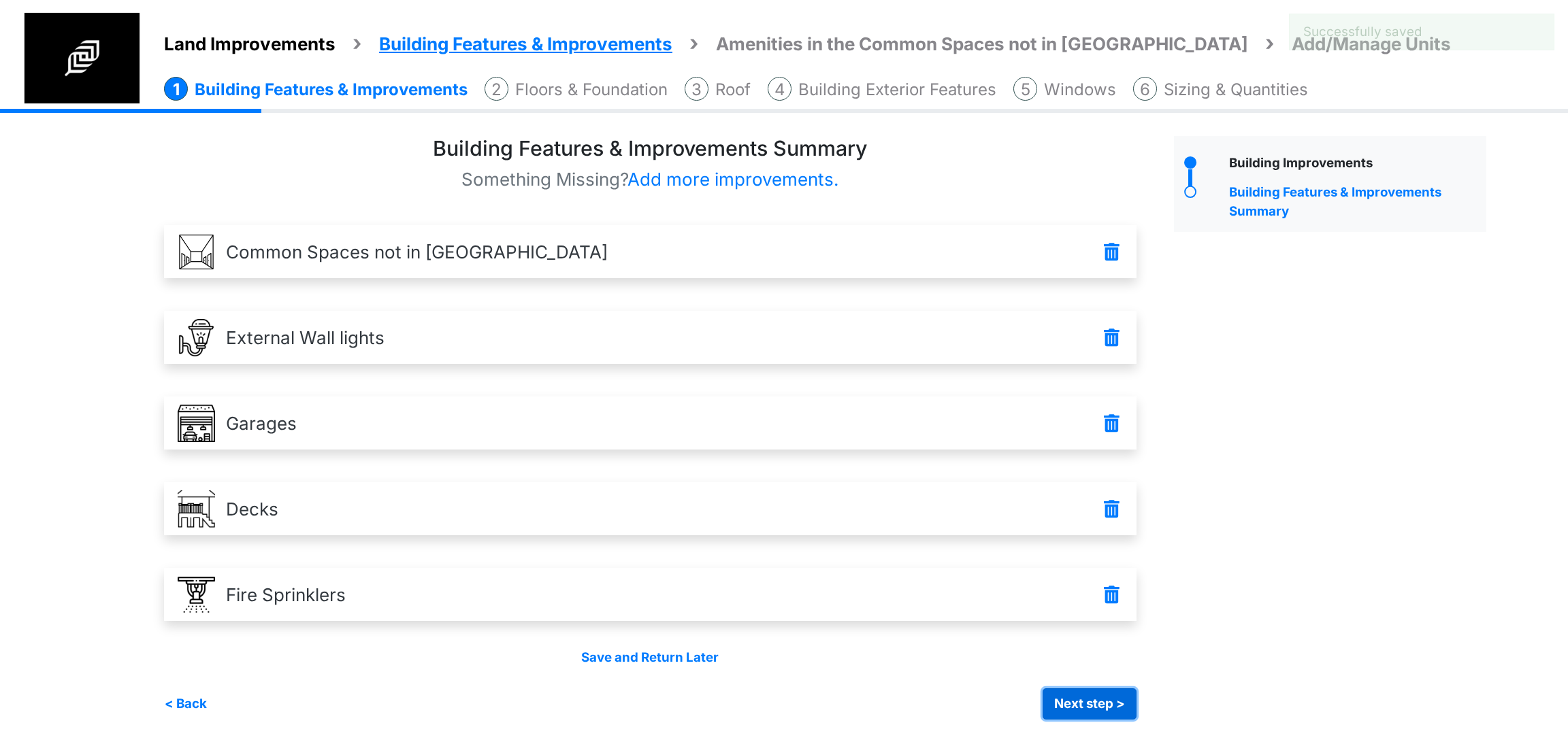
click at [1048, 716] on button "Next step >" at bounding box center [1090, 704] width 94 height 31
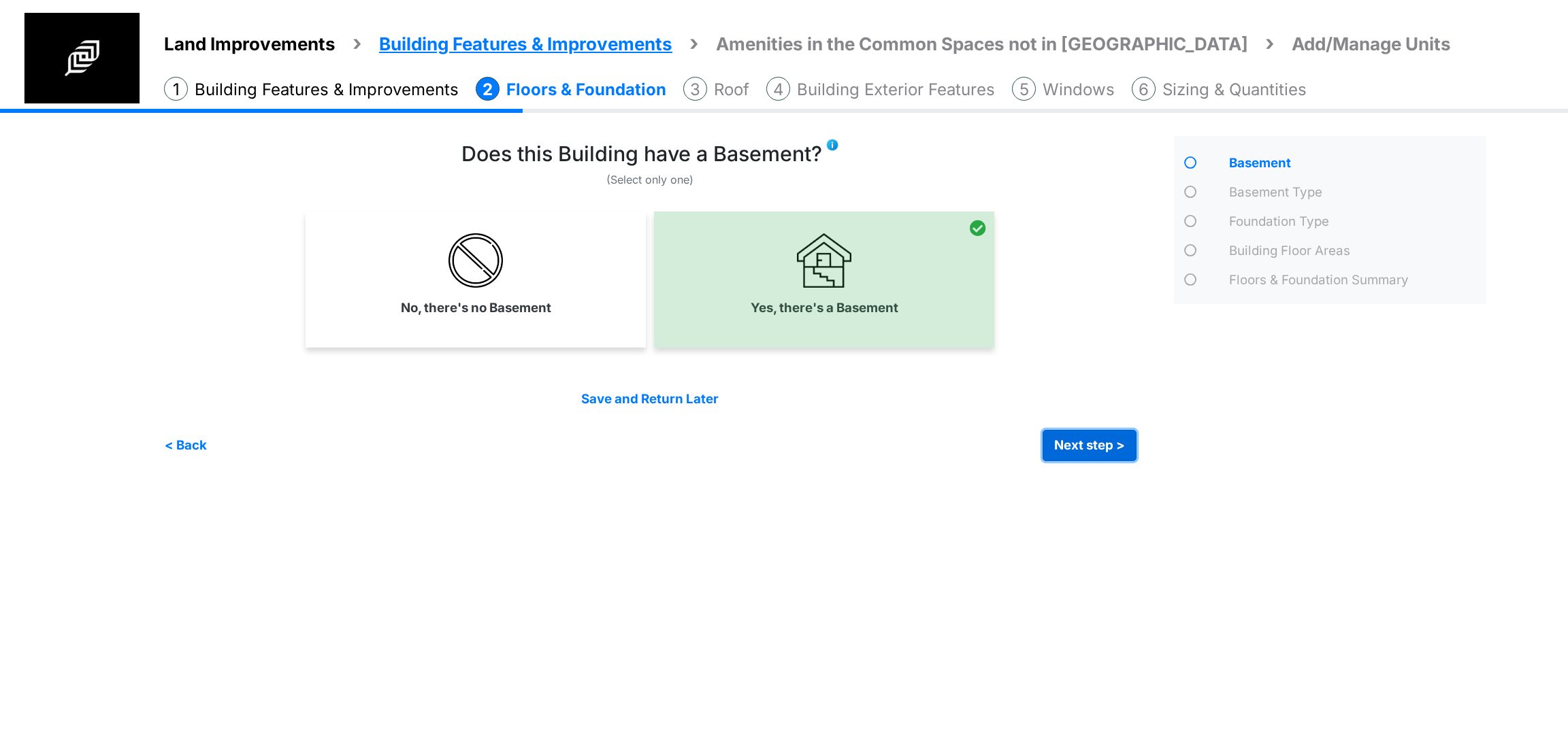
click at [1091, 449] on button "Next step >" at bounding box center [1090, 445] width 94 height 31
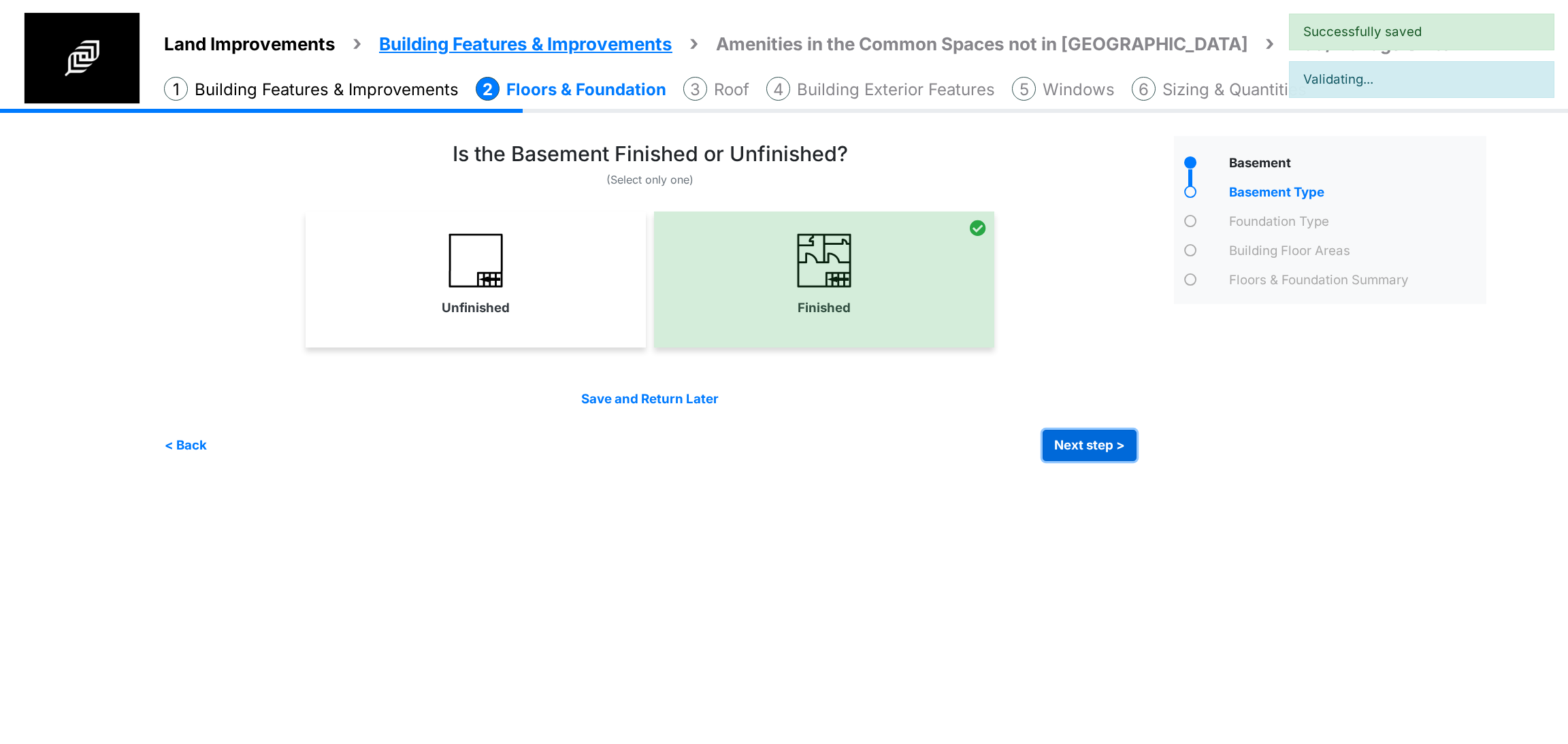
click at [1091, 449] on button "Next step >" at bounding box center [1090, 445] width 94 height 31
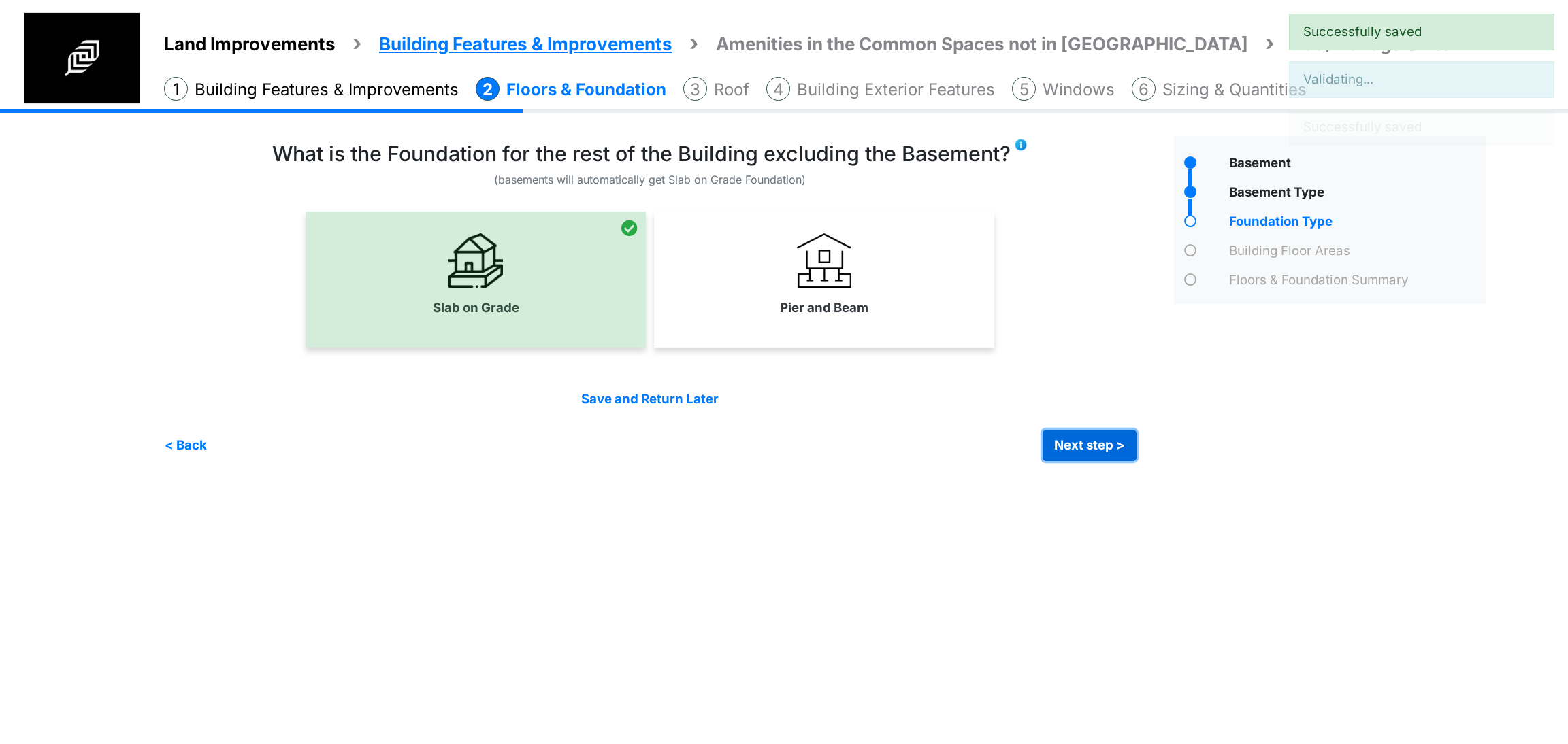
click at [1091, 449] on button "Next step >" at bounding box center [1090, 445] width 94 height 31
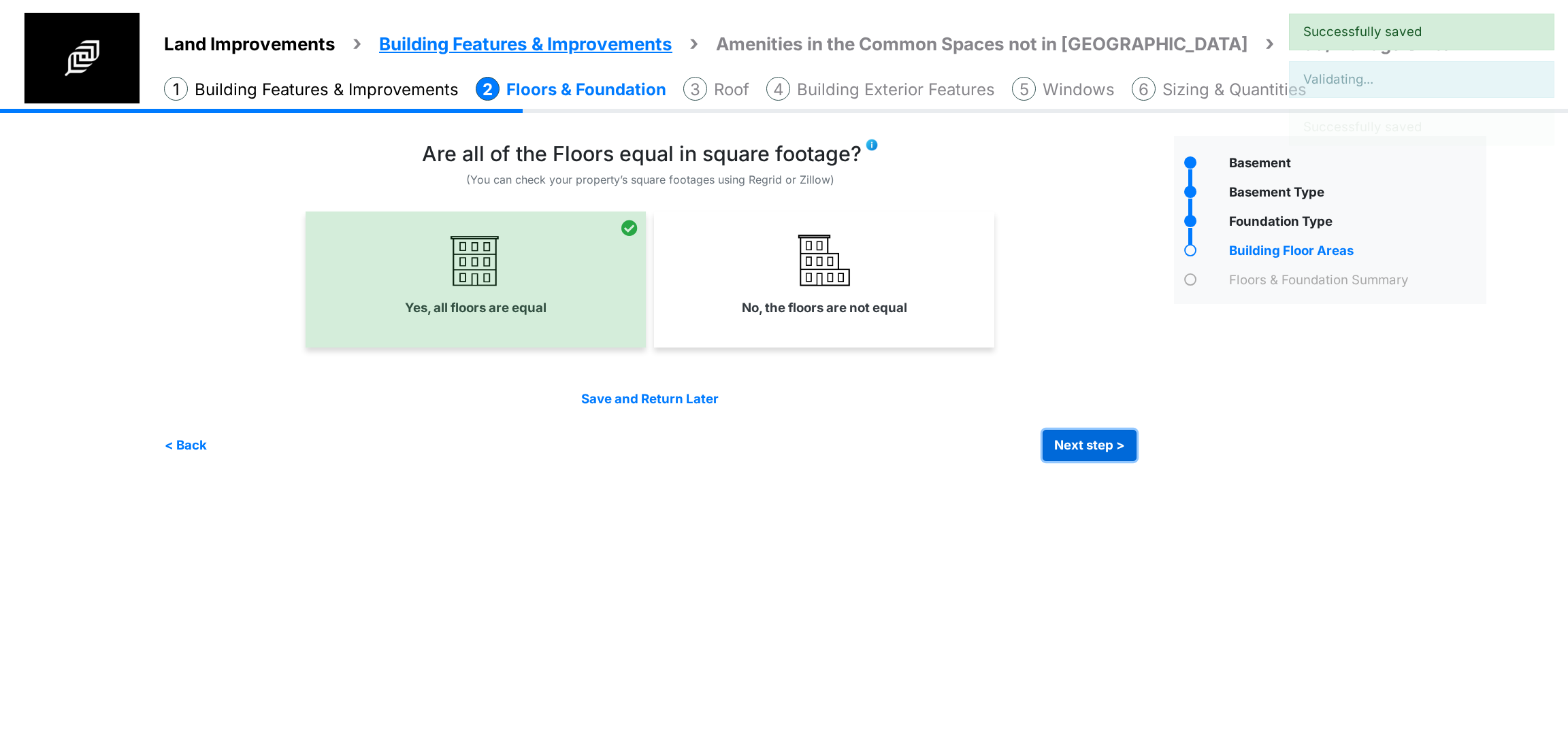
click at [1091, 449] on button "Next step >" at bounding box center [1090, 445] width 94 height 31
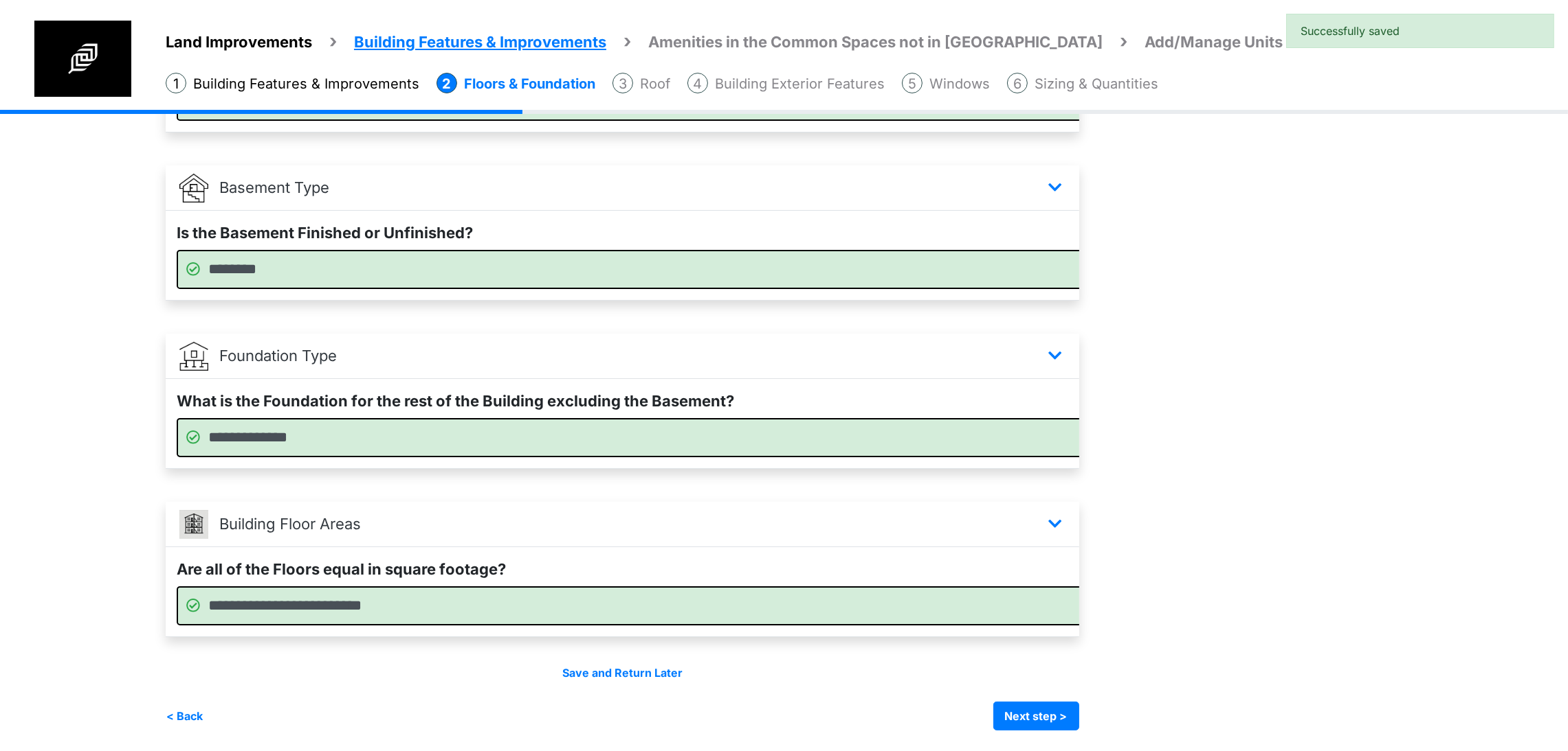
scroll to position [289, 0]
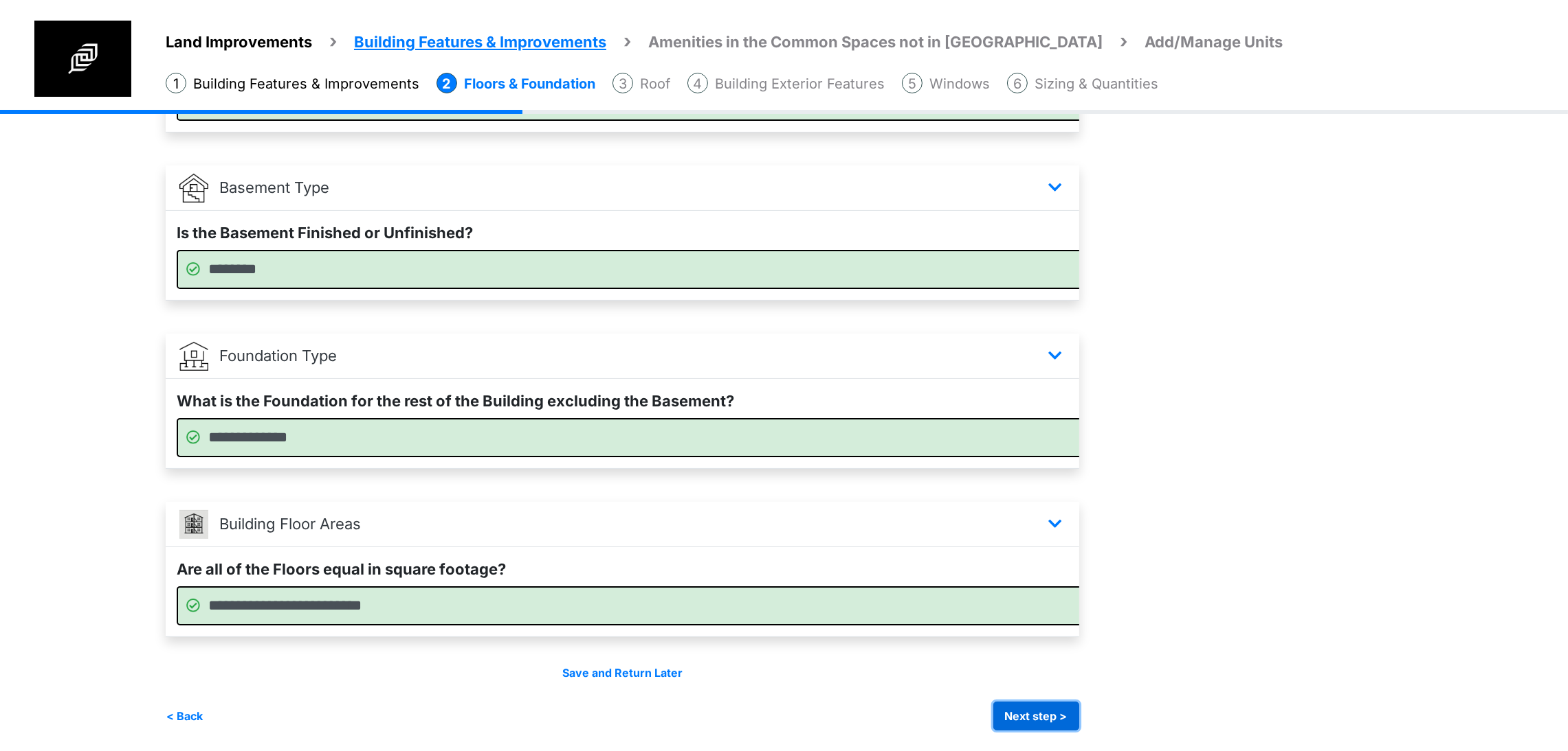
click at [1079, 711] on button "Next step >" at bounding box center [1035, 716] width 86 height 29
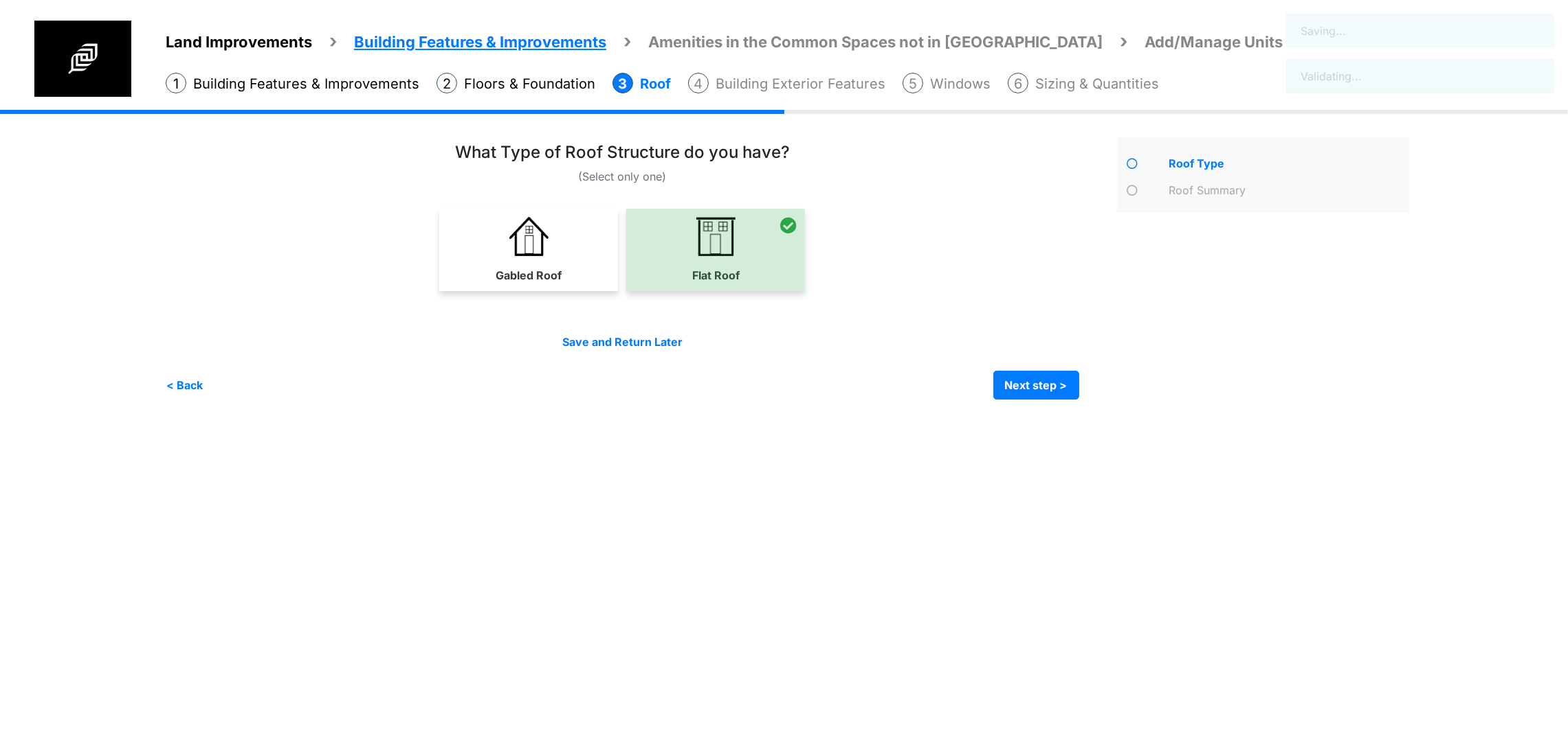
scroll to position [0, 0]
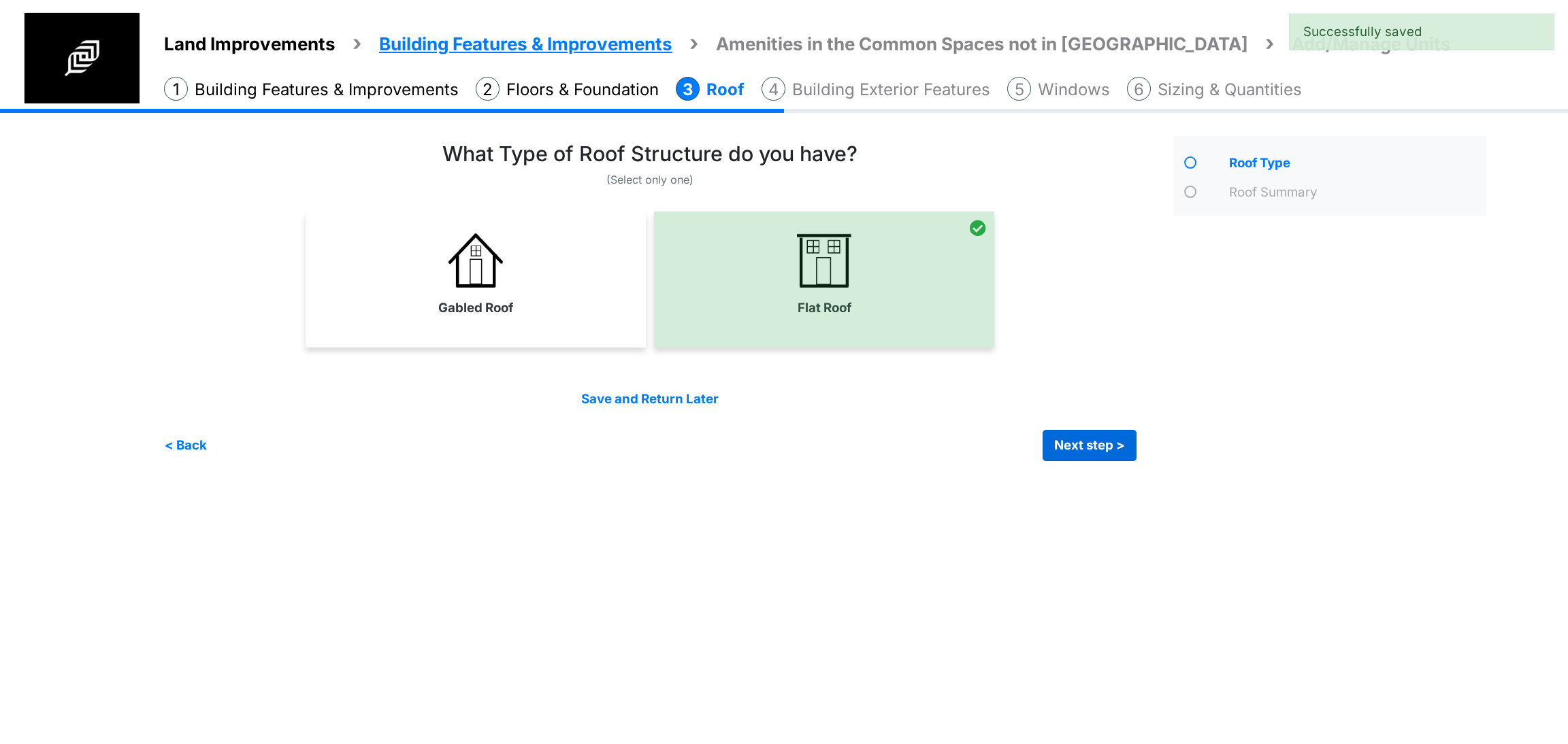
click at [1089, 440] on button "Next step >" at bounding box center [1090, 445] width 94 height 31
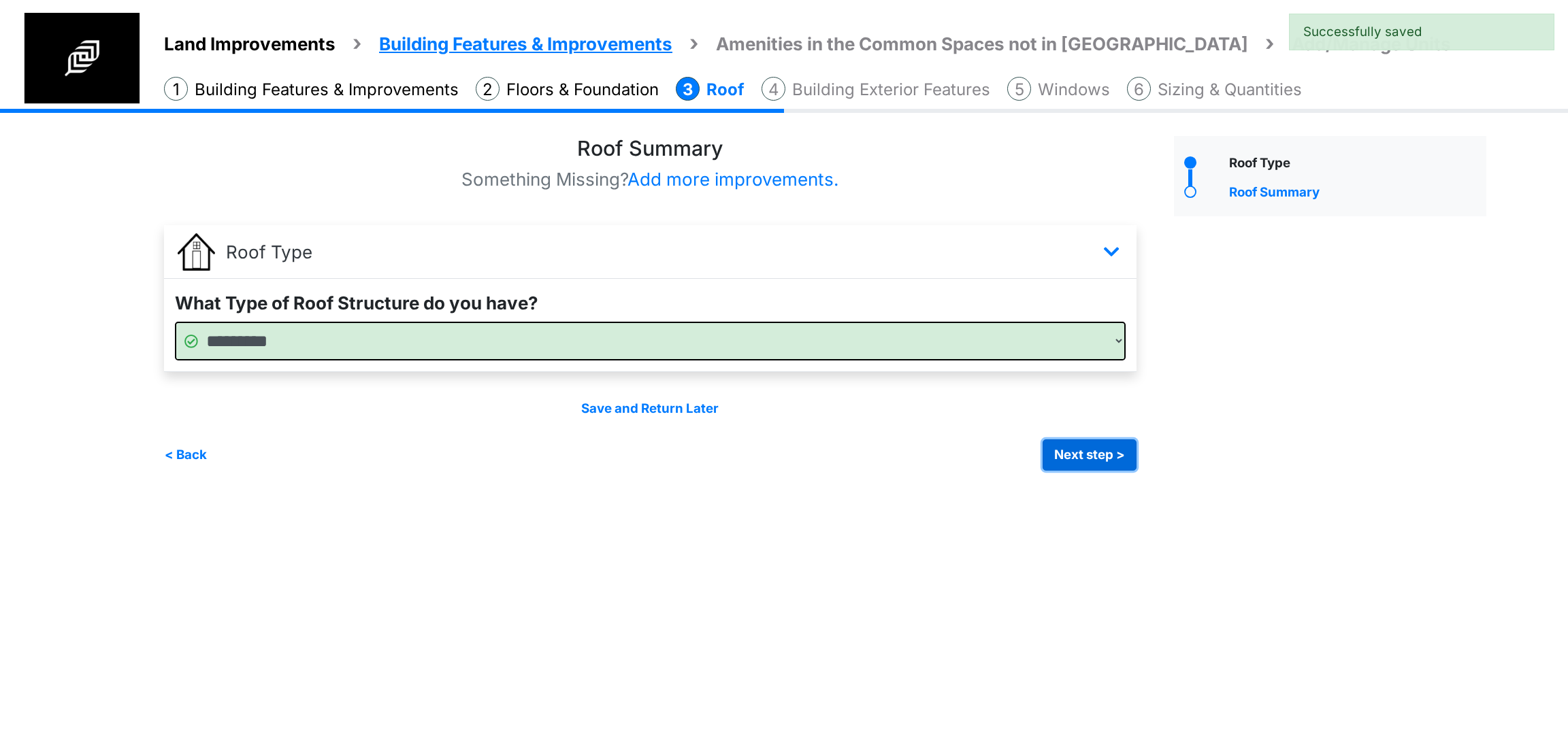
click at [1063, 470] on button "Next step >" at bounding box center [1090, 455] width 94 height 31
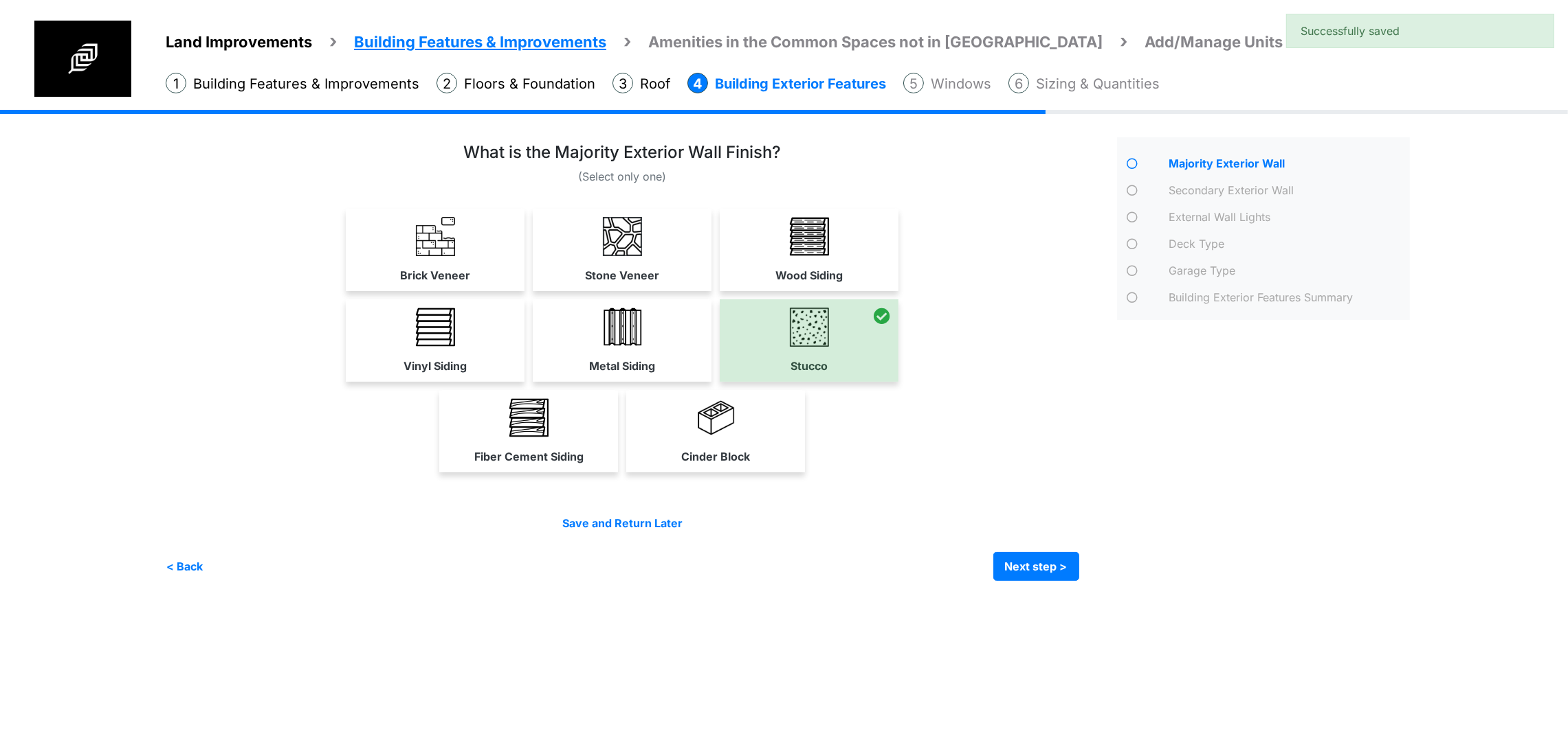
scroll to position [26, 0]
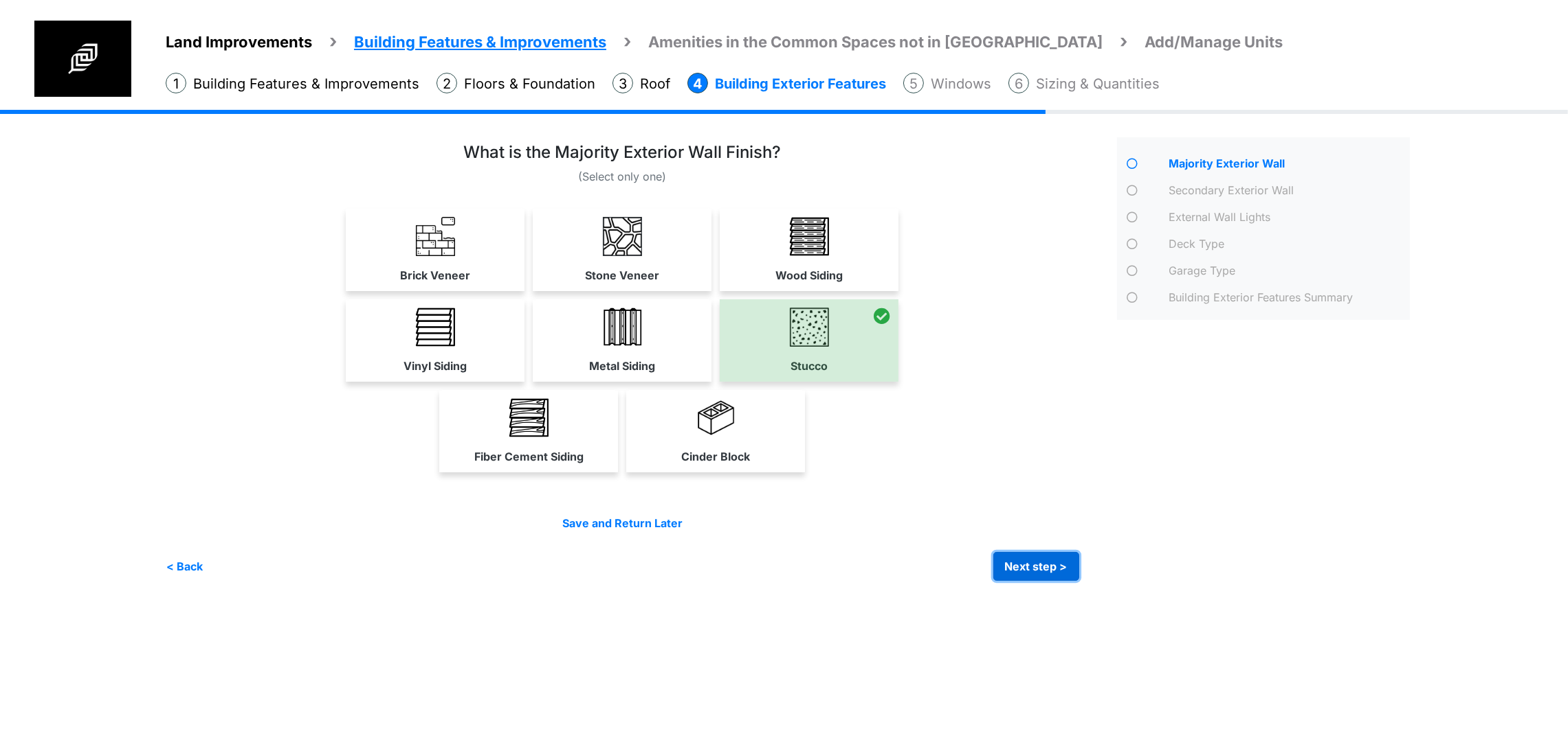
click at [1079, 581] on button "Next step >" at bounding box center [1035, 566] width 86 height 29
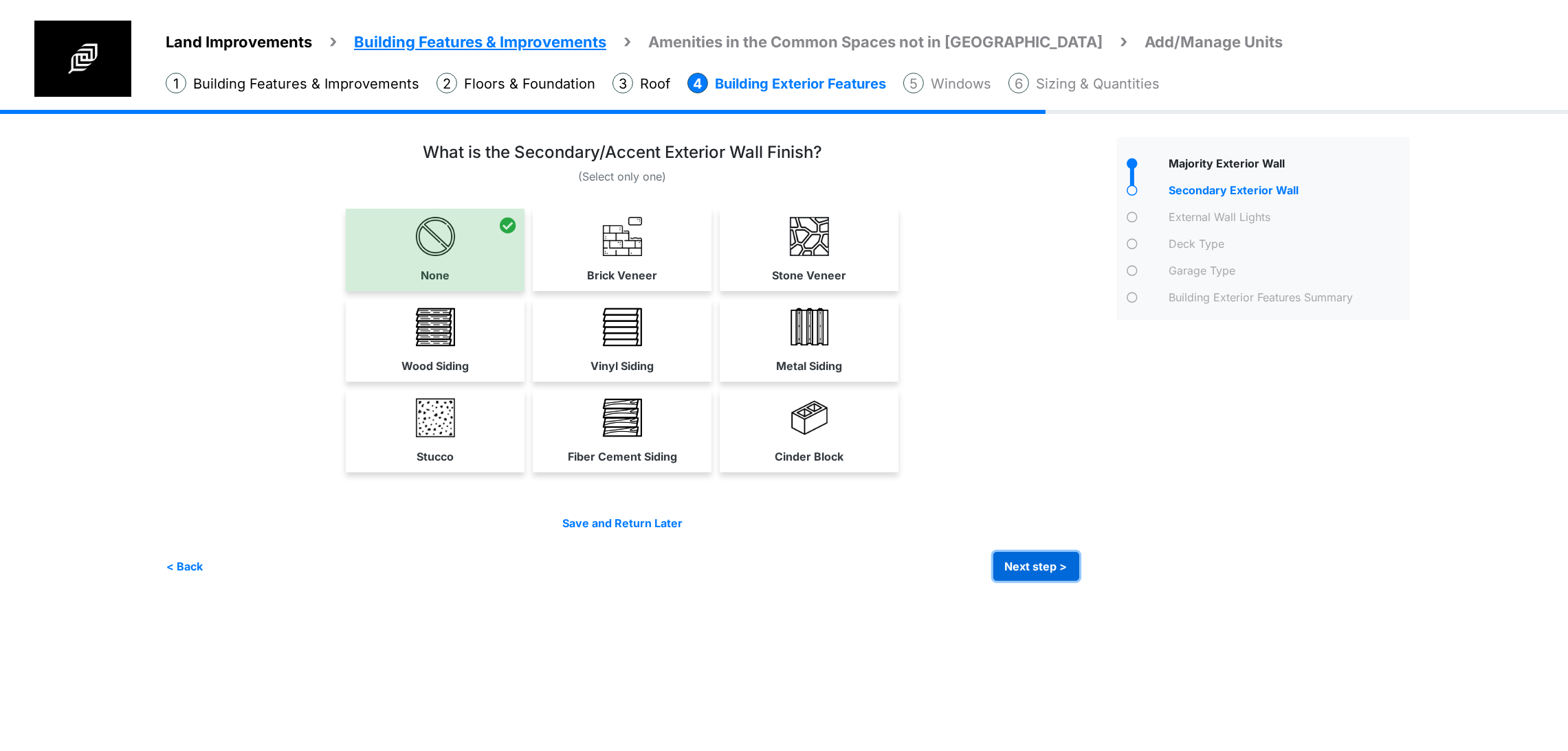
click at [1079, 581] on button "Next step >" at bounding box center [1035, 566] width 86 height 29
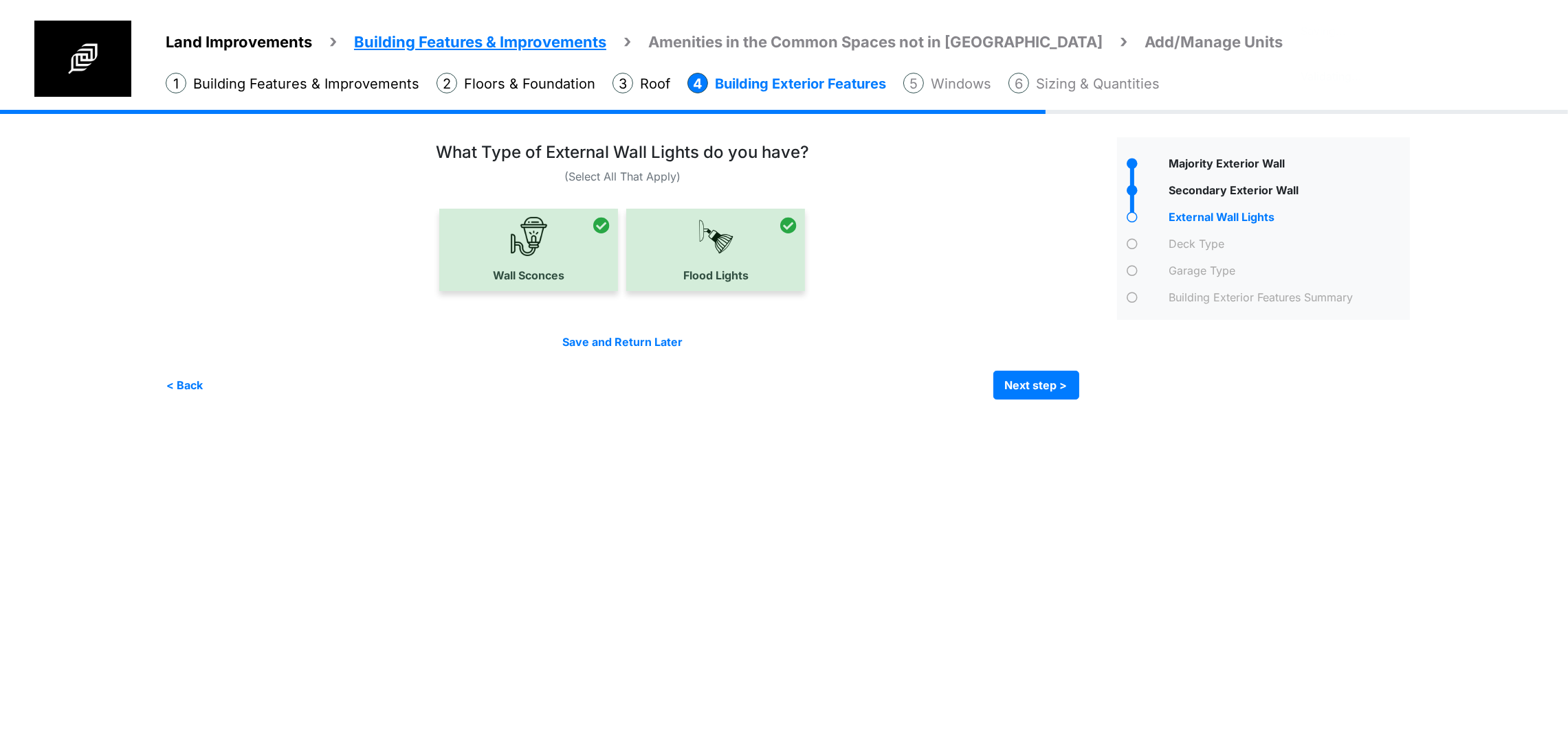
scroll to position [0, 0]
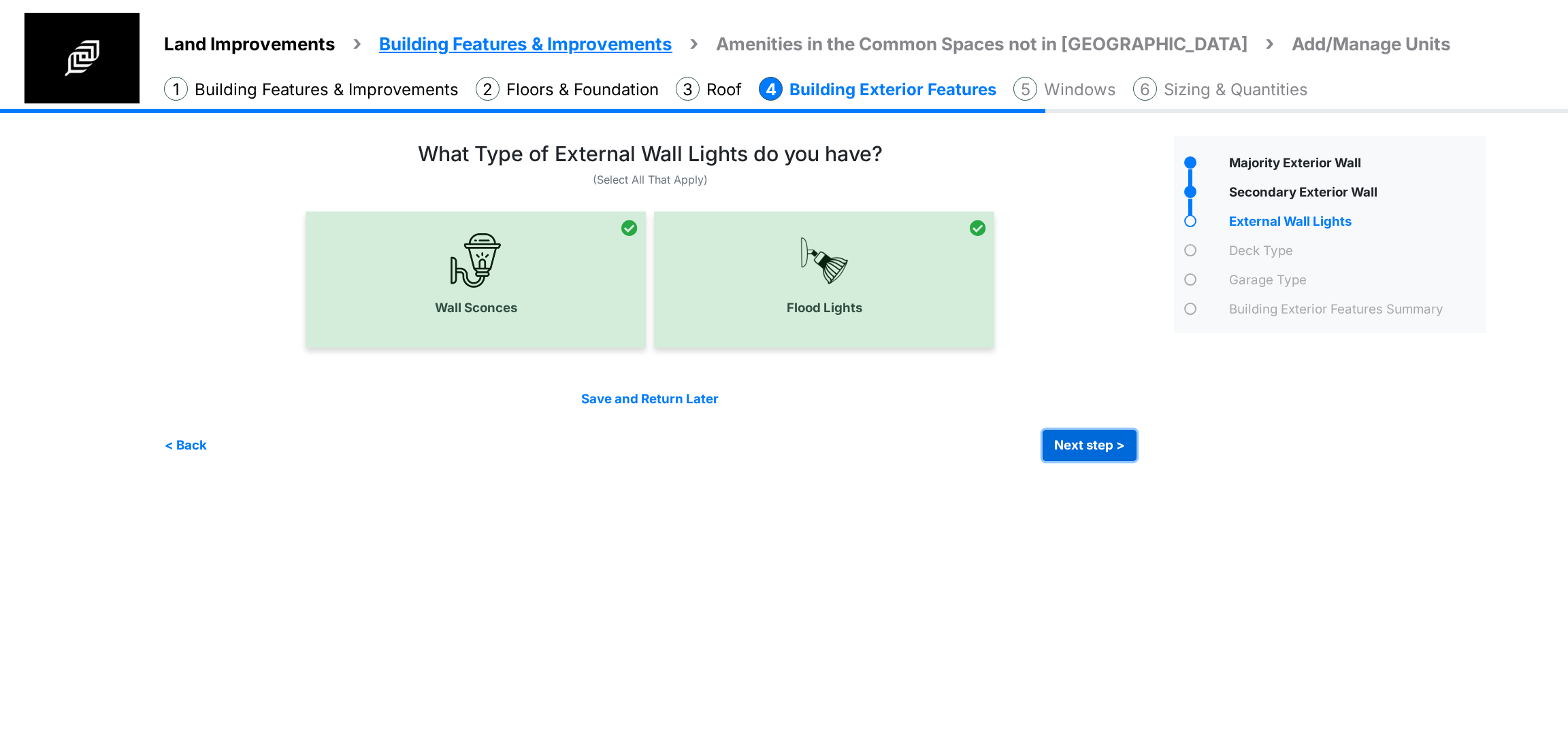
click at [1058, 451] on button "Next step >" at bounding box center [1090, 445] width 94 height 31
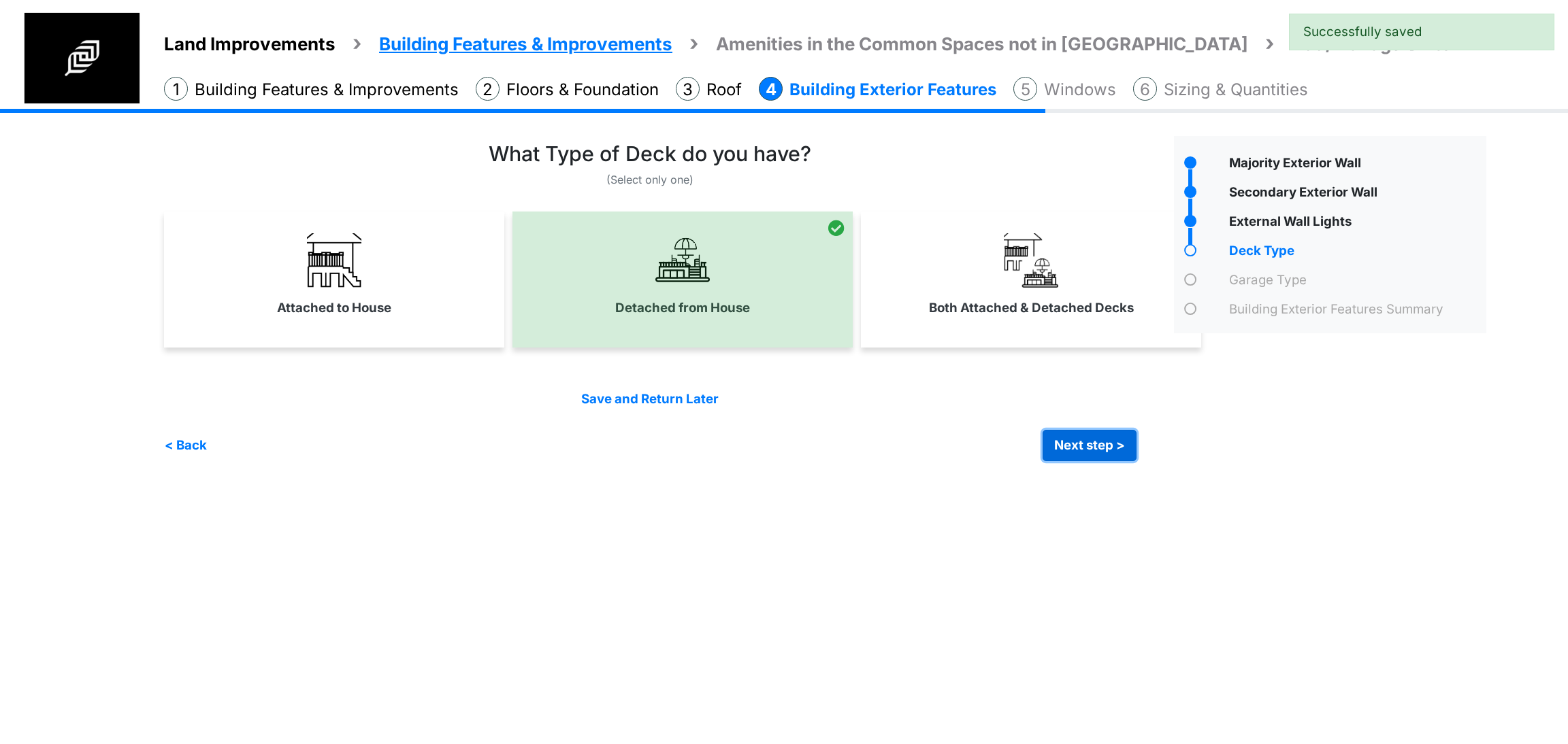
click at [1087, 442] on button "Next step >" at bounding box center [1090, 445] width 94 height 31
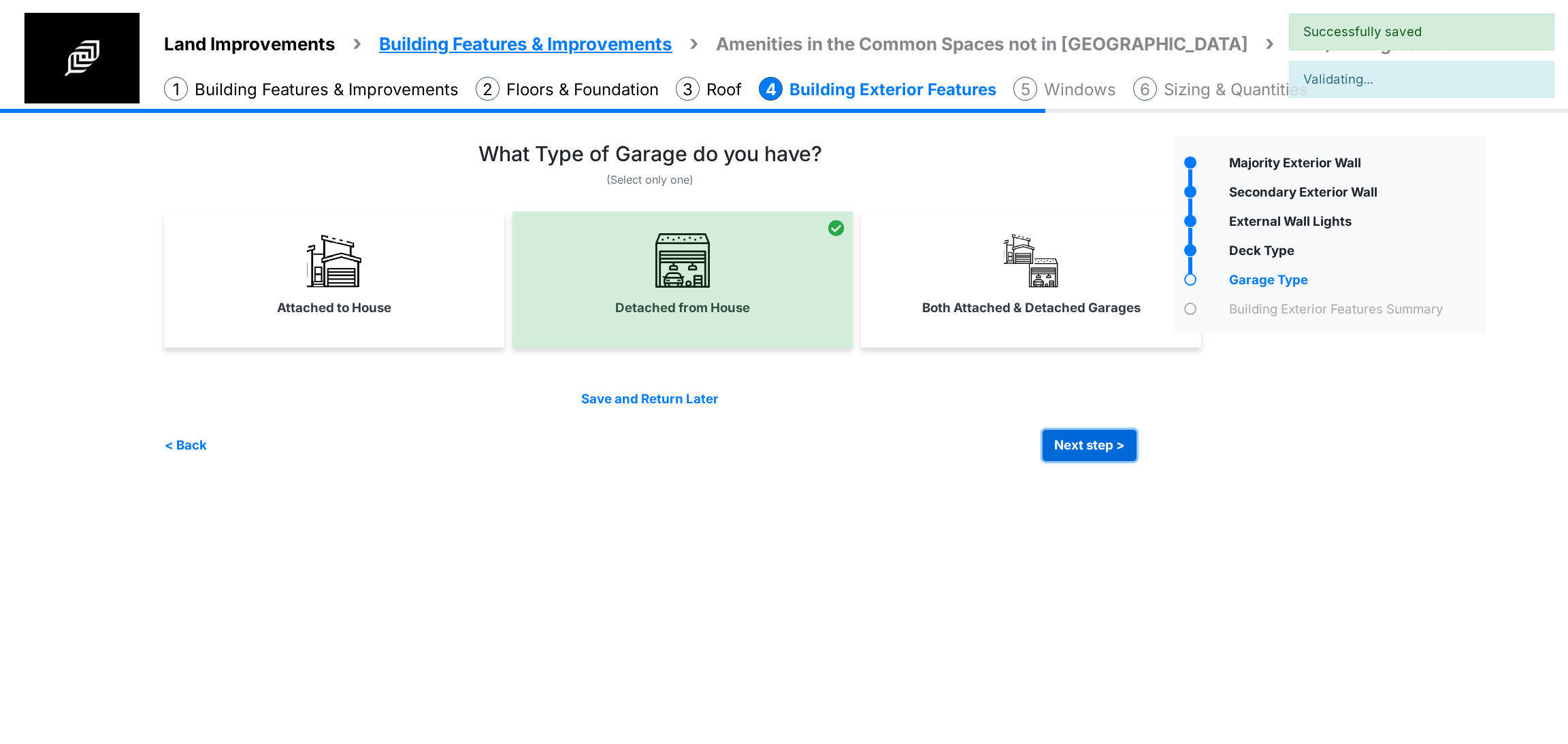
click at [1087, 442] on button "Next step >" at bounding box center [1090, 445] width 94 height 31
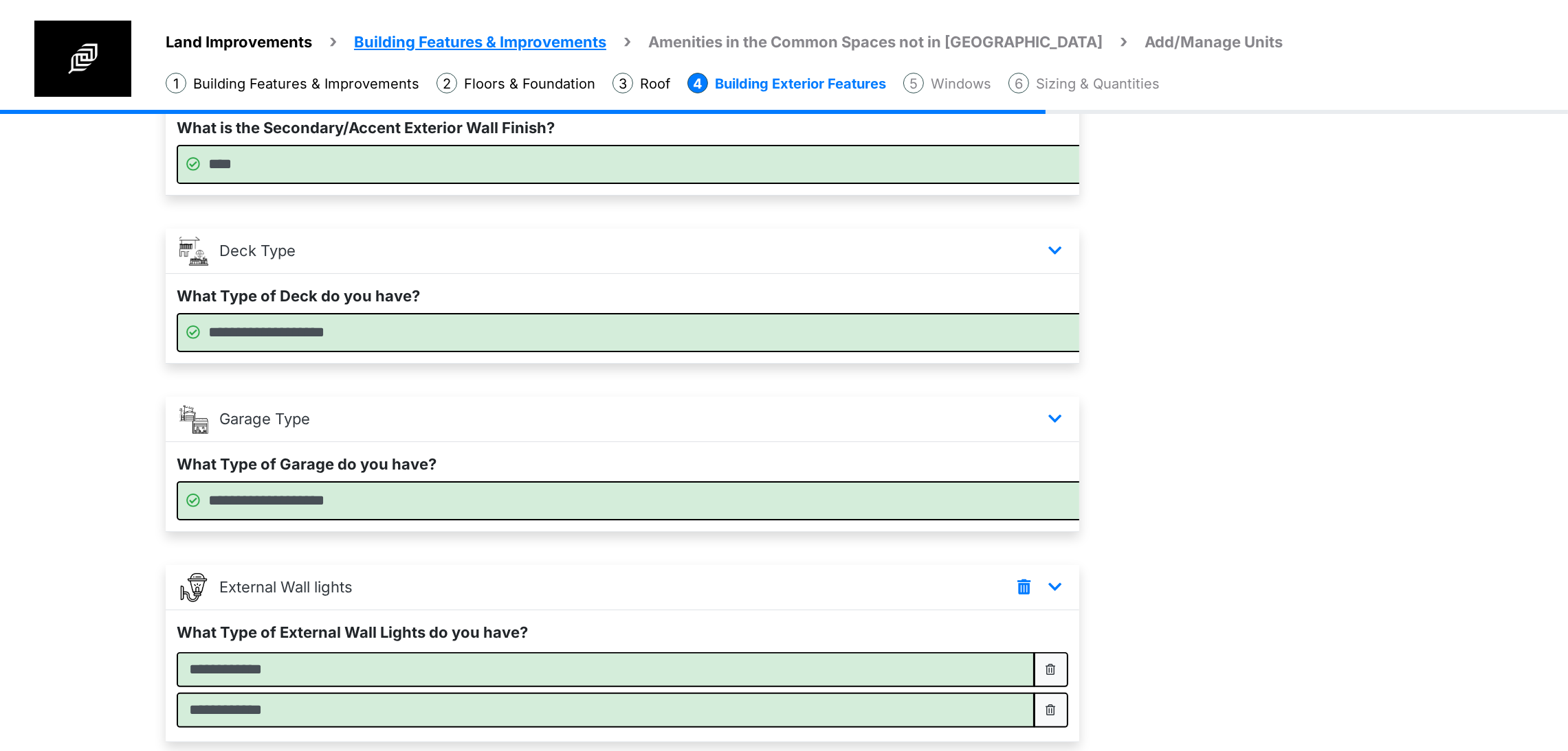
scroll to position [520, 0]
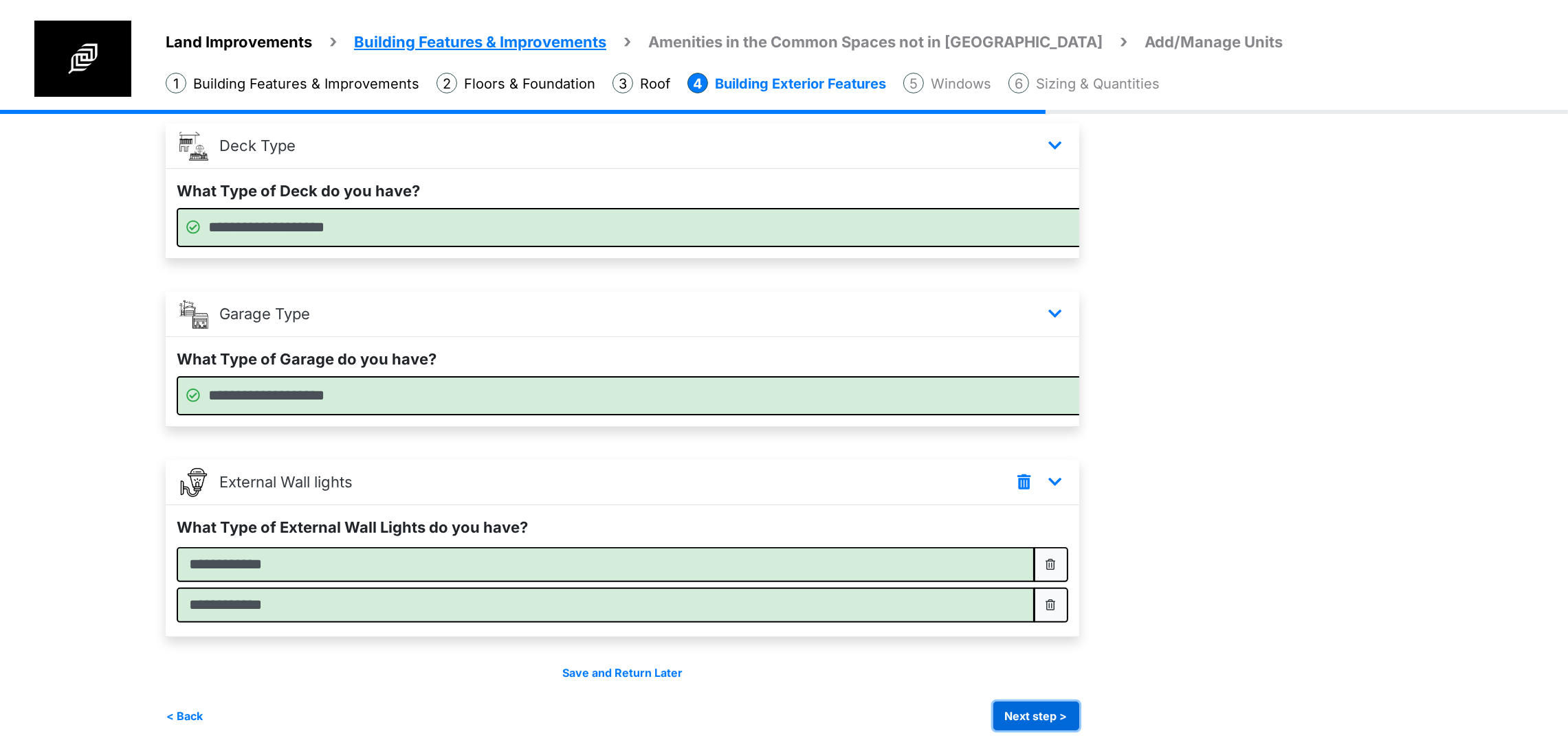
click at [1079, 713] on button "Next step >" at bounding box center [1035, 716] width 86 height 29
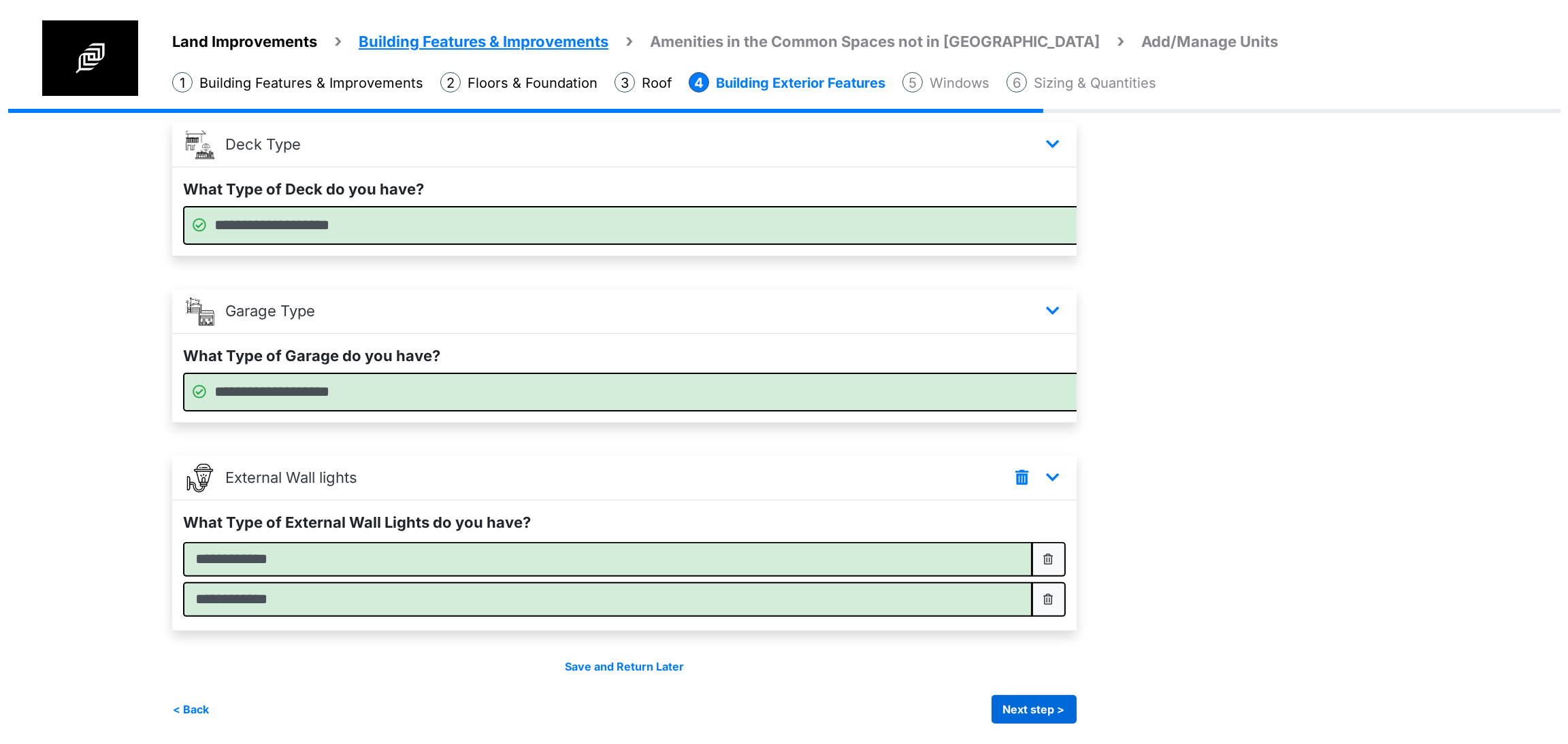
scroll to position [0, 0]
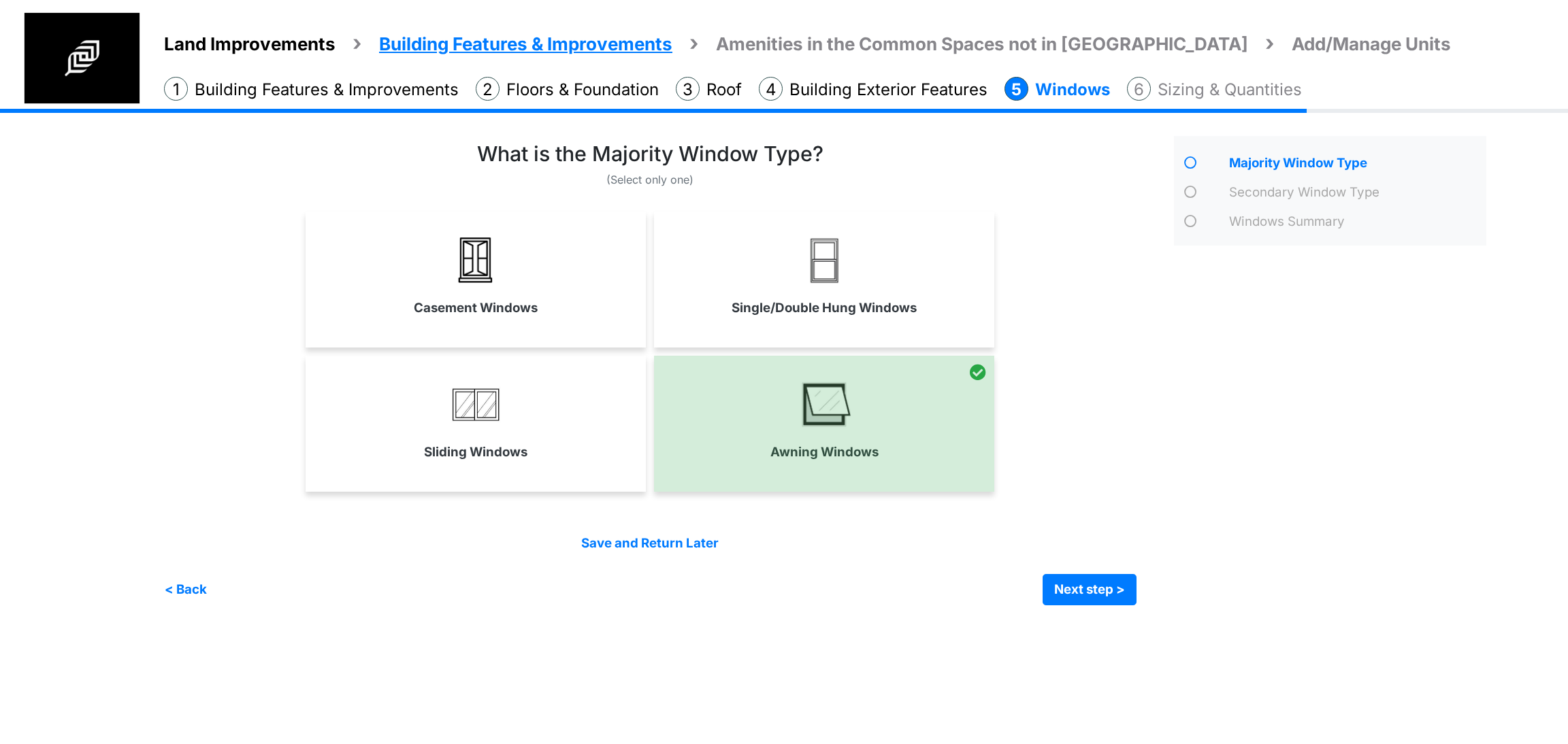
click at [1435, 453] on div "Majority Window Type" at bounding box center [1331, 370] width 334 height 470
click at [1308, 380] on div "Majority Window Type" at bounding box center [1331, 370] width 334 height 470
